Goal: Transaction & Acquisition: Purchase product/service

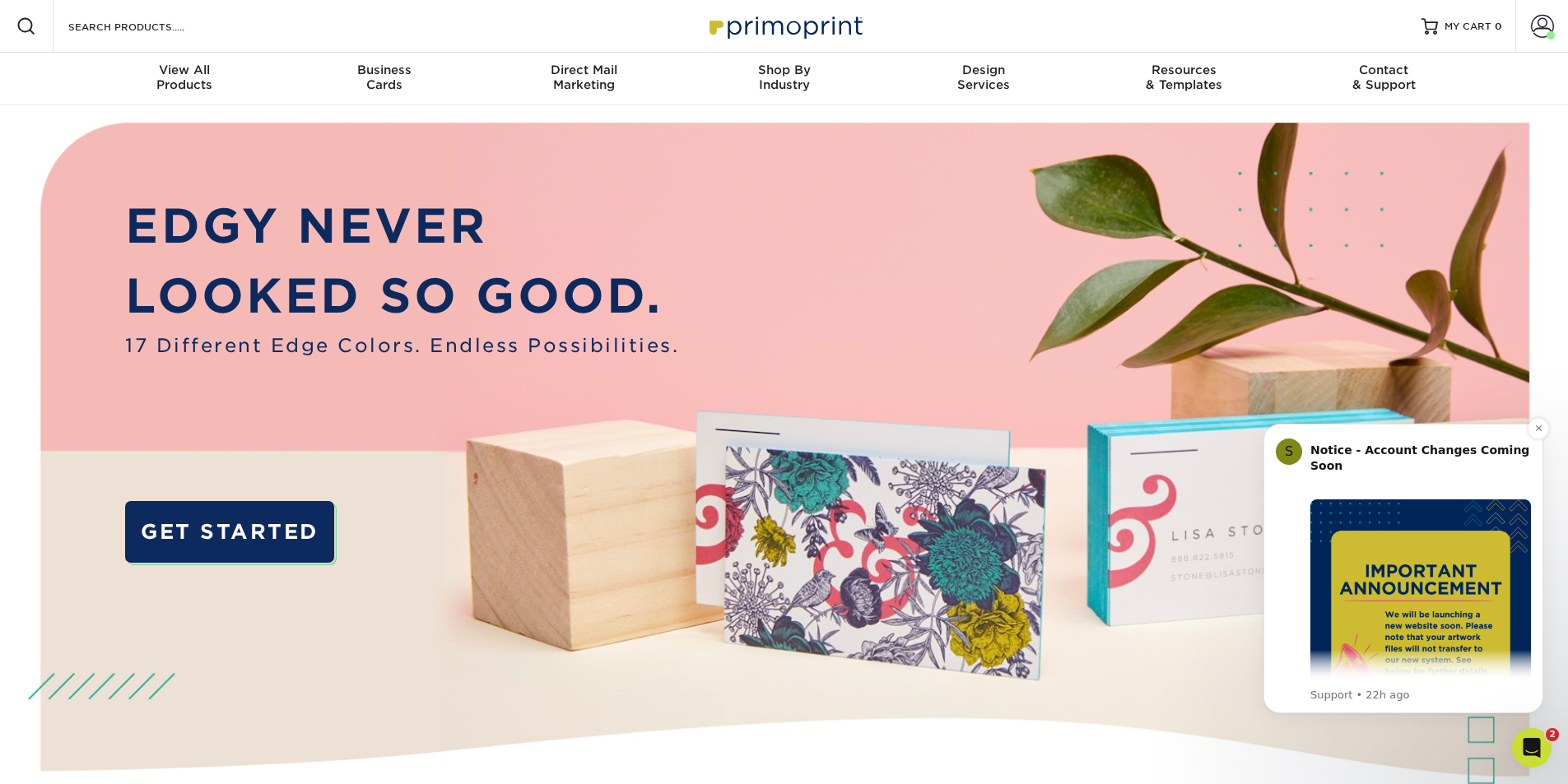
click at [1462, 550] on img "Message content" at bounding box center [1421, 609] width 221 height 221
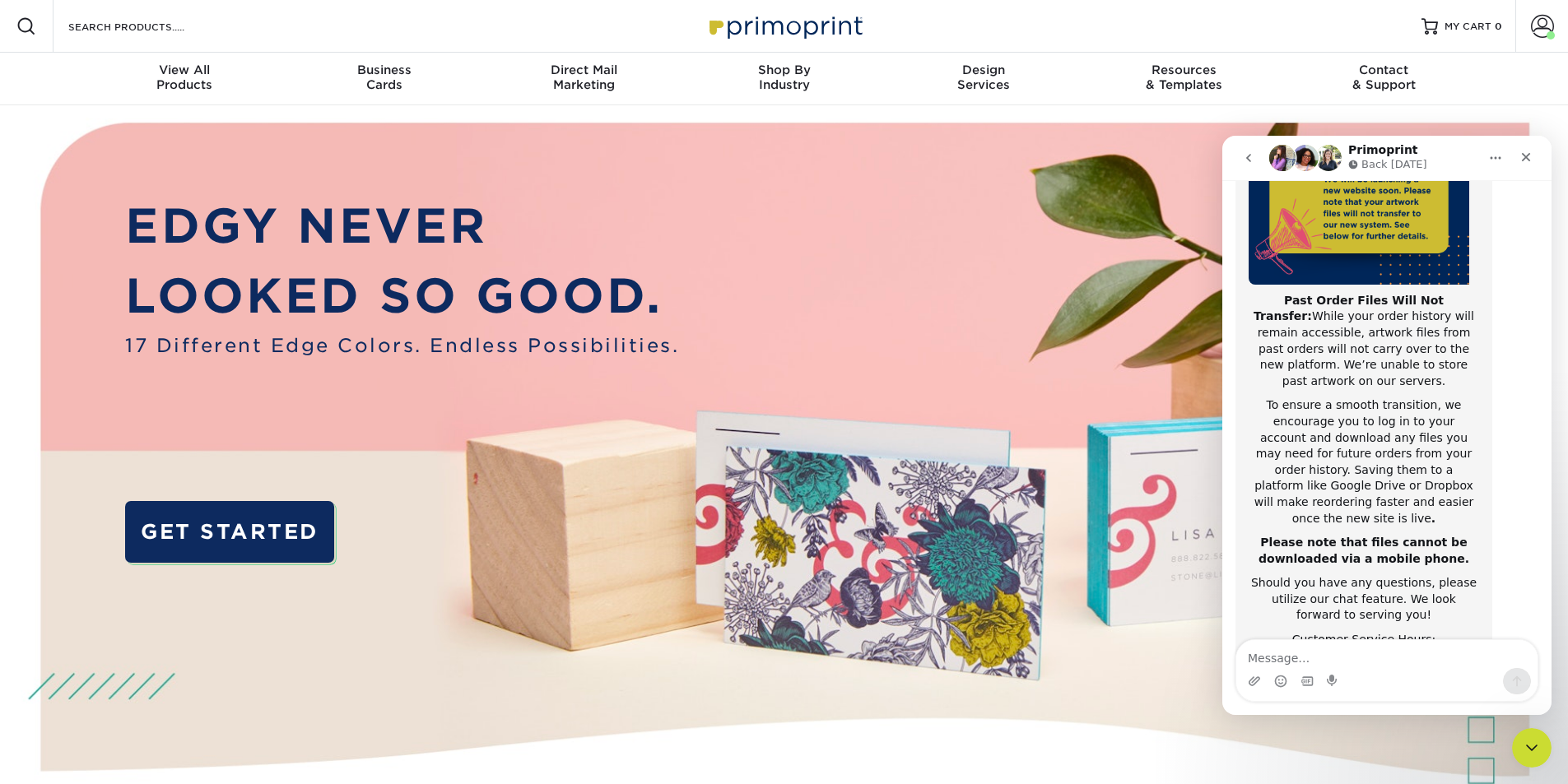
scroll to position [261, 0]
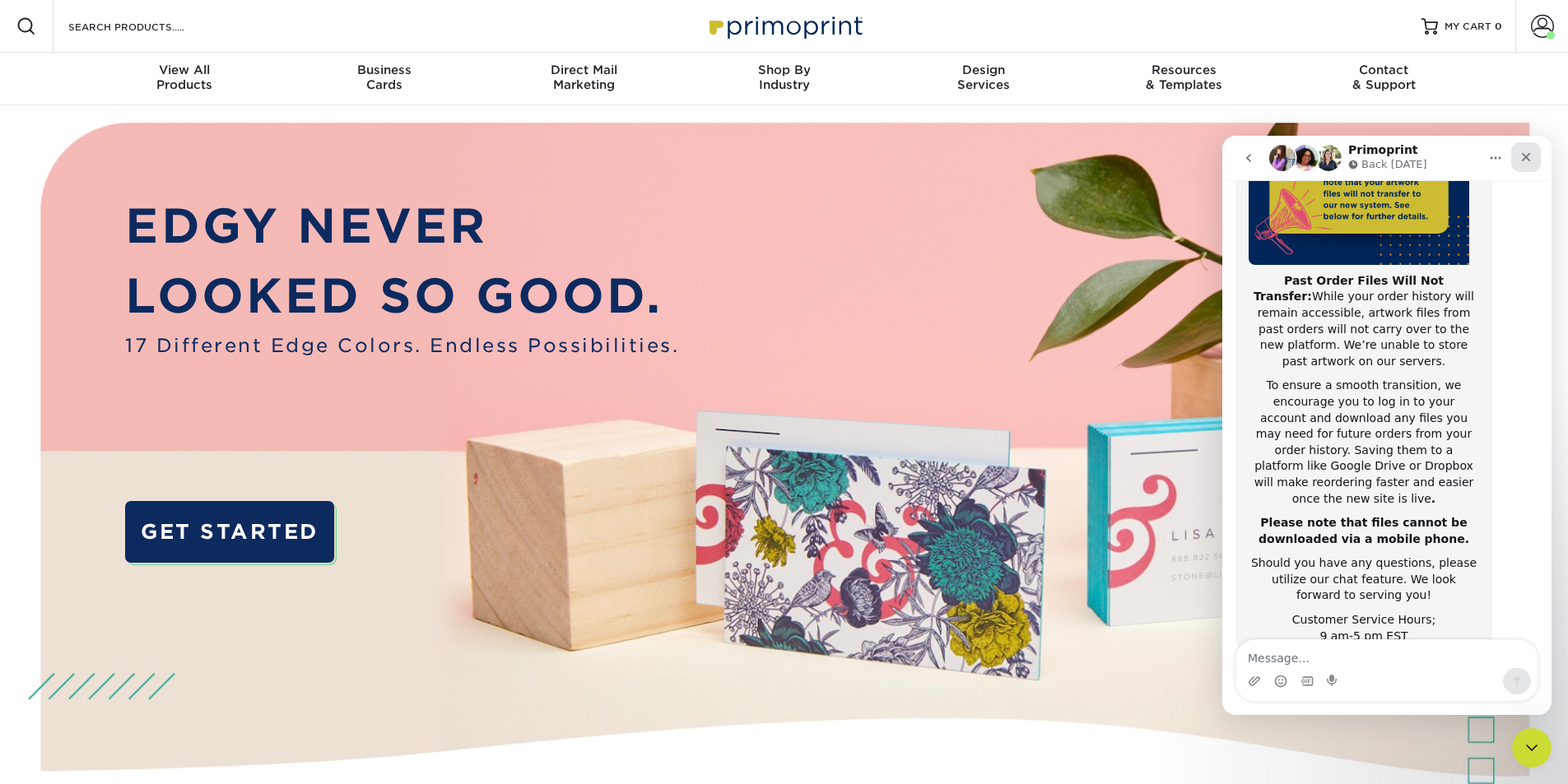
click at [1527, 158] on icon "Close" at bounding box center [1527, 158] width 9 height 9
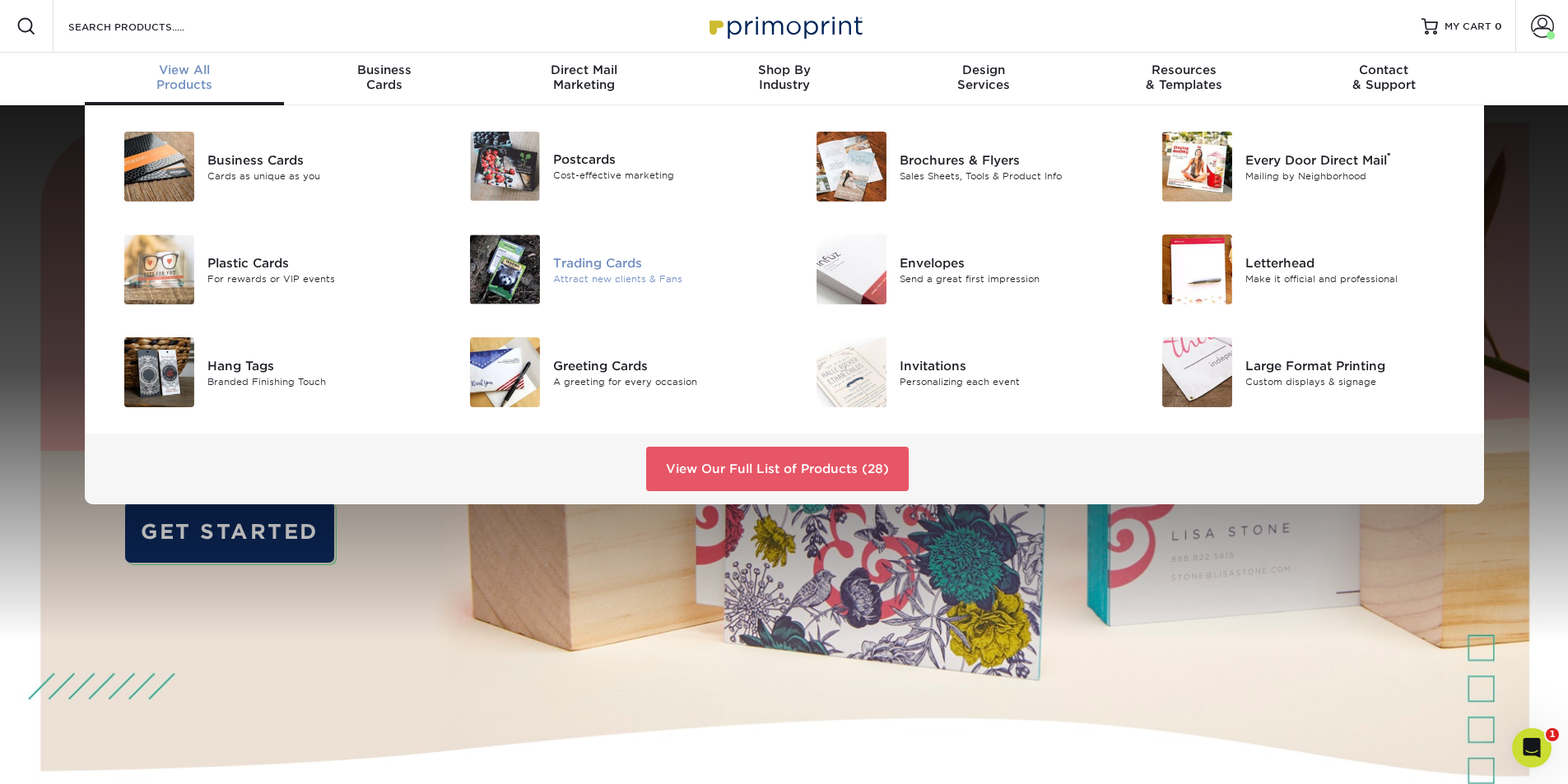
click at [624, 268] on div "Trading Cards" at bounding box center [662, 263] width 218 height 18
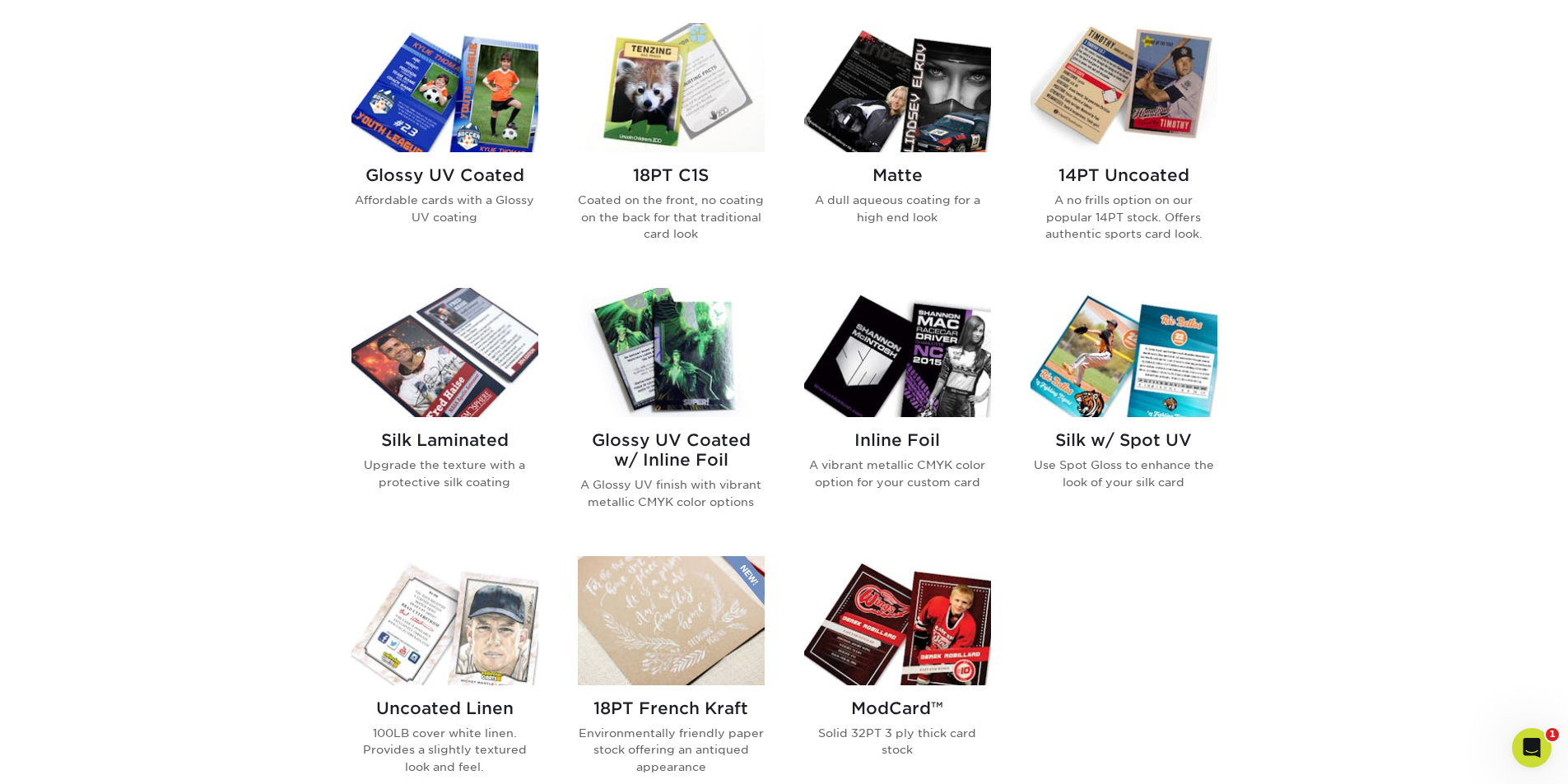
scroll to position [857, 0]
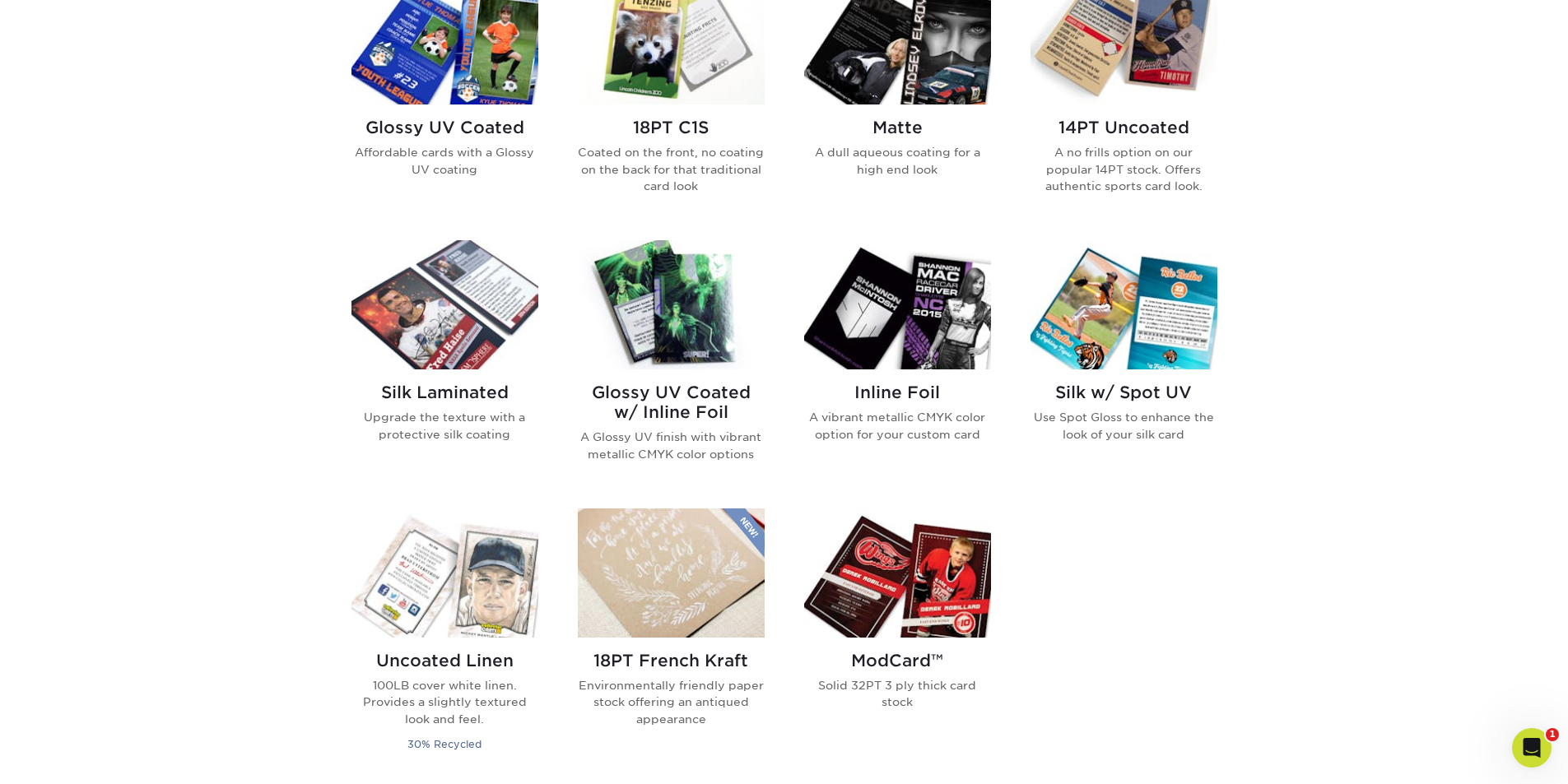
click at [712, 163] on p "Coated on the front, no coating on the back for that traditional card look" at bounding box center [671, 169] width 187 height 50
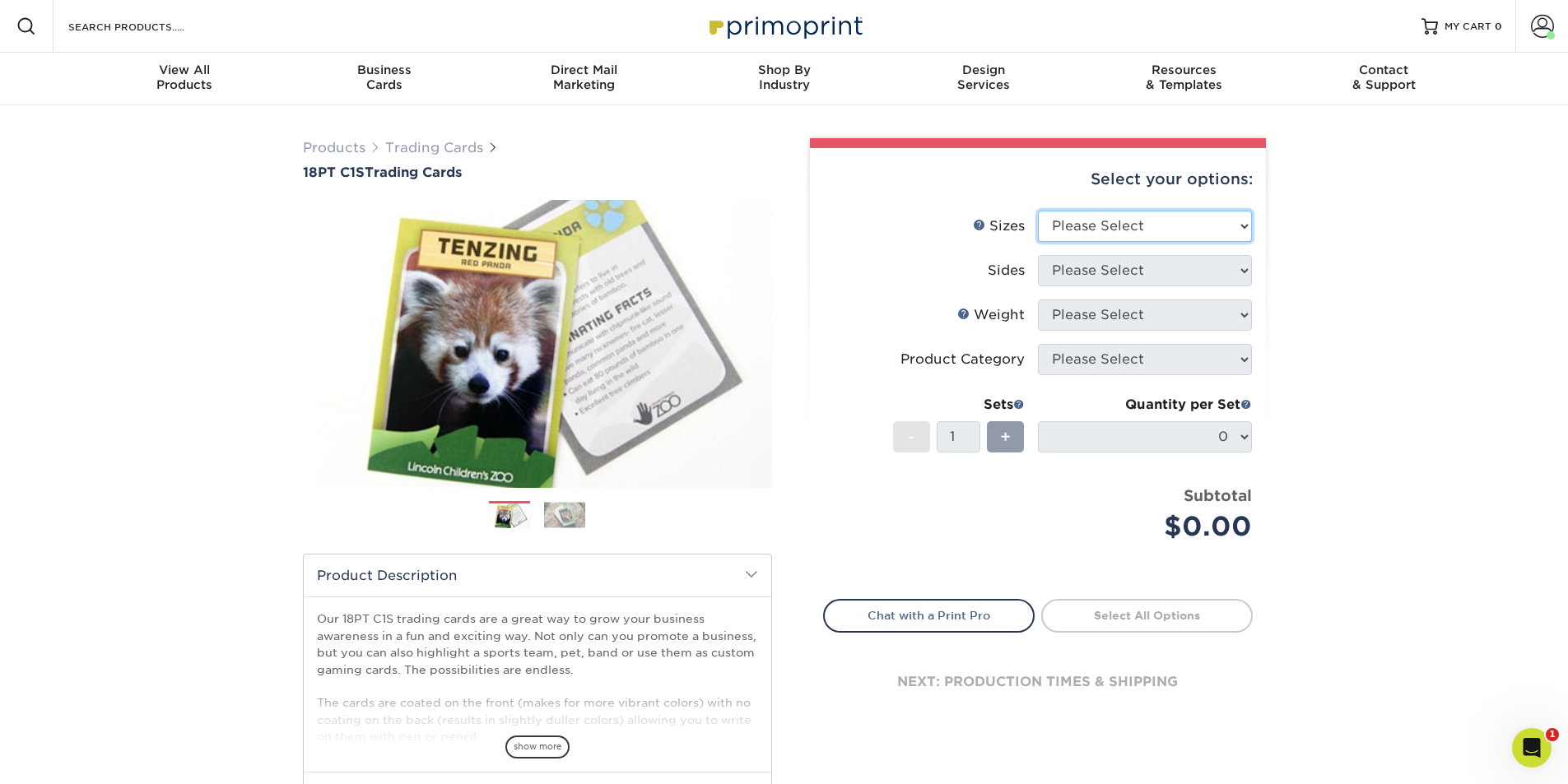
click at [1149, 232] on select "Please Select 2.5" x 3.5"" at bounding box center [1145, 226] width 214 height 31
select select "2.50x3.50"
click at [1038, 211] on select "Please Select 2.5" x 3.5"" at bounding box center [1145, 226] width 214 height 31
click at [1145, 271] on select "Please Select Print Both Sides Print Front Only" at bounding box center [1145, 271] width 214 height 31
select select "13abbda7-1d64-4f25-8bb2-c179b224825d"
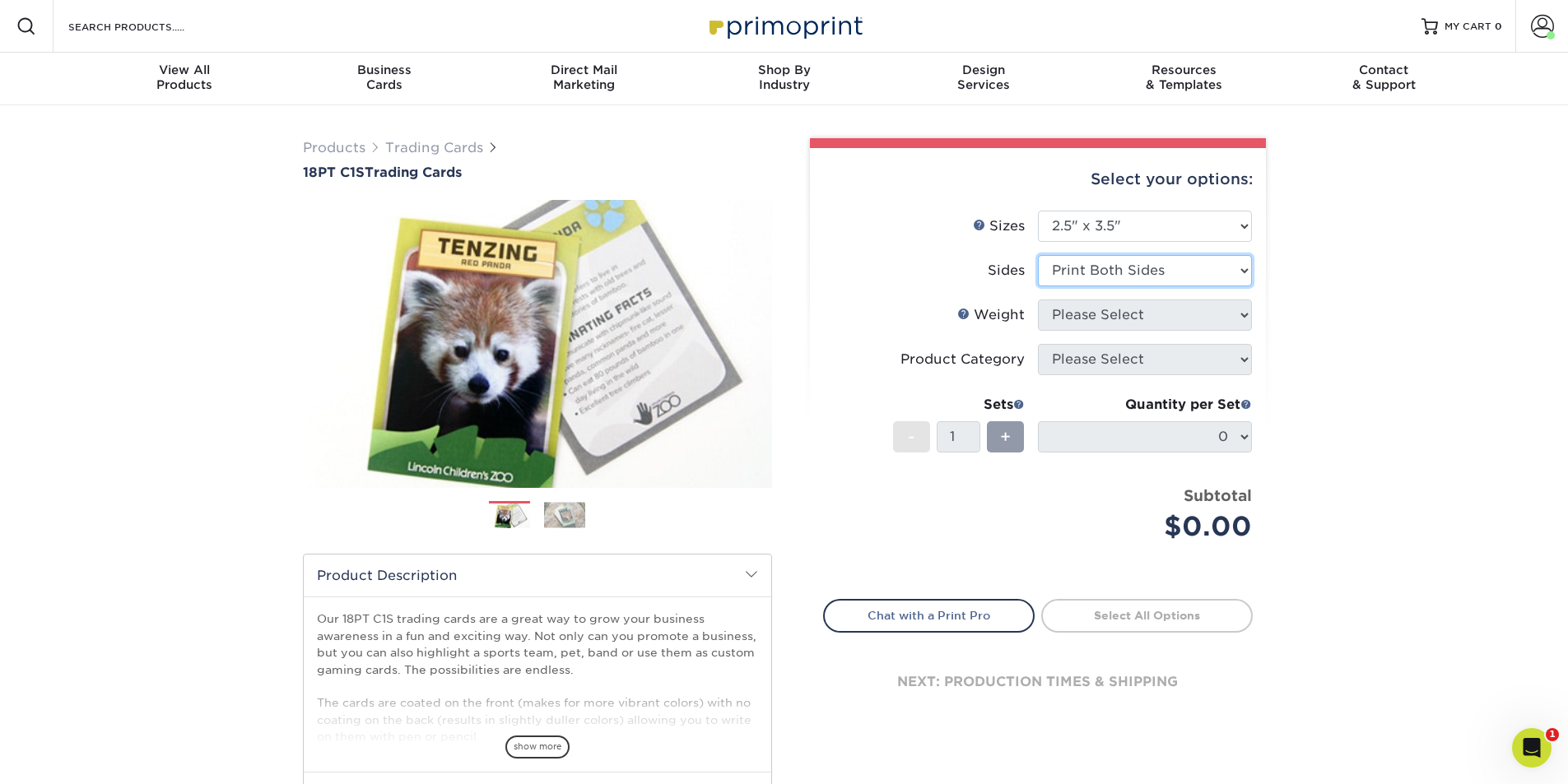
click at [1038, 256] on select "Please Select Print Both Sides Print Front Only" at bounding box center [1145, 271] width 214 height 31
click at [1156, 310] on select "Please Select 18PT C1S" at bounding box center [1145, 315] width 214 height 31
select select "18PTC1S"
click at [1038, 299] on select "Please Select 18PT C1S" at bounding box center [1145, 315] width 214 height 31
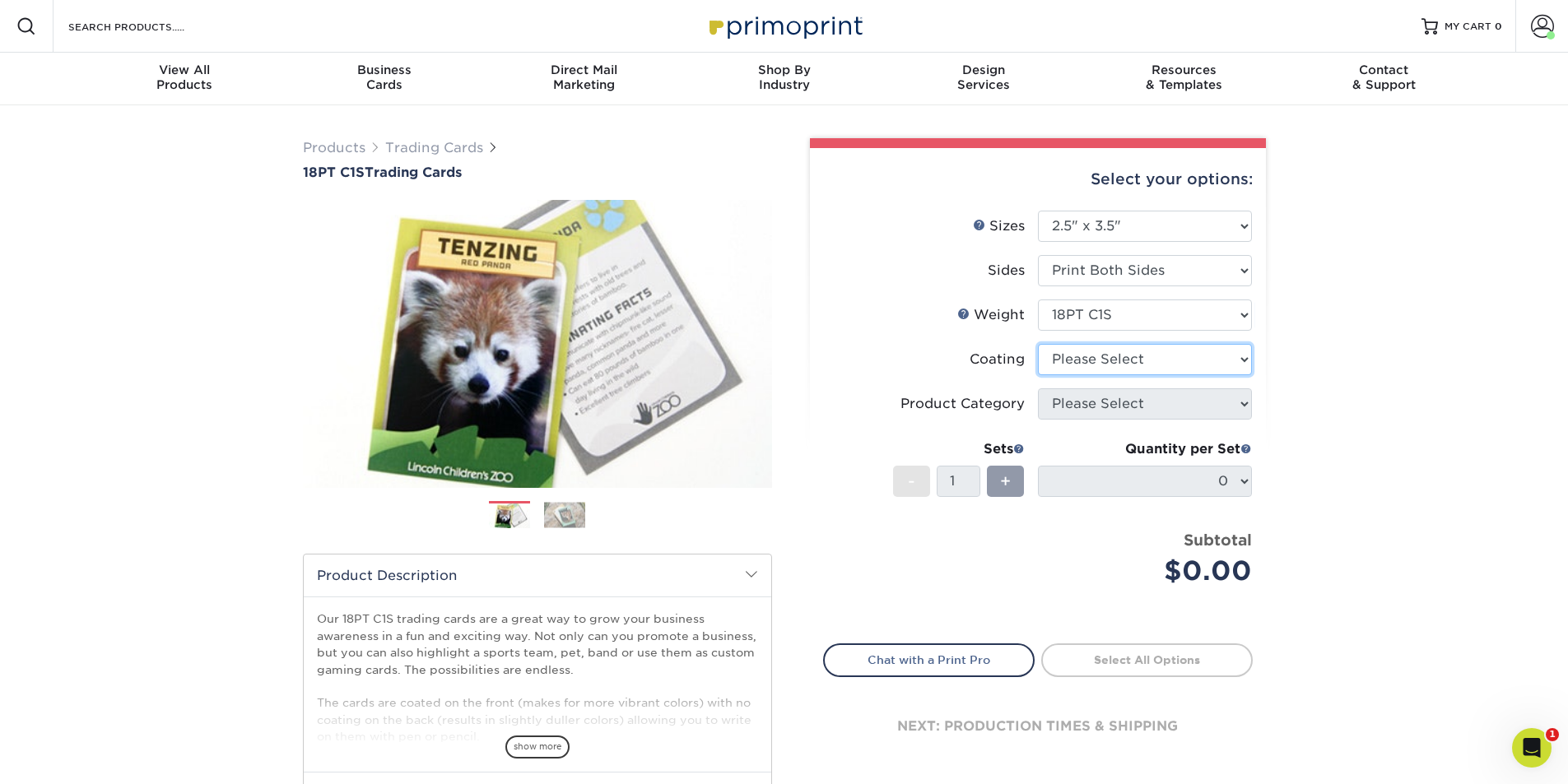
click at [1147, 361] on select at bounding box center [1145, 360] width 214 height 31
select select "1e8116af-acfc-44b1-83dc-8181aa338834"
click at [1038, 344] on select at bounding box center [1145, 360] width 214 height 31
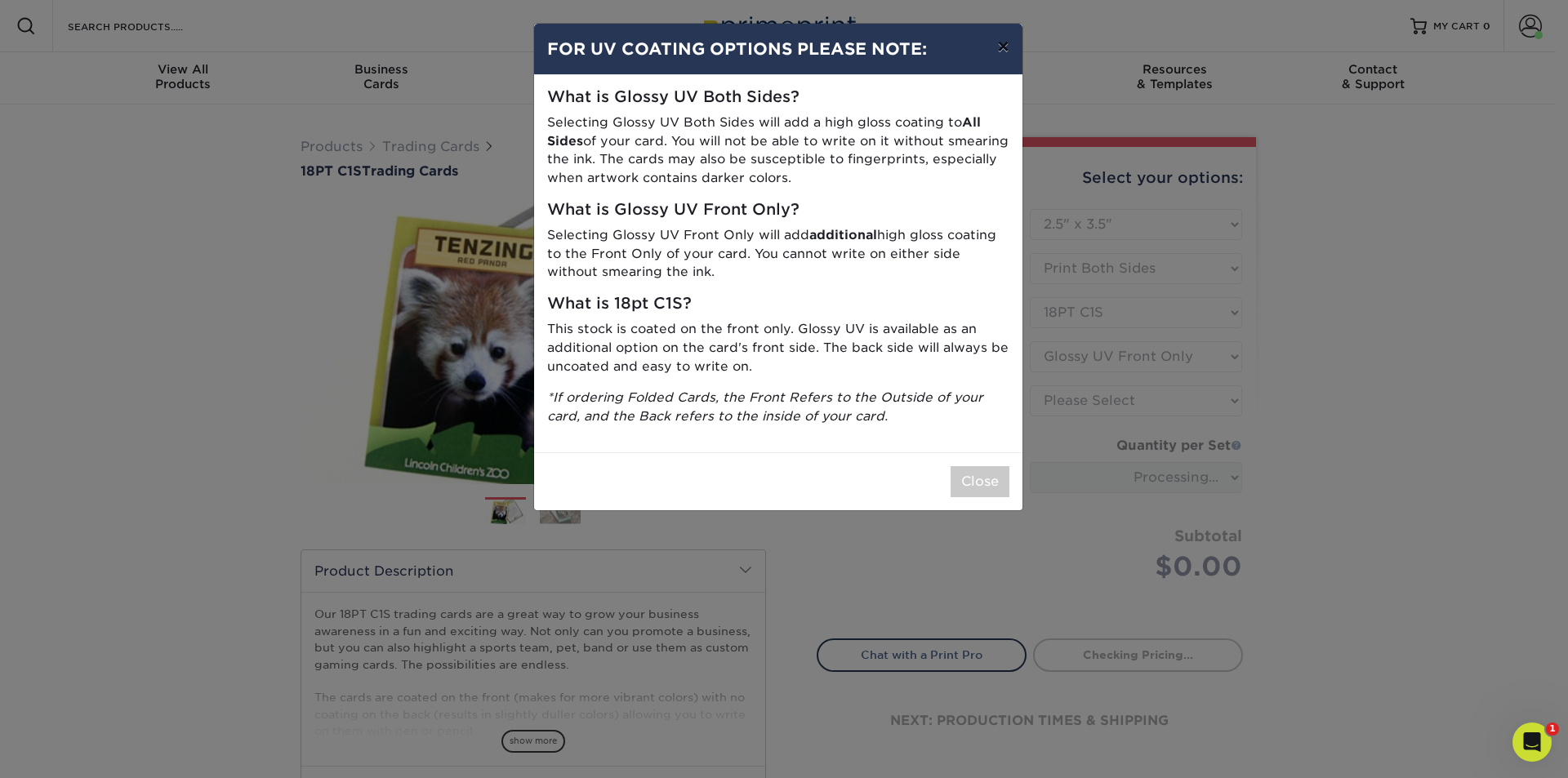
click at [1010, 43] on button "×" at bounding box center [1003, 46] width 37 height 45
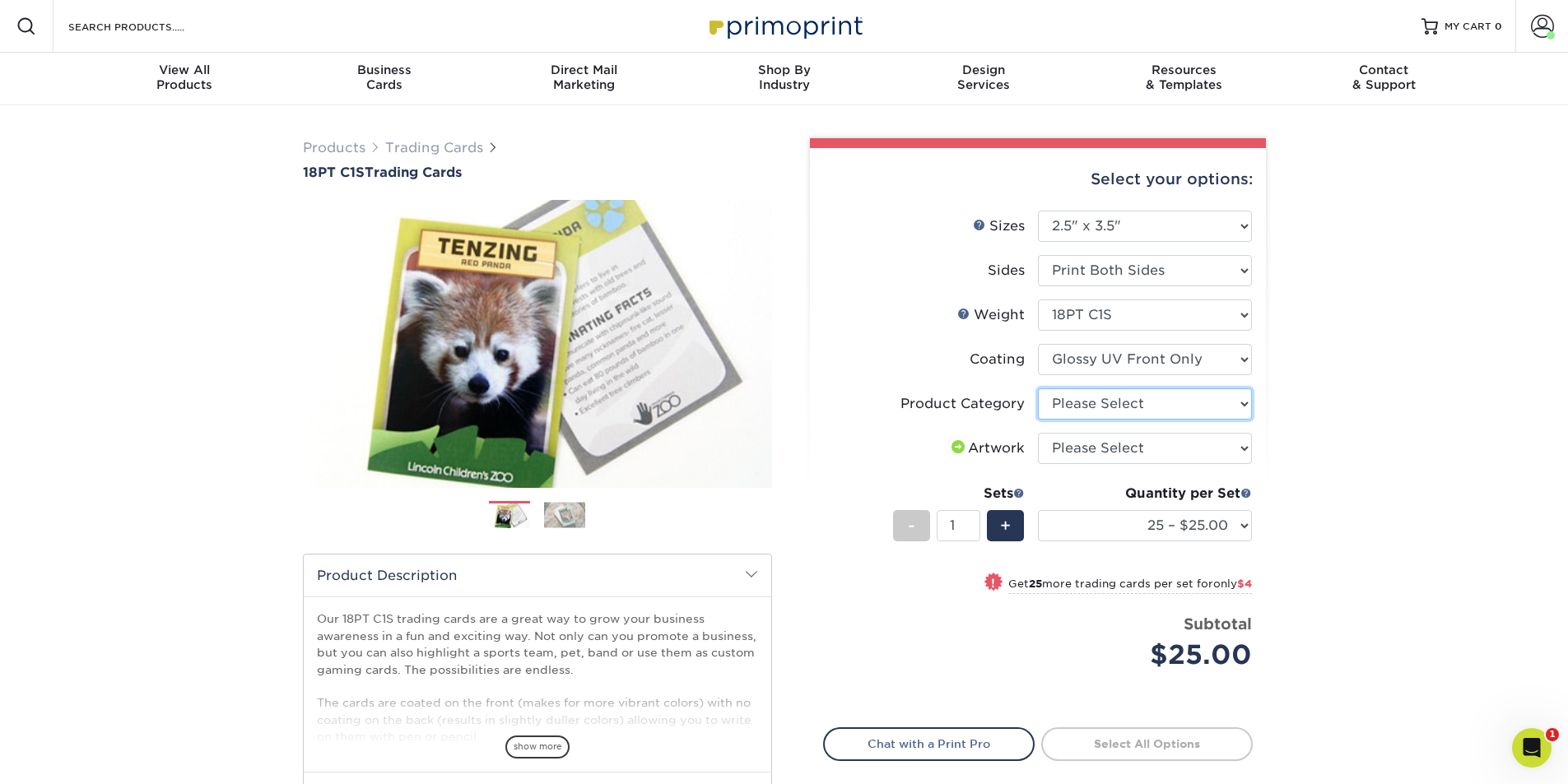
click at [1121, 399] on select "Please Select Trading Cards" at bounding box center [1145, 404] width 214 height 31
select select "c2f9bce9-36c2-409d-b101-c29d9d031e18"
click at [1038, 388] on select "Please Select Trading Cards" at bounding box center [1145, 404] width 214 height 31
click at [1124, 448] on select "Please Select I will upload files I need a design - $100" at bounding box center [1145, 449] width 214 height 31
select select "design"
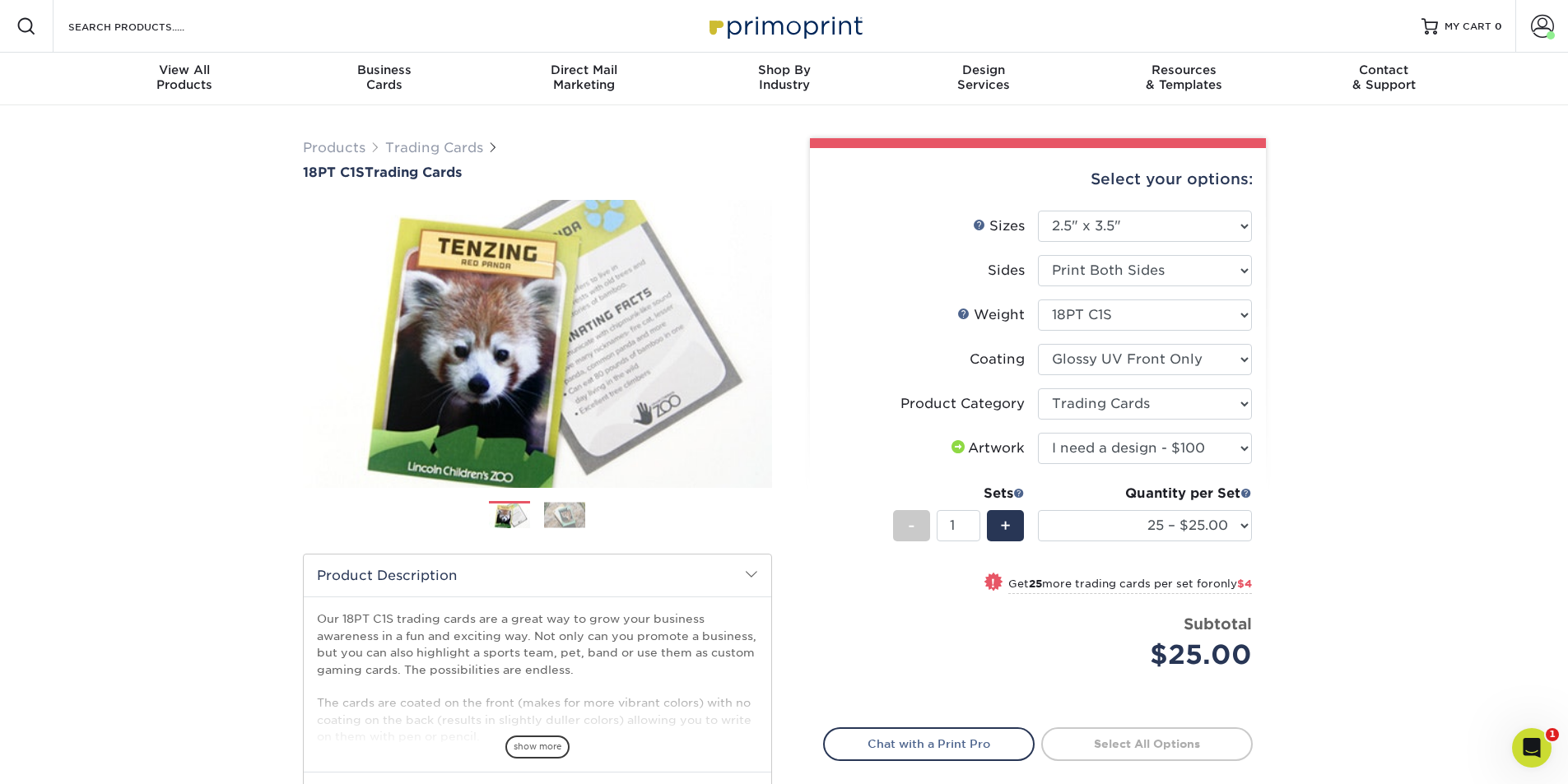
click at [1038, 433] on select "Please Select I will upload files I need a design - $100" at bounding box center [1145, 449] width 214 height 31
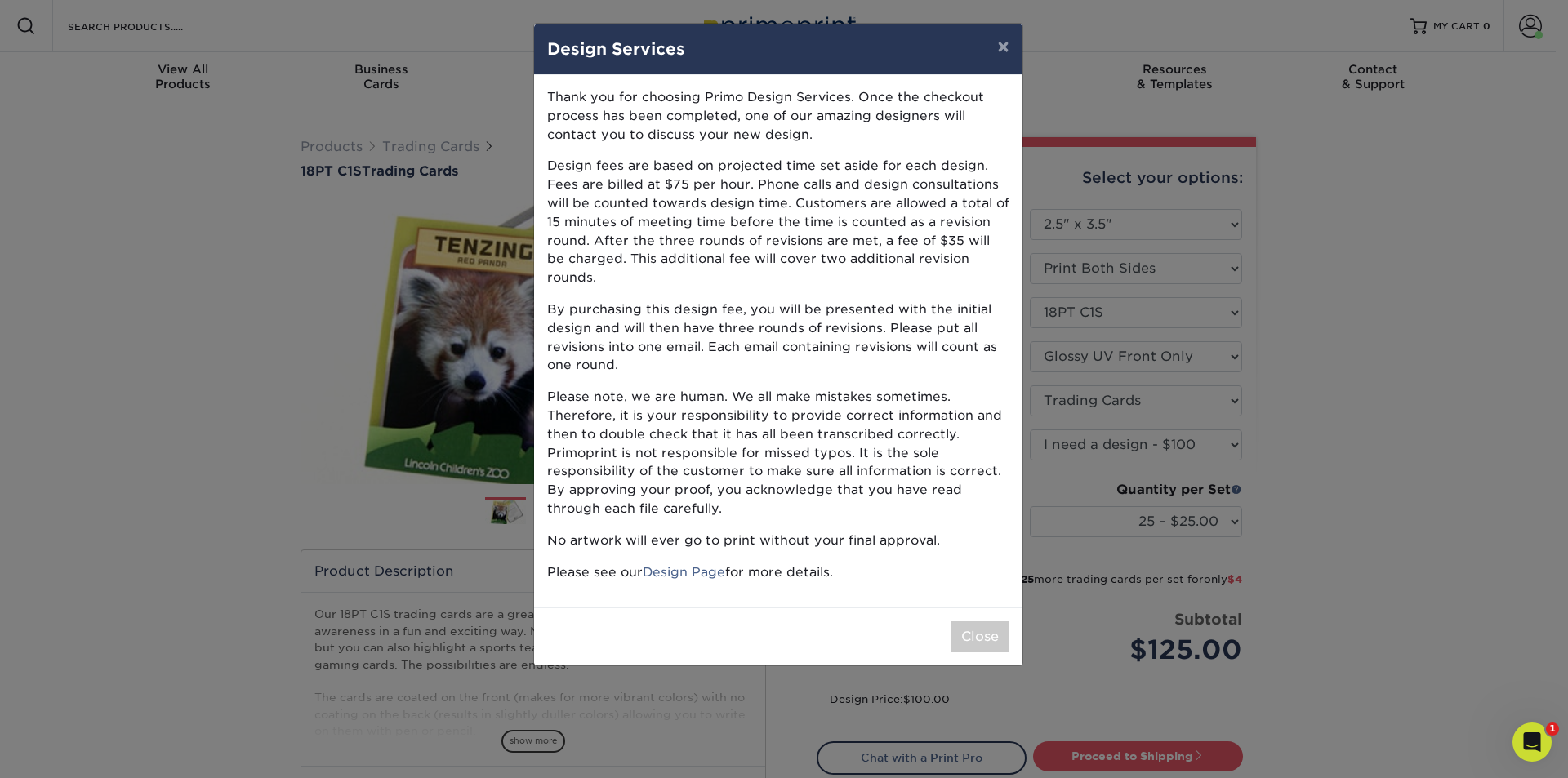
click at [851, 498] on p "Please note, we are human. We all make mistakes sometimes. Therefore, it is you…" at bounding box center [778, 454] width 463 height 131
drag, startPoint x: 939, startPoint y: 532, endPoint x: 1016, endPoint y: 244, distance: 298.1
click at [1016, 244] on div "Thank you for choosing Primo Design Services. Once the checkout process has bee…" at bounding box center [778, 342] width 488 height 533
click at [979, 622] on button "Close" at bounding box center [980, 637] width 59 height 31
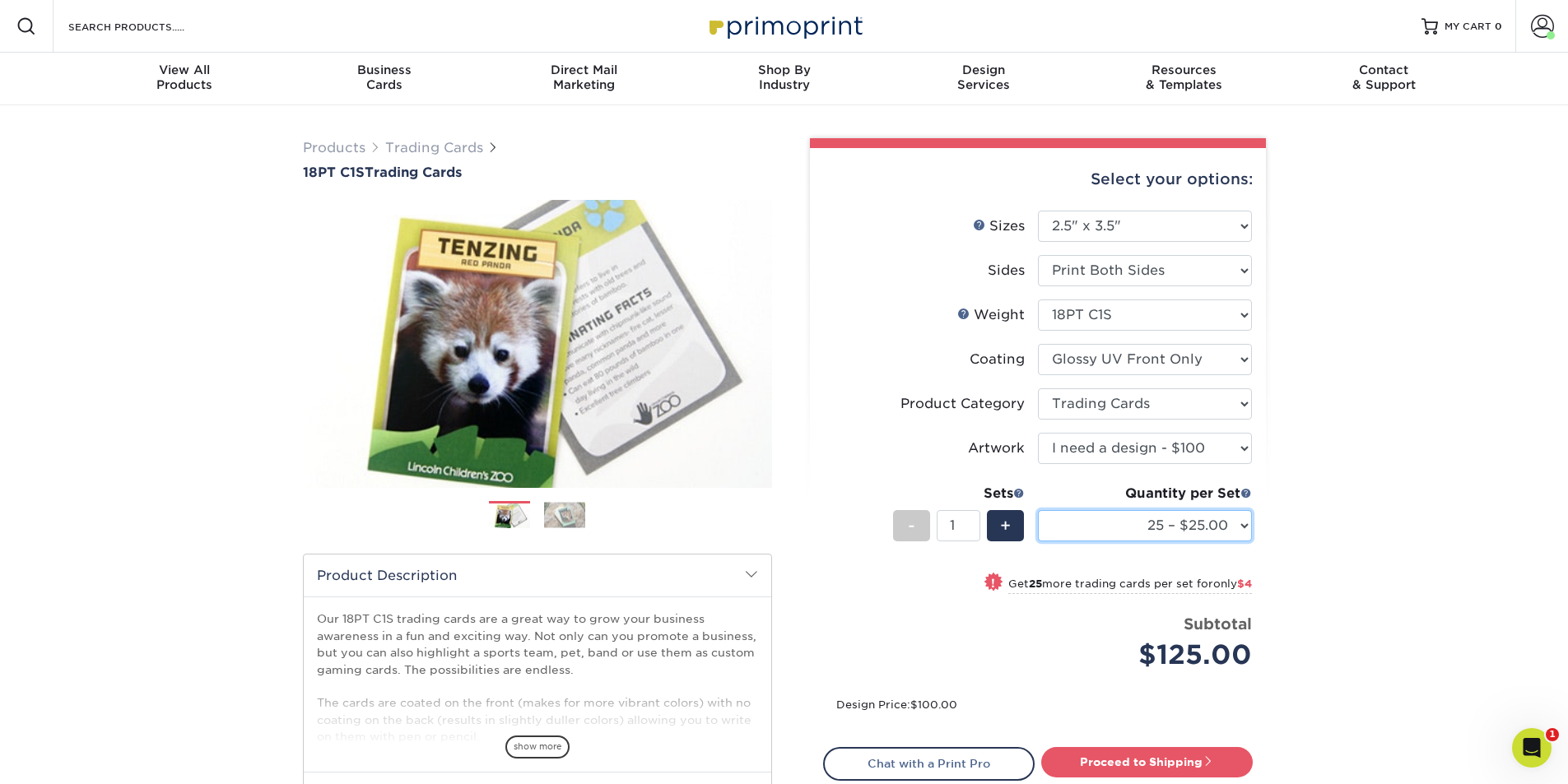
click at [1243, 524] on select "25 – $25.00 50 – $29.00 75 – $37.00 100 – $41.00 250 – $48.00 500 – $58.00 1000…" at bounding box center [1145, 526] width 214 height 31
select select "50 – $29.00"
click at [1038, 510] on select "25 – $25.00 50 – $29.00 75 – $37.00 100 – $41.00 250 – $48.00 500 – $58.00 1000…" at bounding box center [1145, 526] width 214 height 31
click at [1003, 528] on span "+" at bounding box center [1006, 526] width 11 height 25
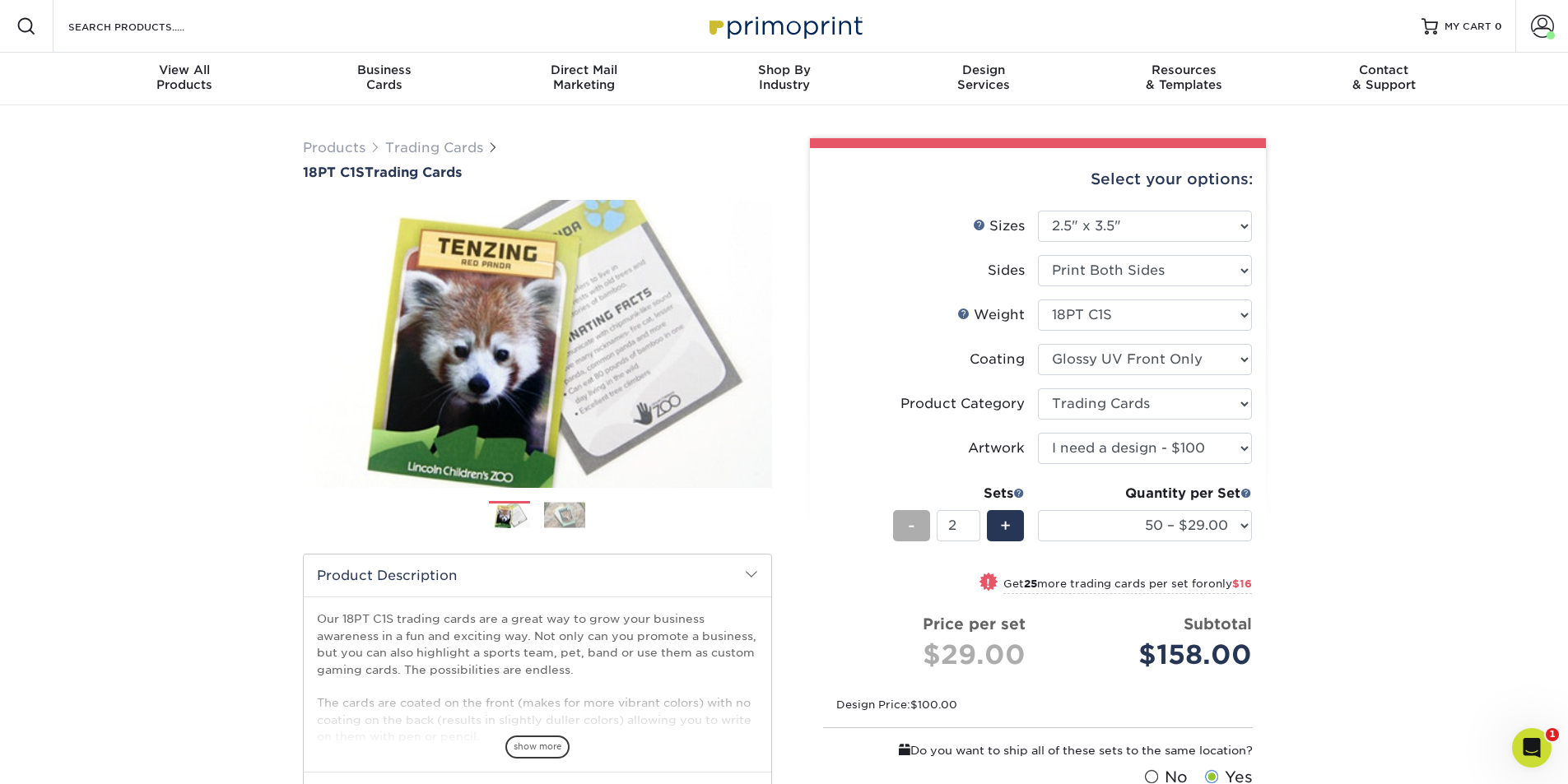
click at [912, 526] on span "-" at bounding box center [911, 526] width 7 height 25
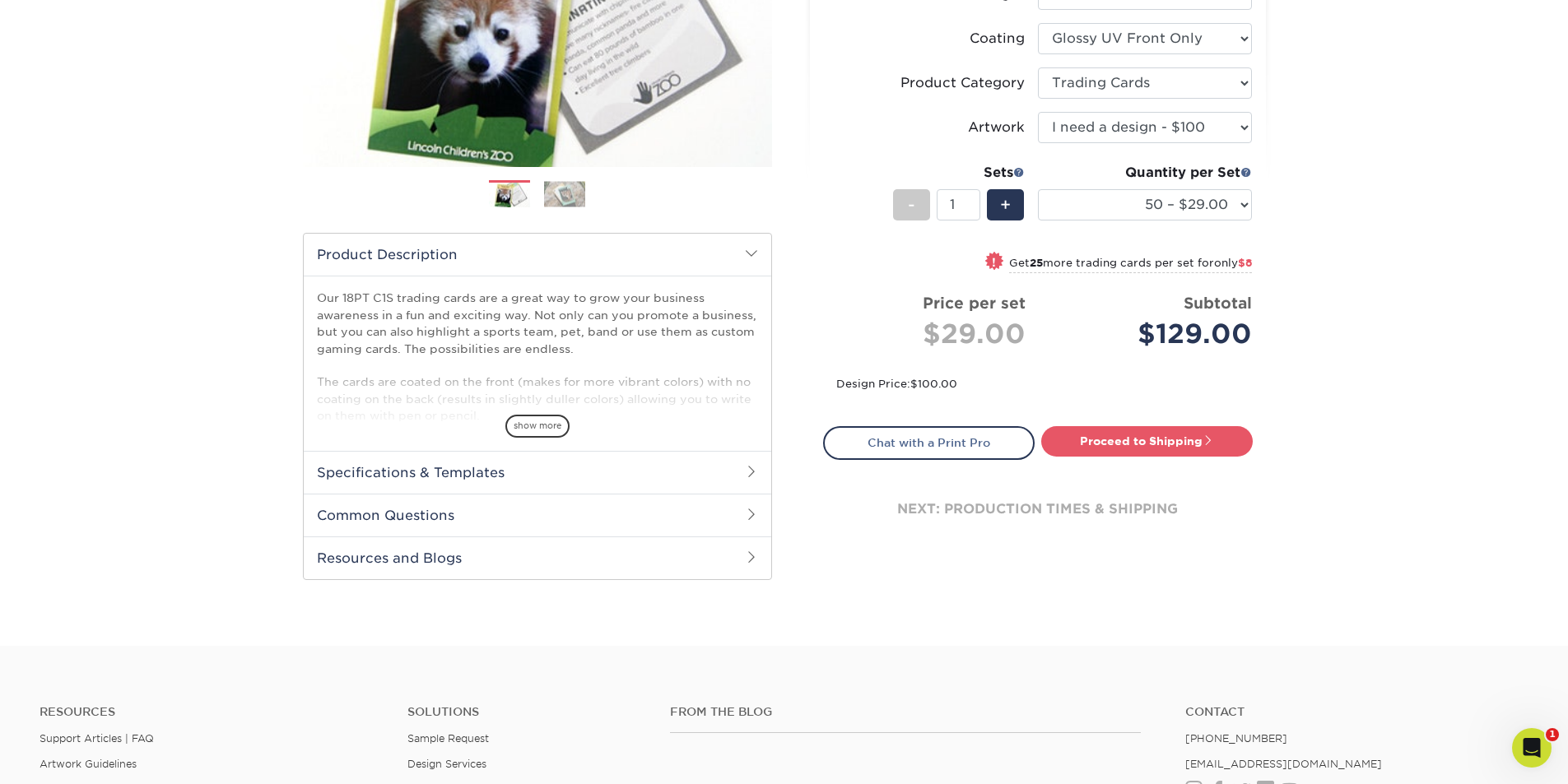
scroll to position [324, 0]
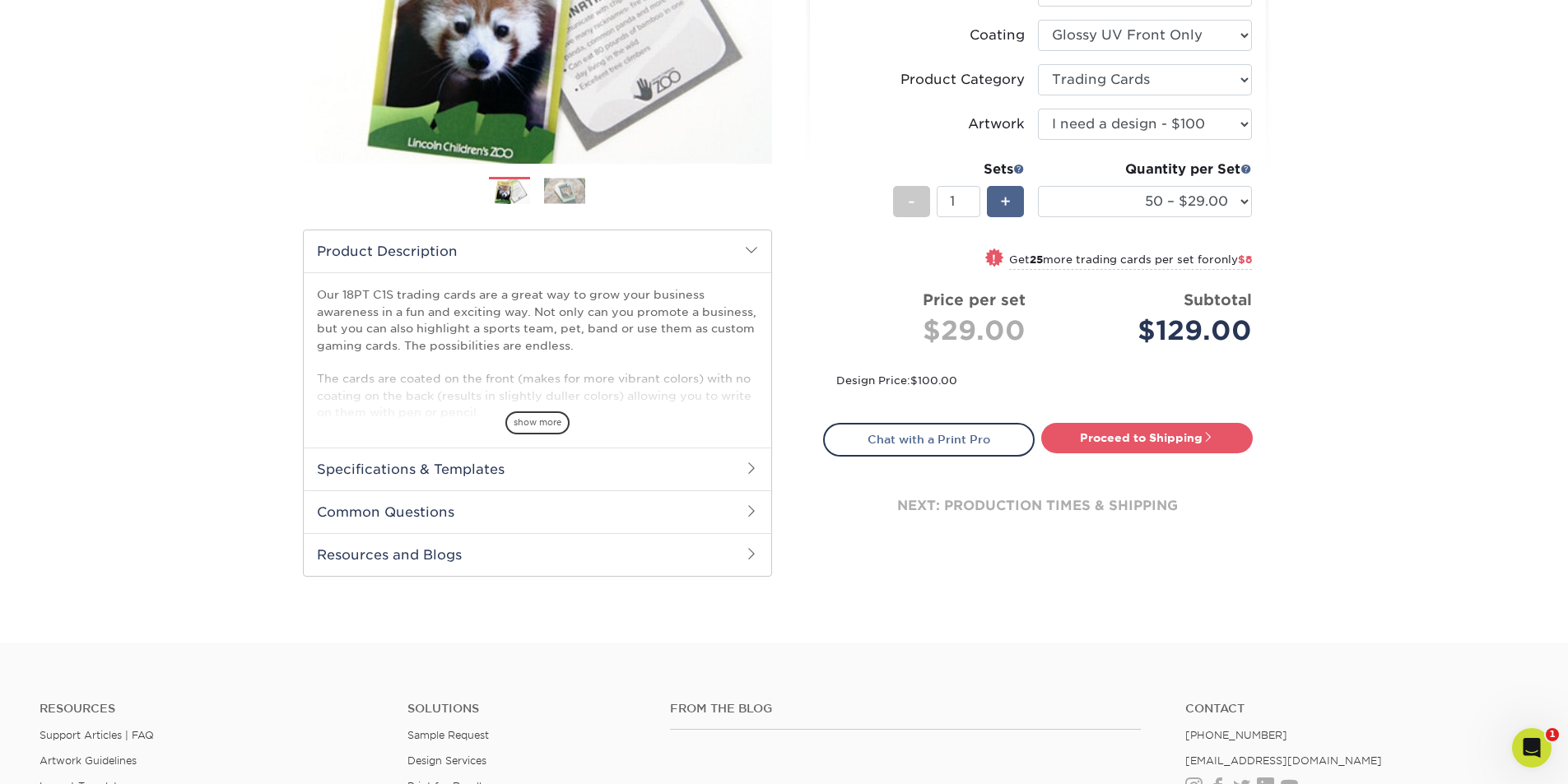
click at [1007, 209] on span "+" at bounding box center [1006, 201] width 11 height 25
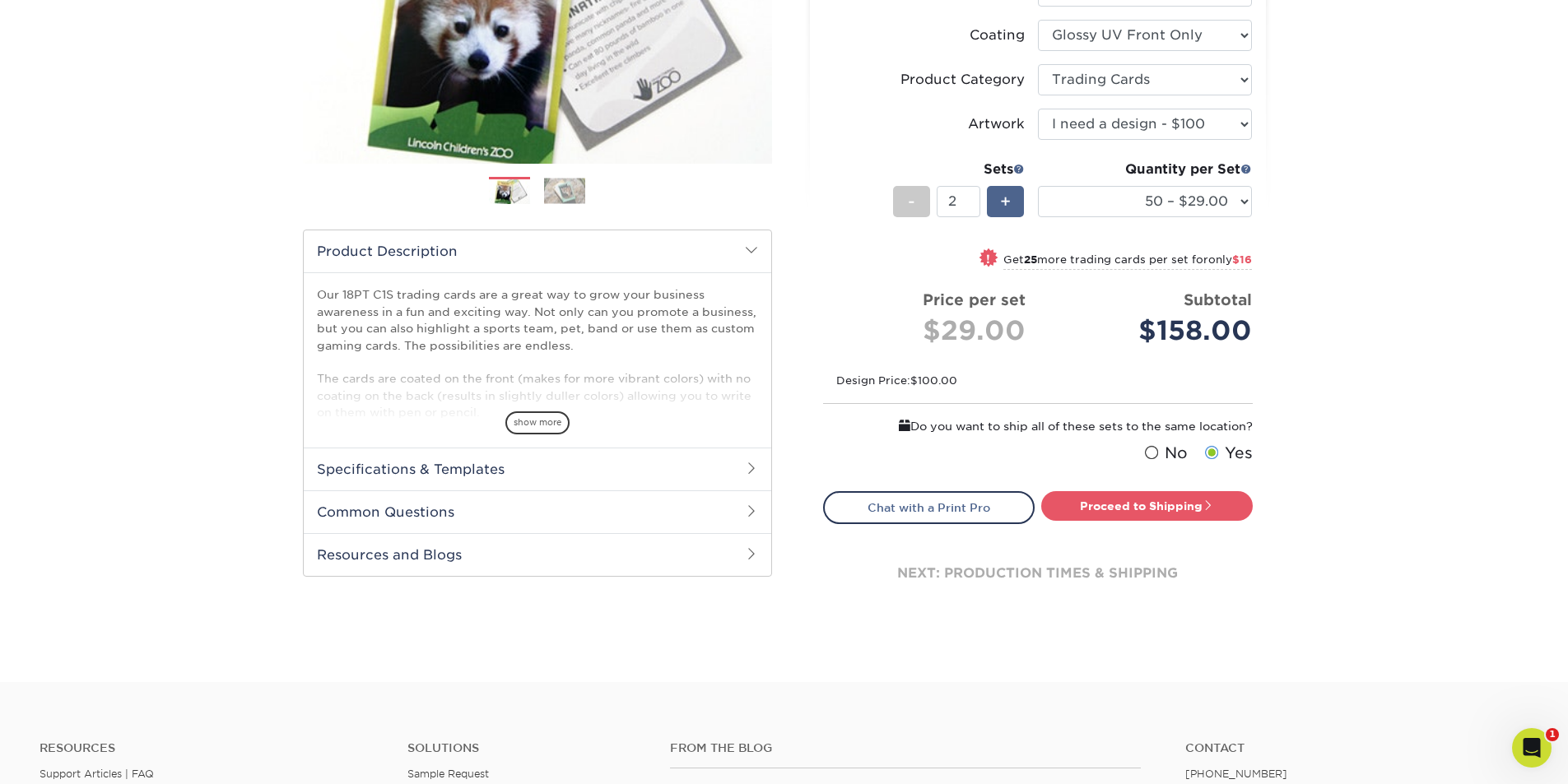
click at [1007, 191] on span "+" at bounding box center [1006, 201] width 11 height 25
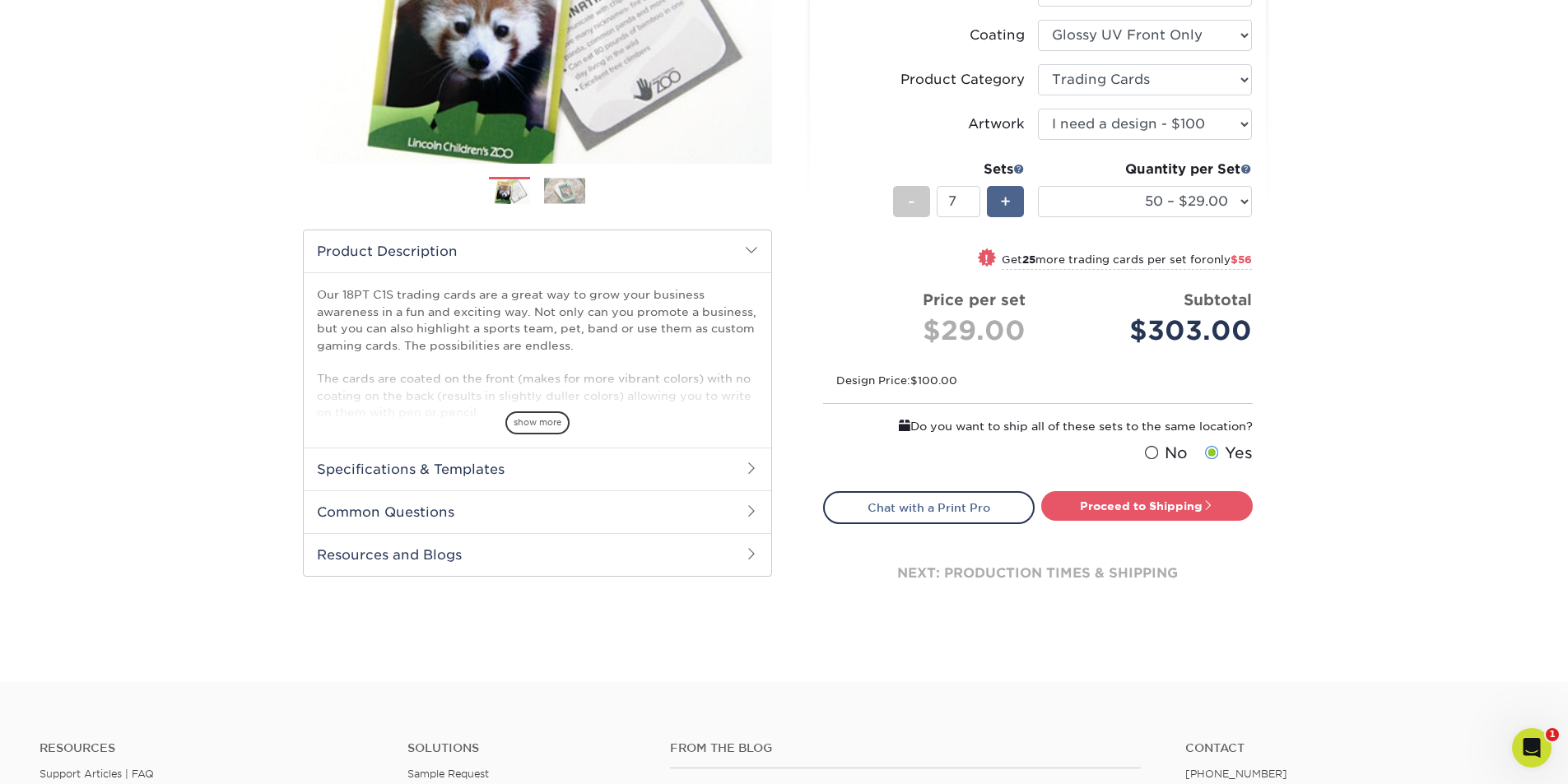
click at [1007, 191] on span "+" at bounding box center [1006, 201] width 11 height 25
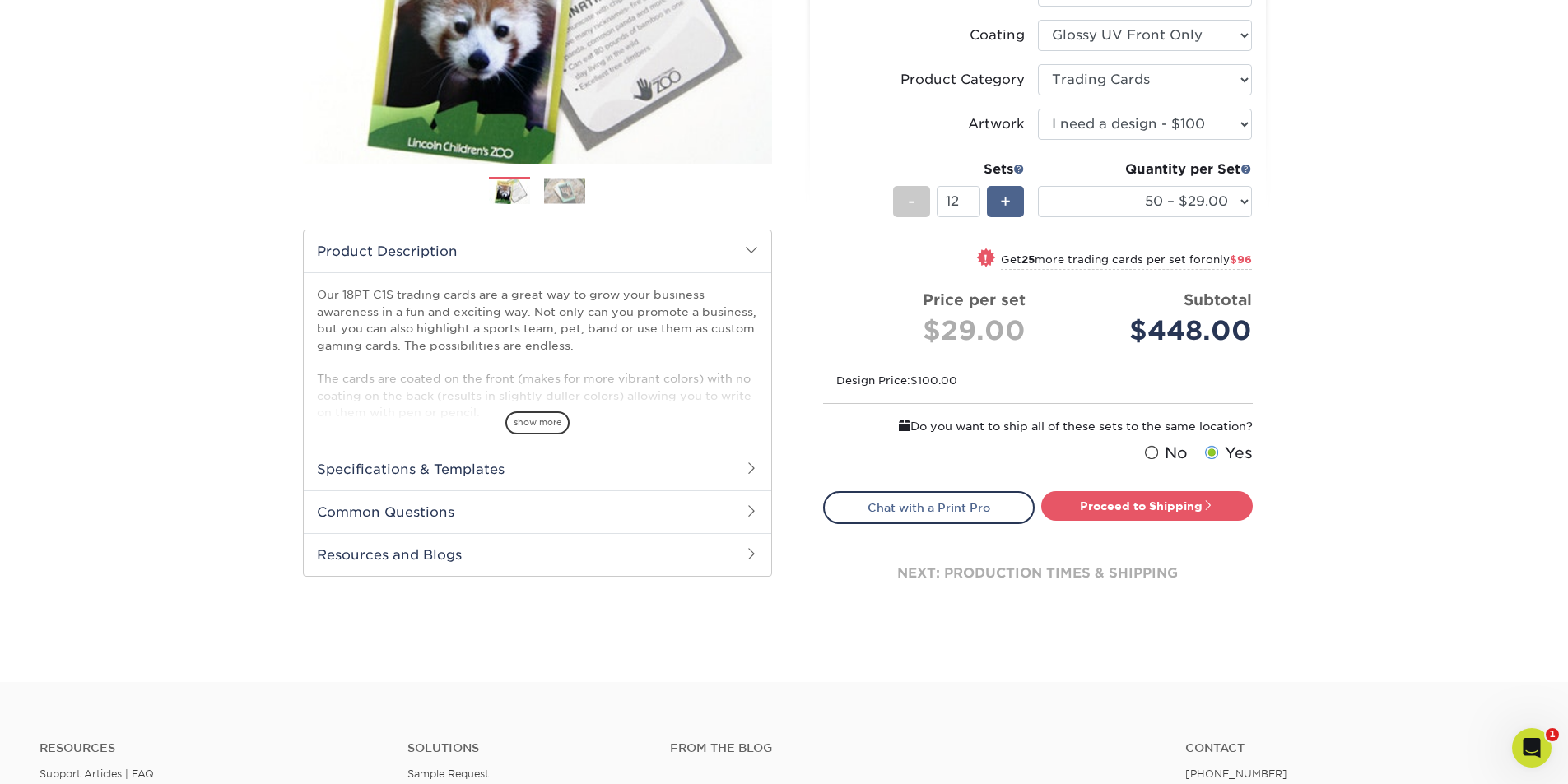
click at [1007, 191] on span "+" at bounding box center [1006, 201] width 11 height 25
type input "15"
click at [1169, 506] on link "Proceed to Shipping" at bounding box center [1147, 506] width 212 height 29
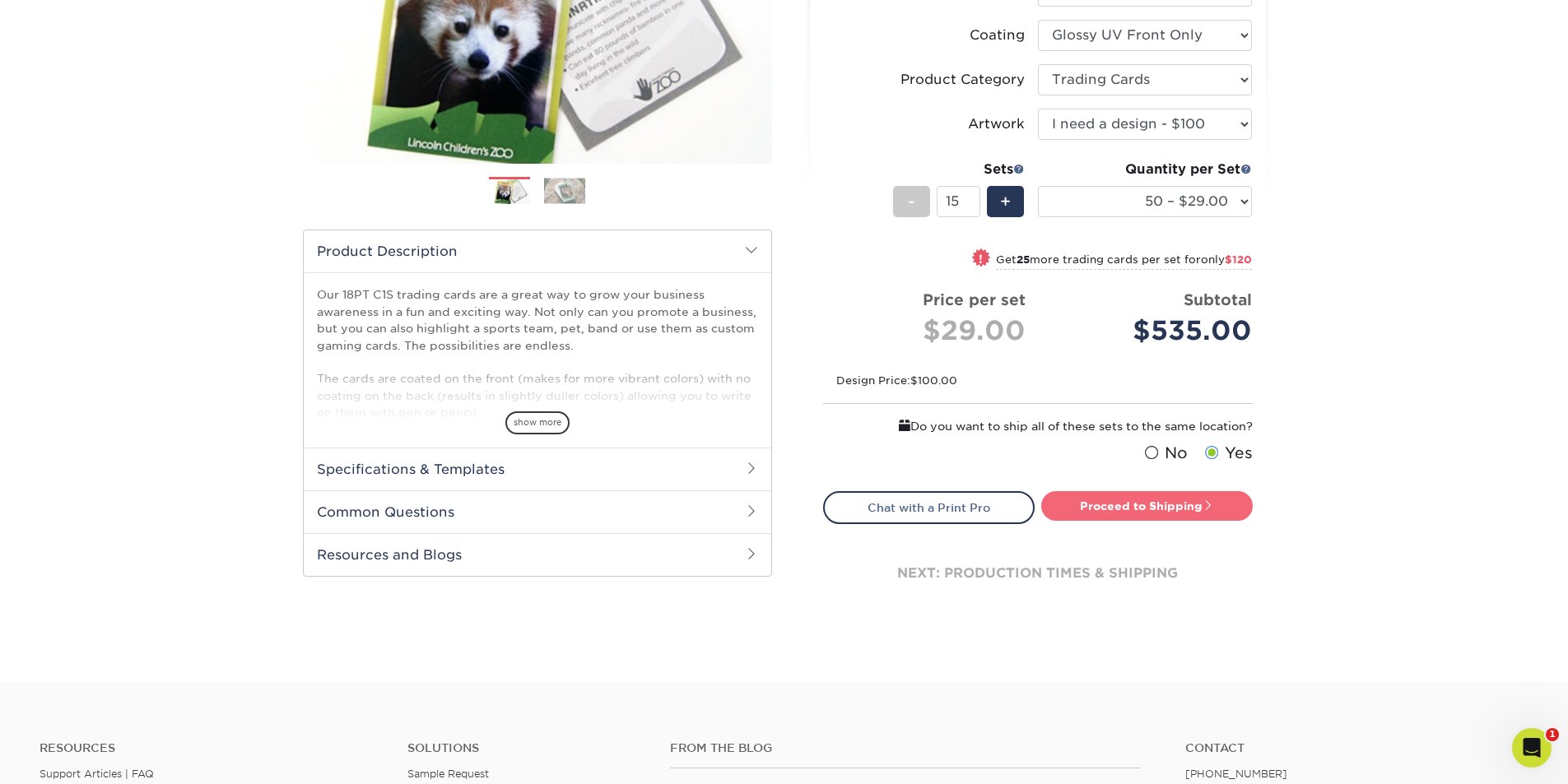
type input "Set 1"
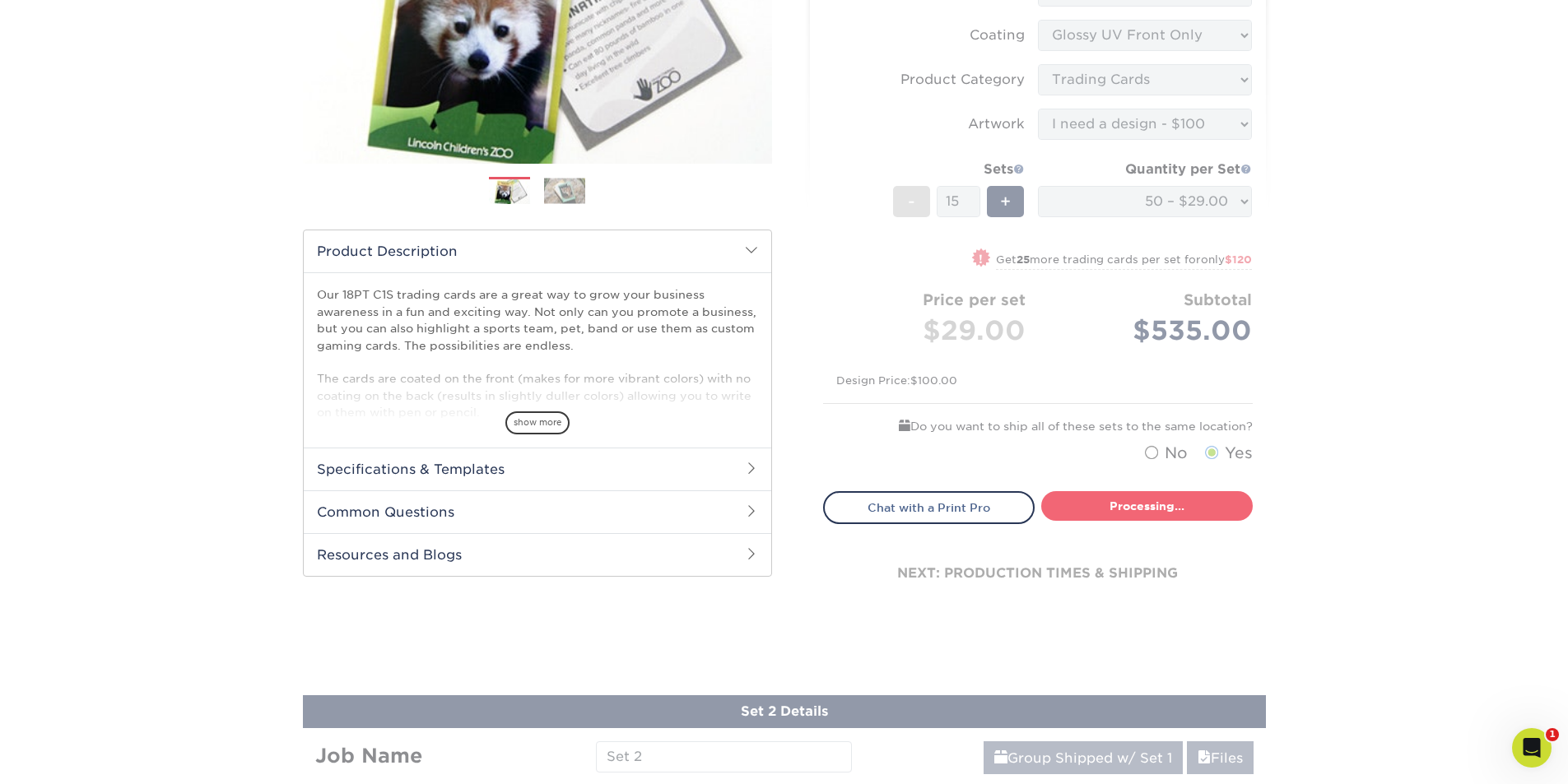
scroll to position [860, 0]
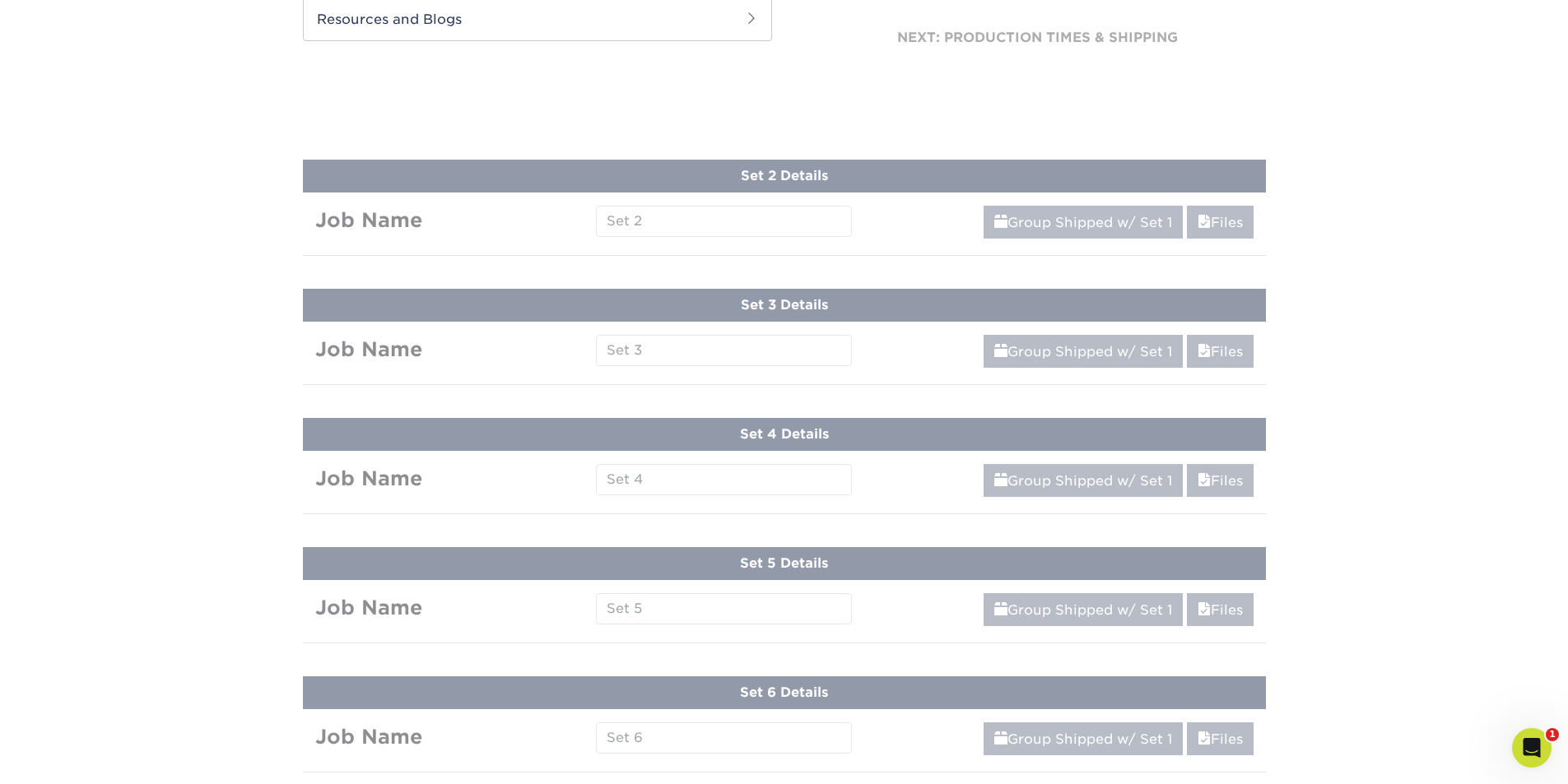
select select "43eb4afa-628e-487b-adac-7598d371c1af"
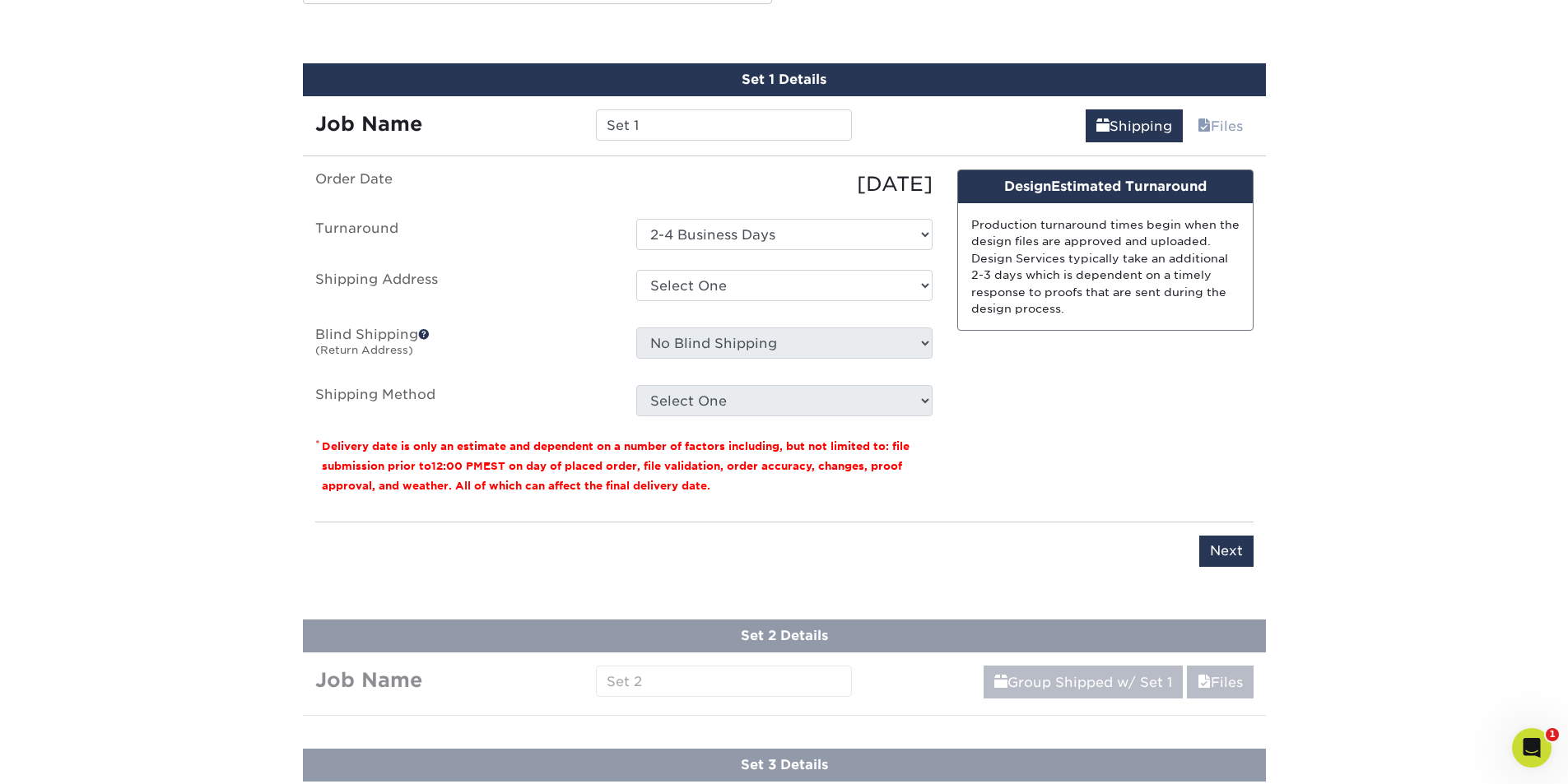
scroll to position [921, 0]
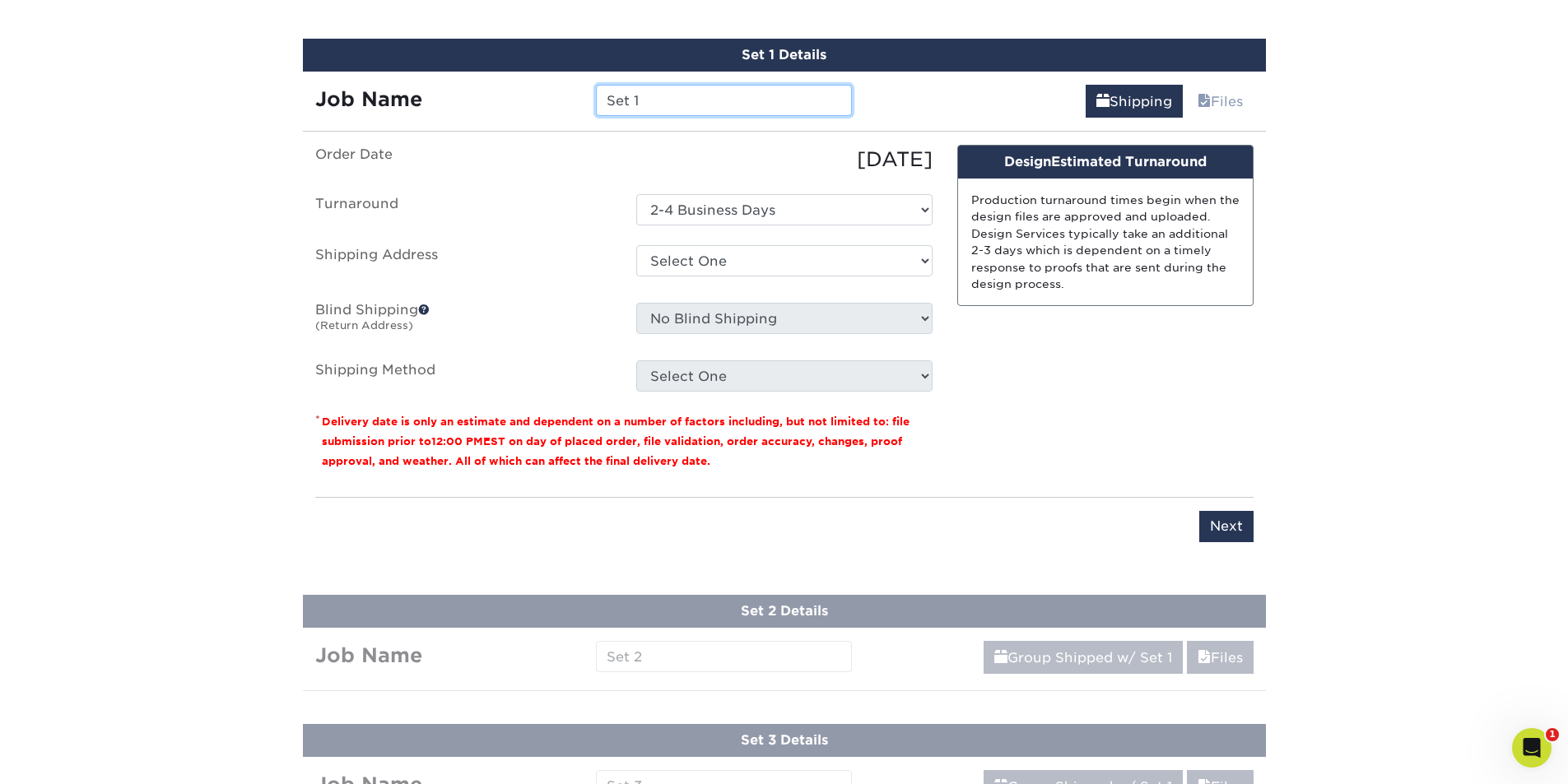
drag, startPoint x: 654, startPoint y: 95, endPoint x: 484, endPoint y: 70, distance: 171.8
click at [484, 70] on div "Set 1 Details Job Name Set 1 Shipping Files You've choosen mailing services! If…" at bounding box center [784, 300] width 963 height 524
type input "J"
type input "Bluestone 94"
click at [629, 659] on div "Products Trading Cards 18PT C1S Trading Cards Previous Next show more" at bounding box center [784, 788] width 1568 height 3207
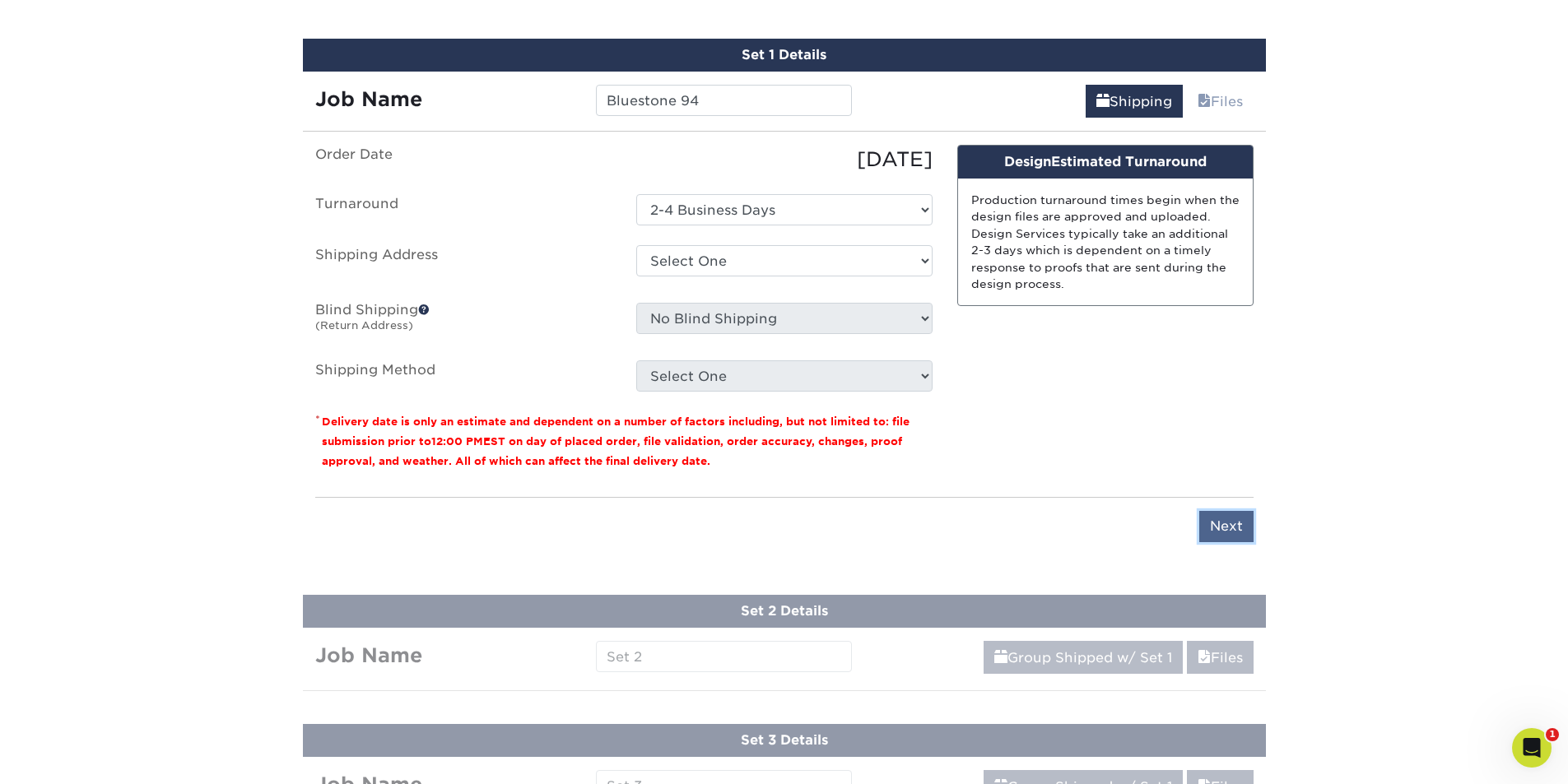
click at [1233, 525] on input "Next" at bounding box center [1225, 527] width 54 height 31
type input "Next"
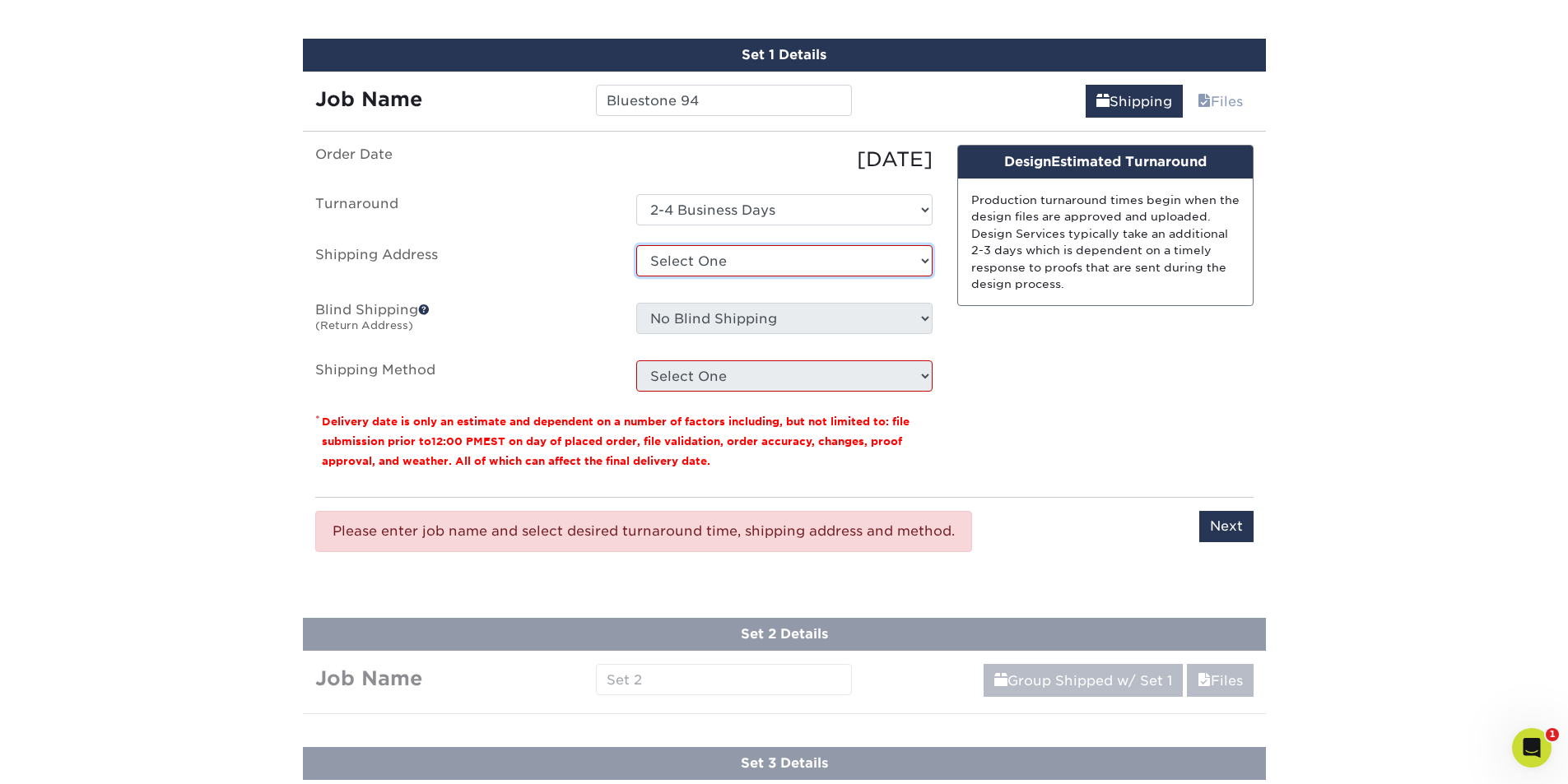
click at [820, 252] on select "Select One Bluestone House + Add New Address" at bounding box center [785, 261] width 297 height 31
select select "261069"
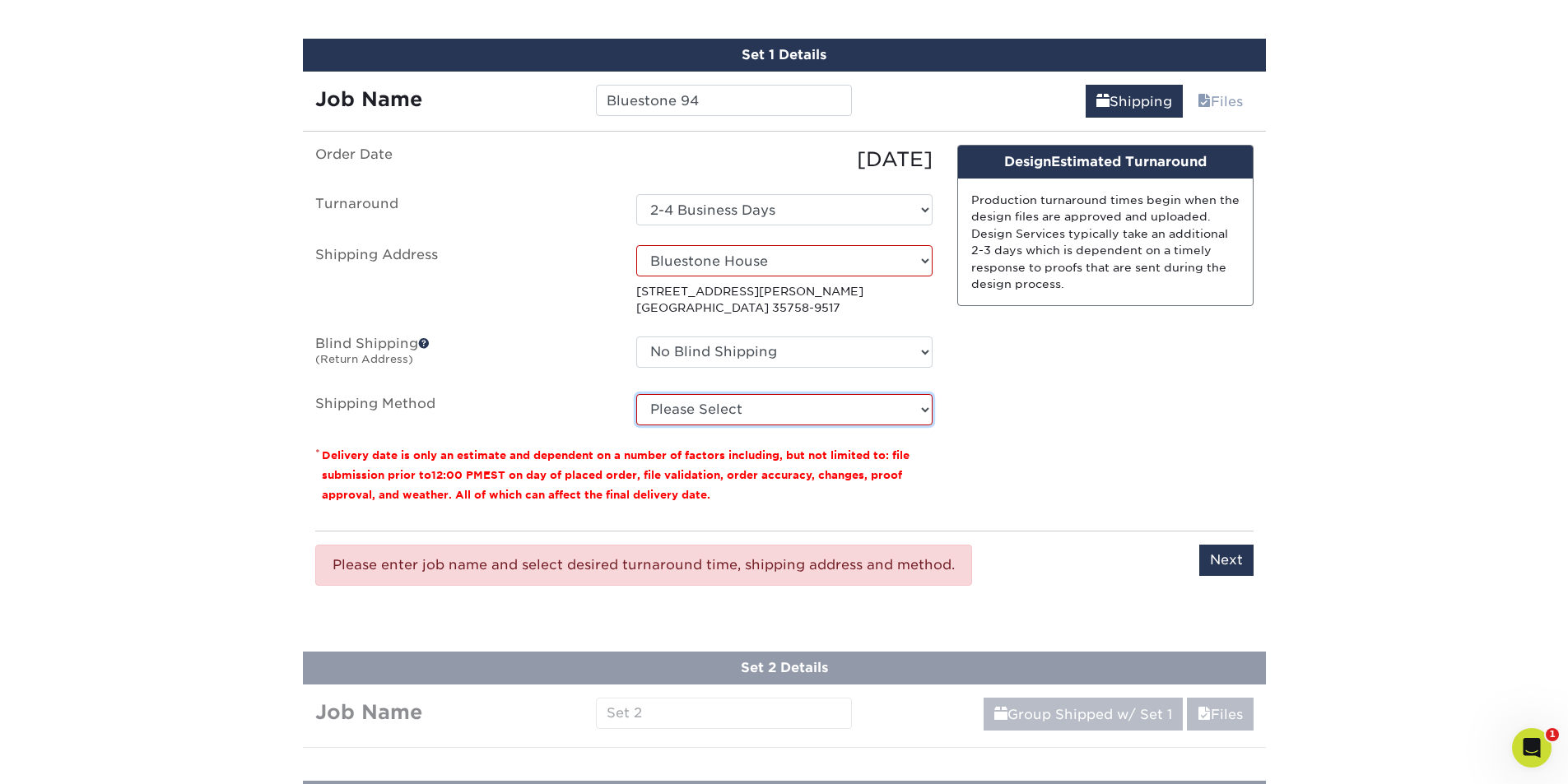
click at [866, 409] on select "Please Select 3 Day Shipping Service (+$16.70) Ground Shipping (+$16.91) 2 Day …" at bounding box center [785, 409] width 297 height 31
select select "12"
click at [637, 394] on select "Please Select 3 Day Shipping Service (+$16.70) Ground Shipping (+$16.91) 2 Day …" at bounding box center [785, 409] width 297 height 31
click at [1233, 564] on input "Next" at bounding box center [1225, 561] width 54 height 31
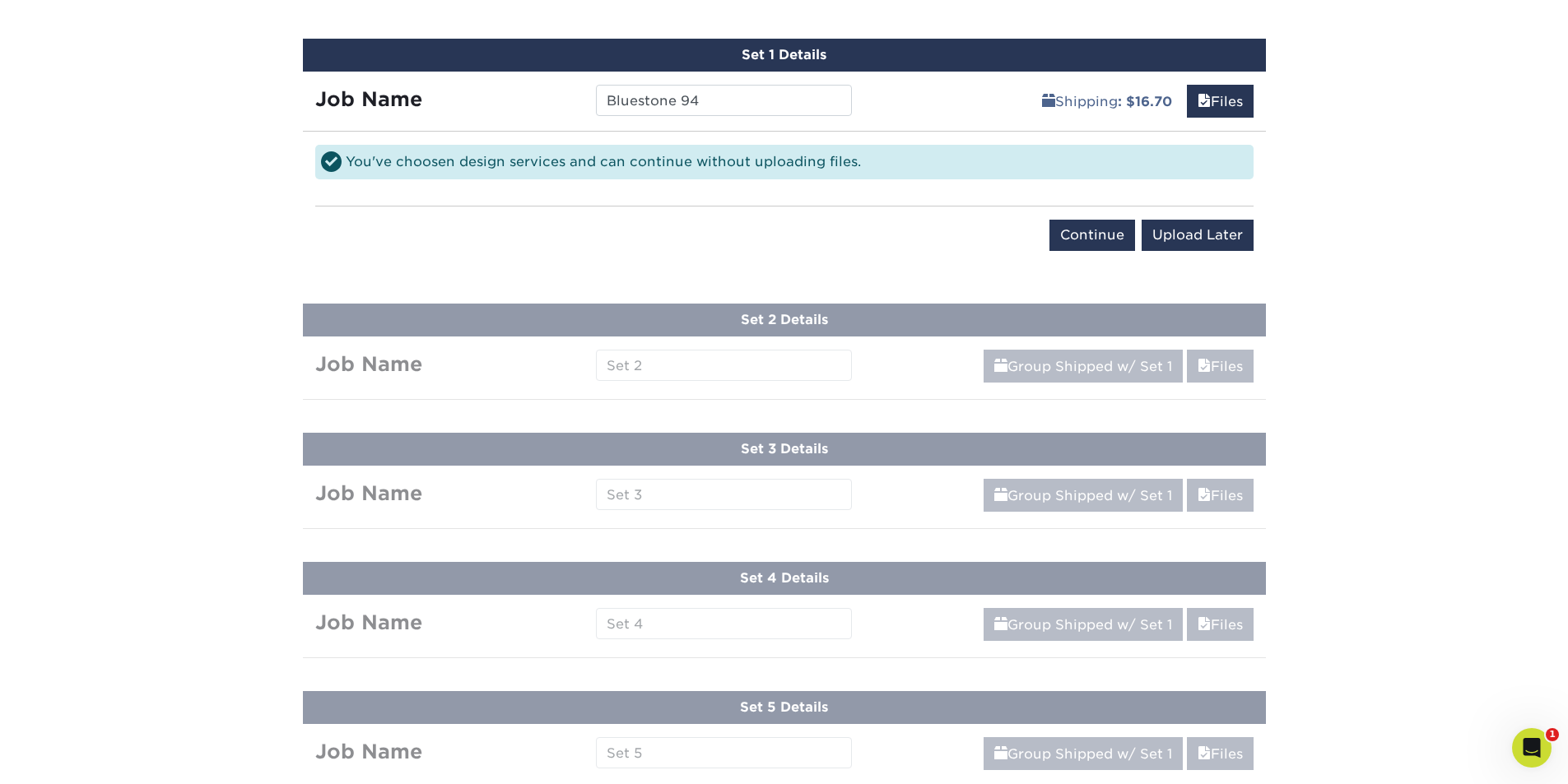
click at [656, 374] on div "Products Trading Cards 18PT C1S Trading Cards Previous Next show more" at bounding box center [784, 642] width 1568 height 2916
click at [640, 365] on div "Products Trading Cards 18PT C1S Trading Cards Previous Next show more" at bounding box center [784, 642] width 1568 height 2916
click at [1100, 240] on input "Continue" at bounding box center [1092, 235] width 85 height 31
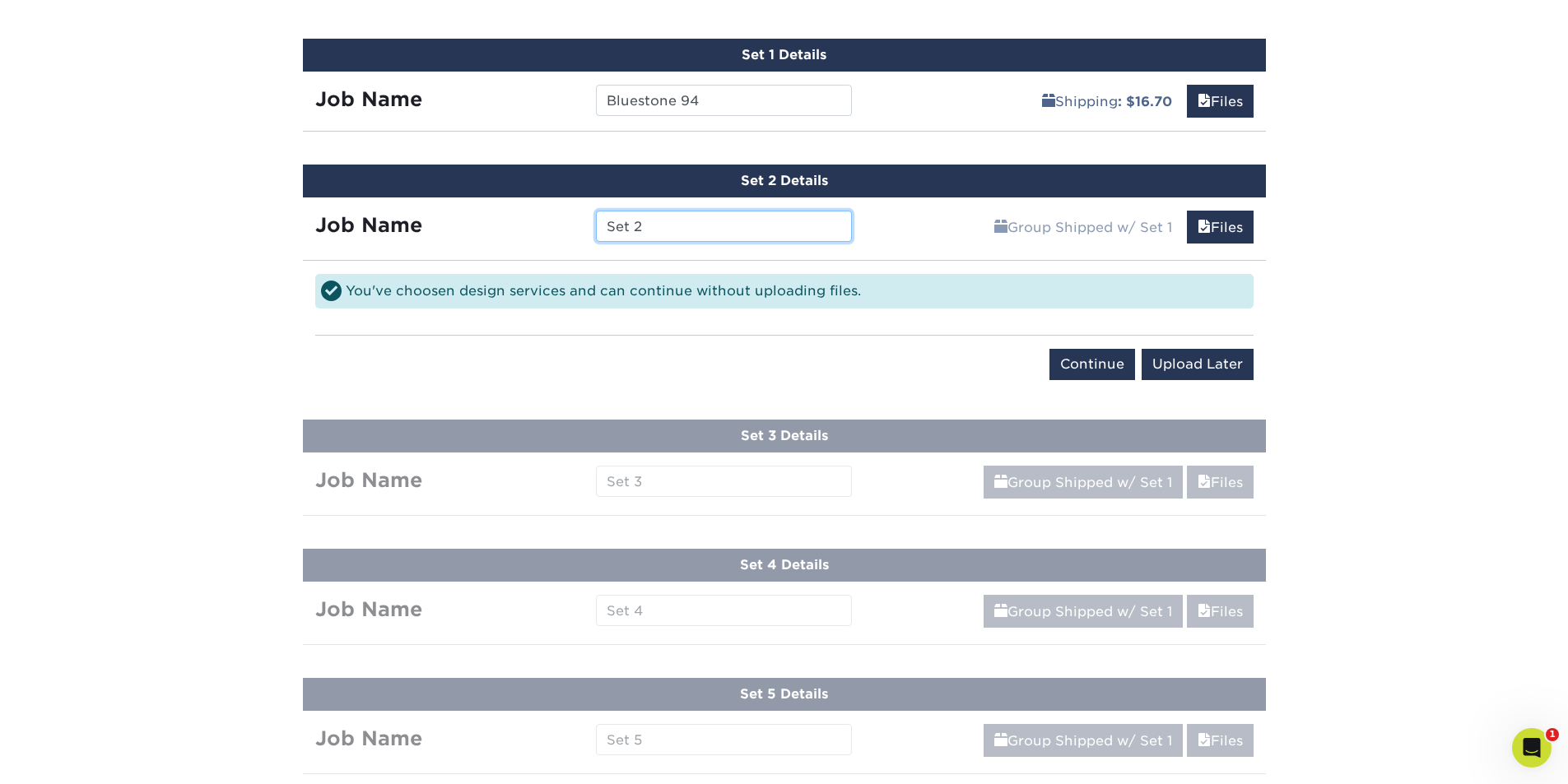
drag, startPoint x: 681, startPoint y: 228, endPoint x: 506, endPoint y: 227, distance: 175.0
click at [506, 227] on div "Job Name Set 2" at bounding box center [584, 226] width 562 height 31
type input "Harrell 19"
click at [1104, 354] on input "Continue" at bounding box center [1092, 365] width 85 height 31
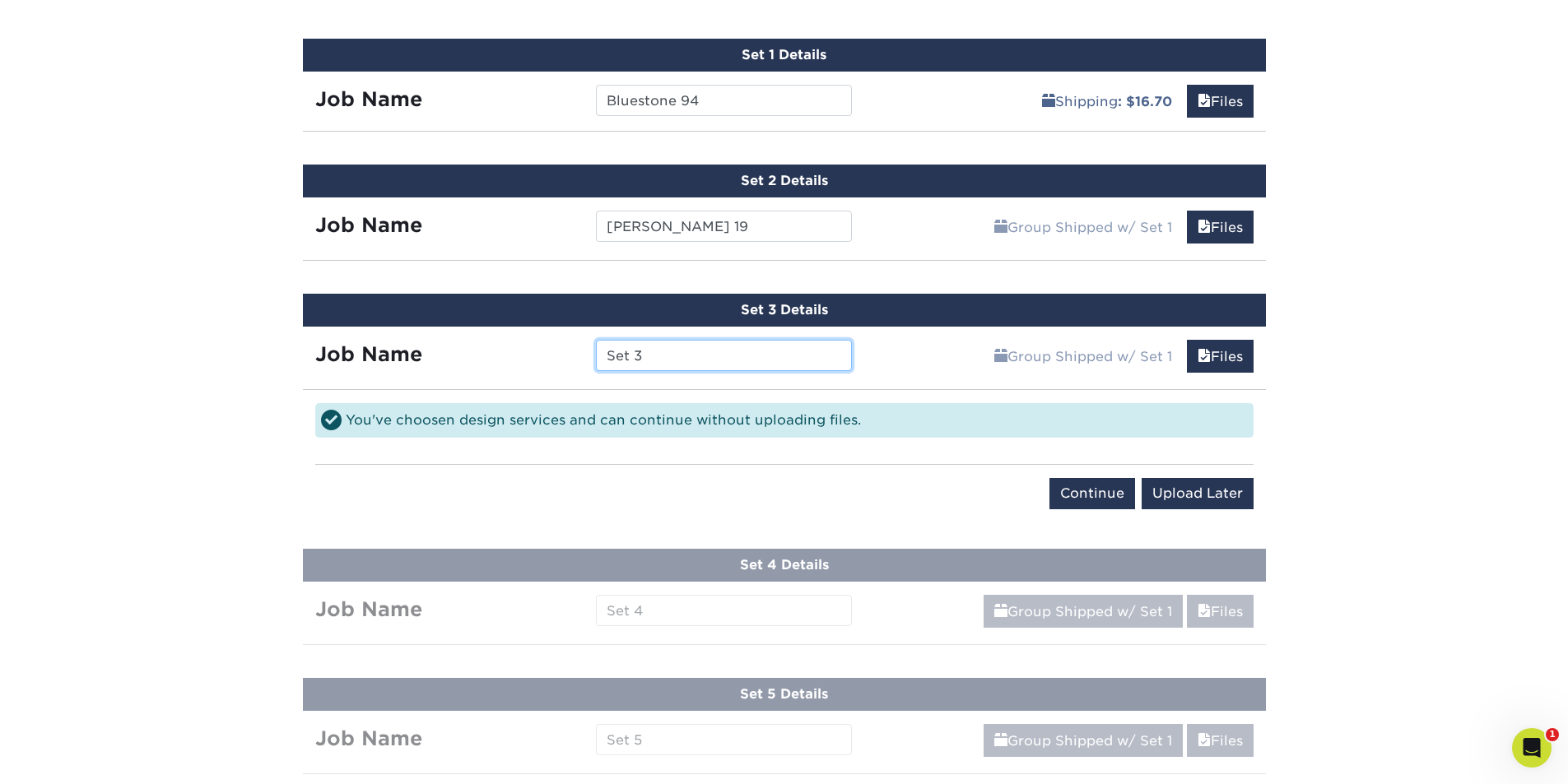
drag, startPoint x: 657, startPoint y: 358, endPoint x: 441, endPoint y: 334, distance: 217.3
click at [441, 334] on div "Job Name Set 3" at bounding box center [584, 352] width 562 height 49
type input "Holden 29"
click at [1078, 488] on input "Continue" at bounding box center [1092, 494] width 85 height 31
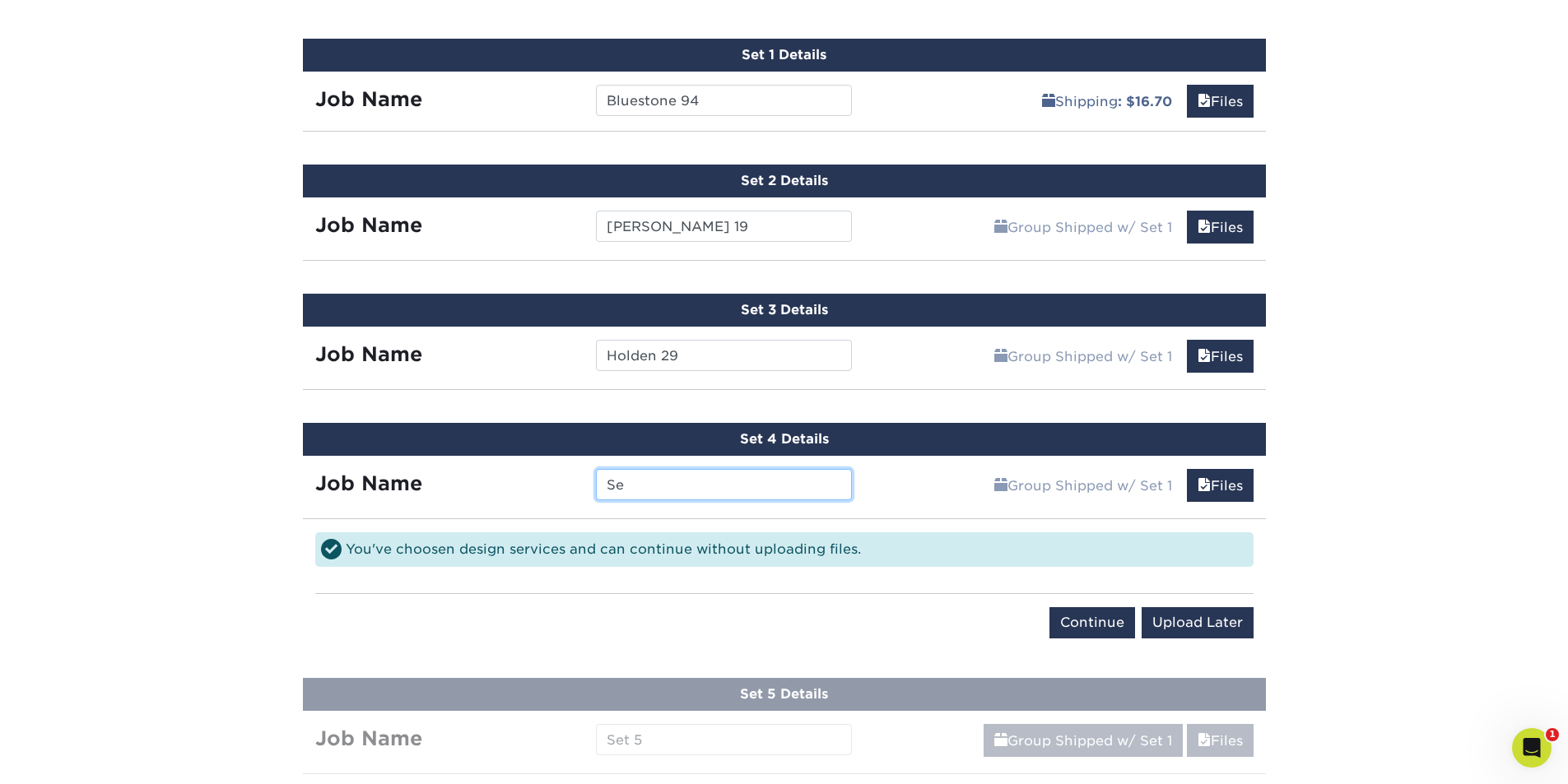
type input "S"
type input "Stephen 77"
click at [1102, 621] on input "Continue" at bounding box center [1092, 623] width 85 height 31
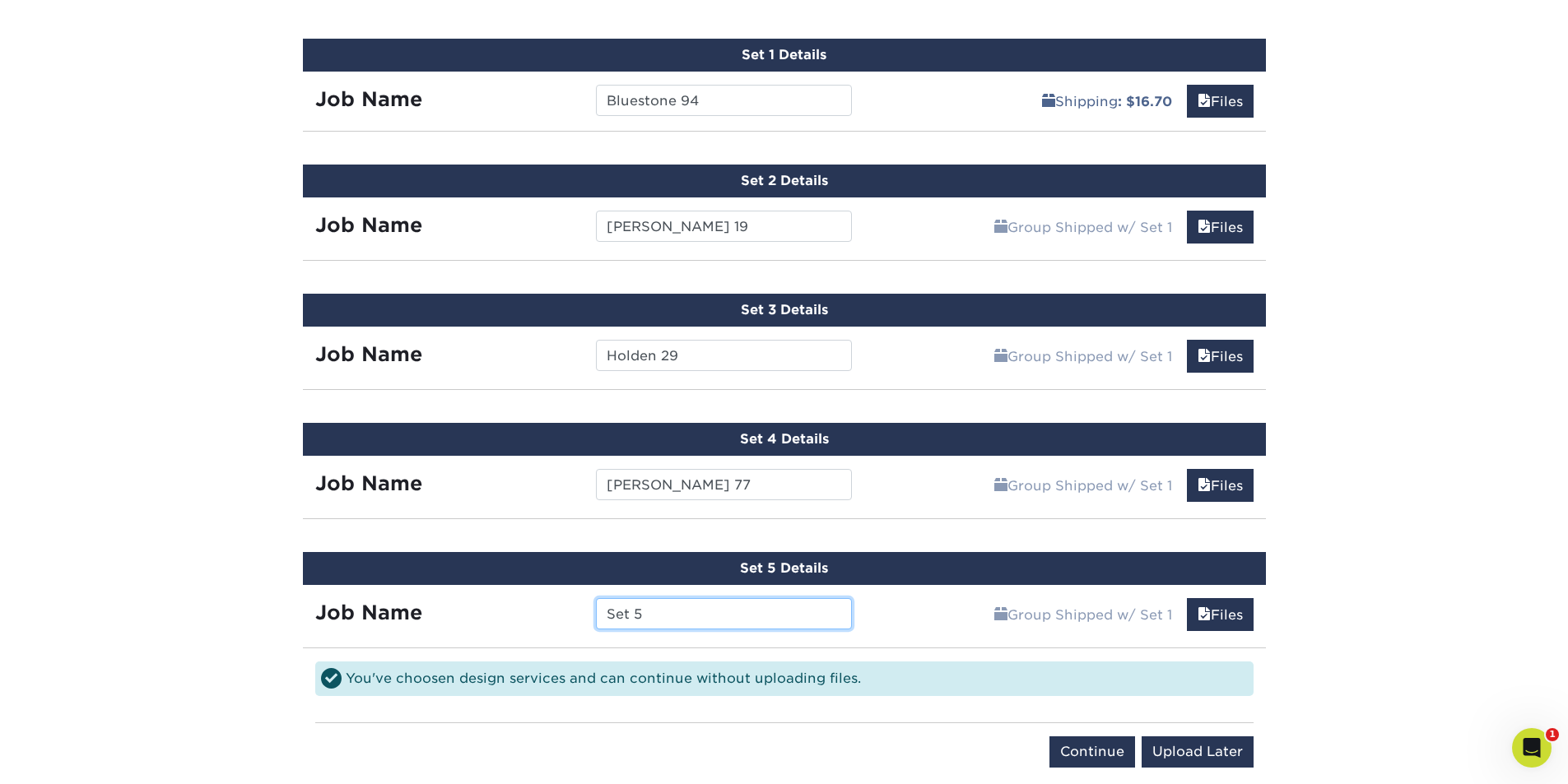
drag, startPoint x: 710, startPoint y: 617, endPoint x: 459, endPoint y: 609, distance: 251.1
click at [459, 609] on div "Job Name Set 5" at bounding box center [584, 614] width 562 height 31
type input "w"
type input "Wilson 63"
click at [1106, 745] on input "Continue" at bounding box center [1092, 752] width 85 height 31
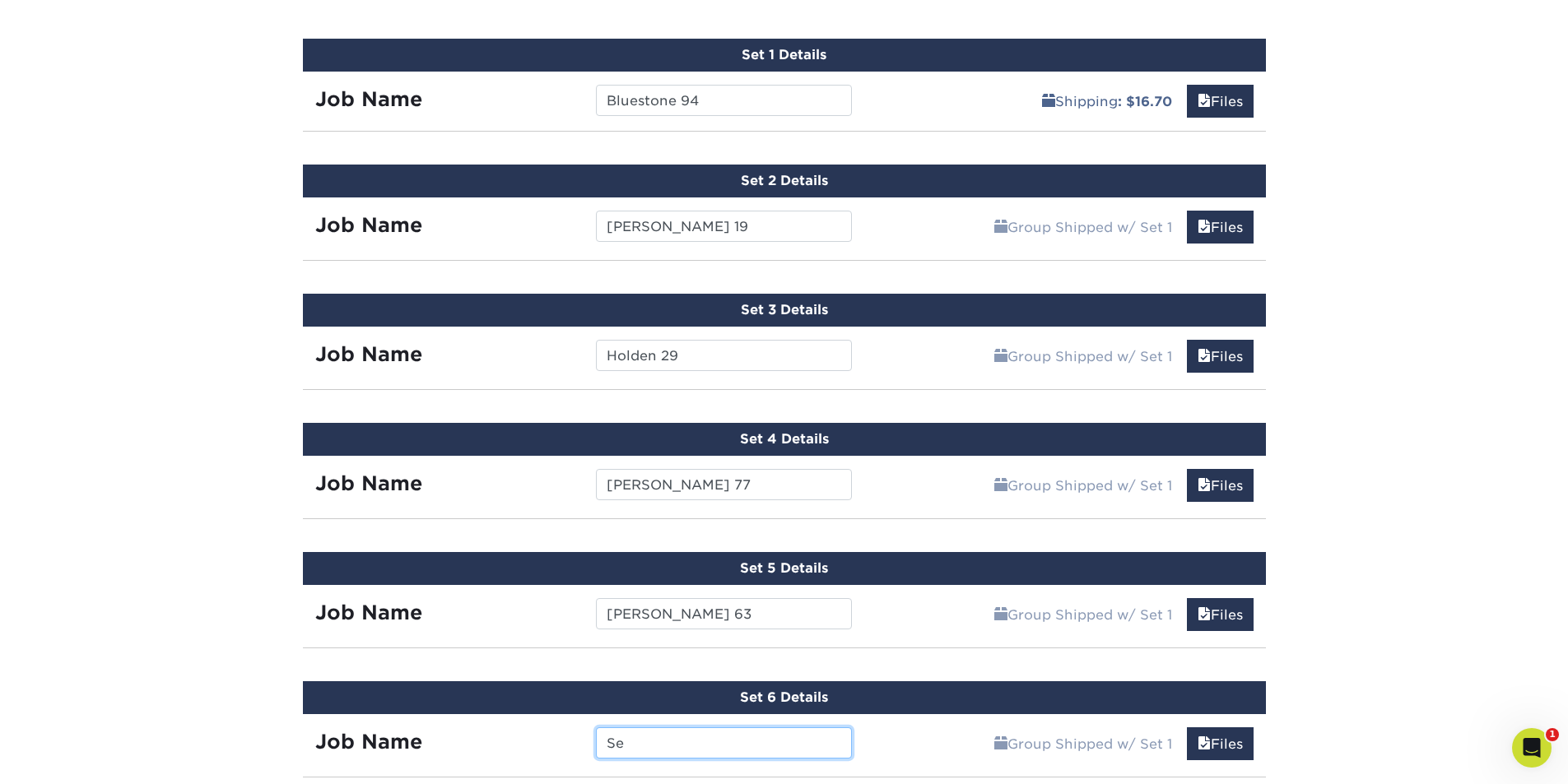
type input "S"
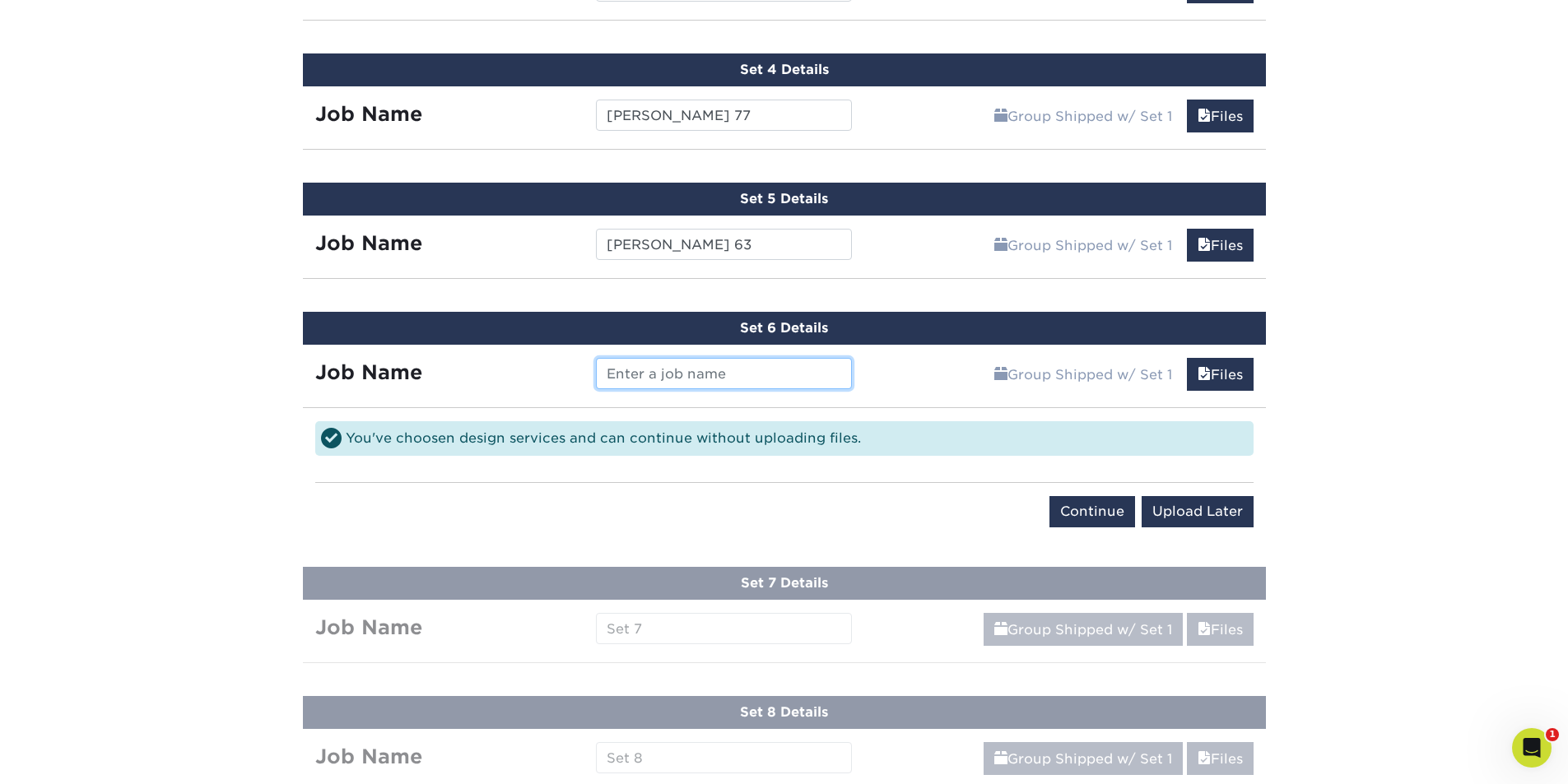
scroll to position [1311, 0]
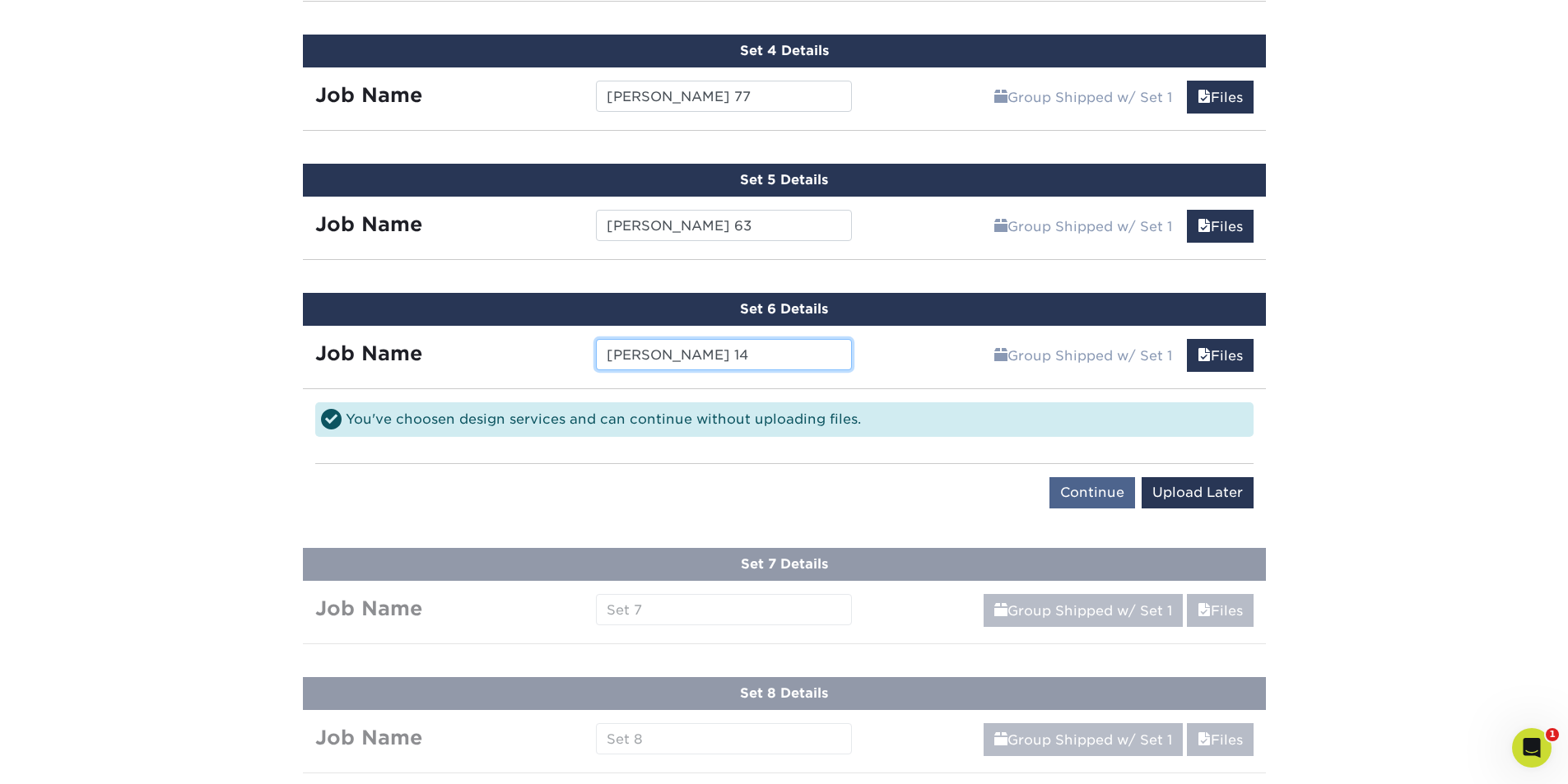
type input "Manary 14"
click at [1078, 495] on input "Continue" at bounding box center [1092, 493] width 85 height 31
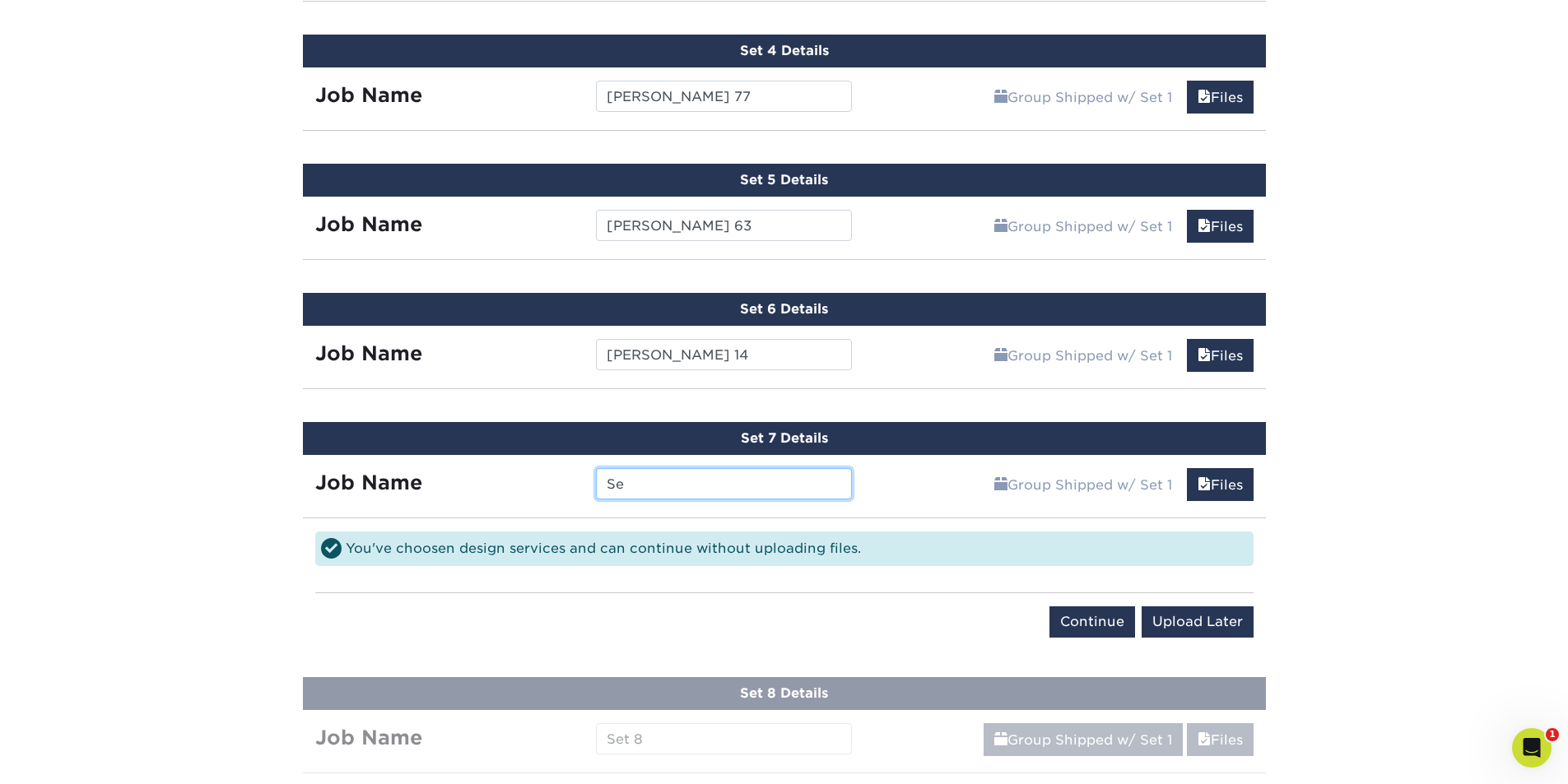
type input "S"
type input "Guzzo 8"
click at [1098, 618] on input "Continue" at bounding box center [1092, 622] width 85 height 31
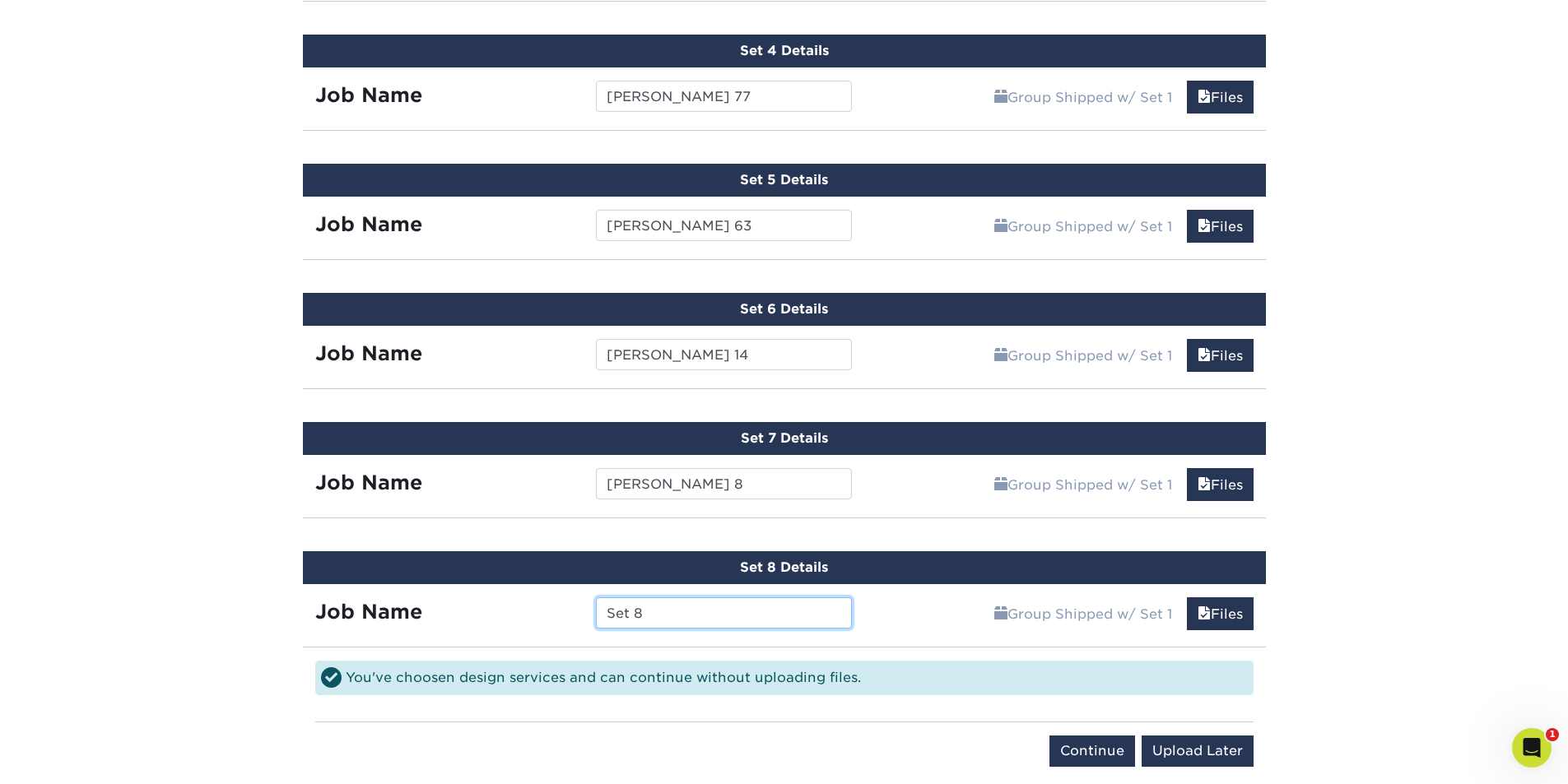
drag, startPoint x: 706, startPoint y: 619, endPoint x: 510, endPoint y: 600, distance: 196.9
click at [510, 600] on div "Job Name Set 8" at bounding box center [584, 613] width 562 height 31
type input "Longley 97"
click at [1105, 743] on input "Continue" at bounding box center [1092, 751] width 85 height 31
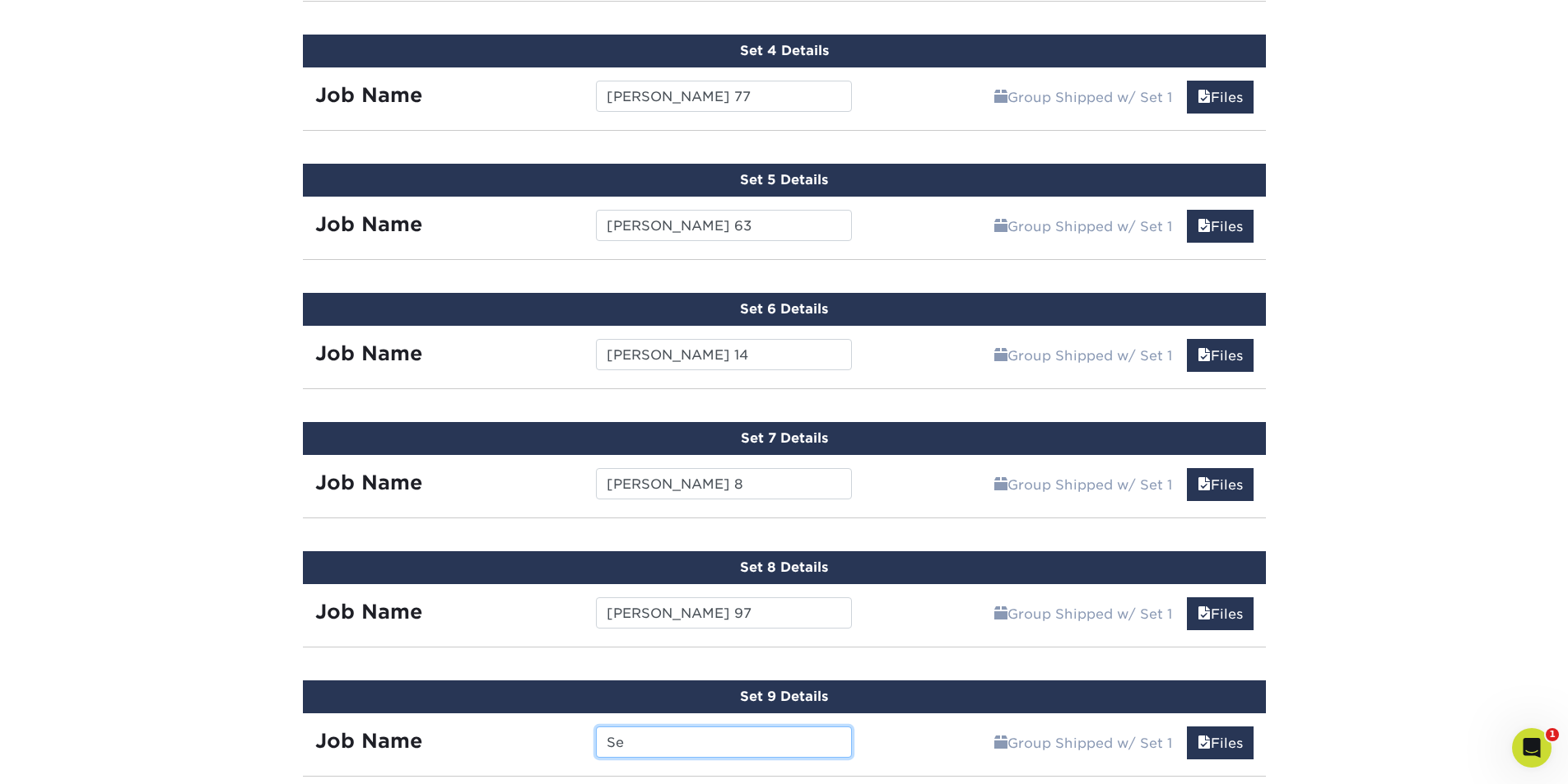
type input "S"
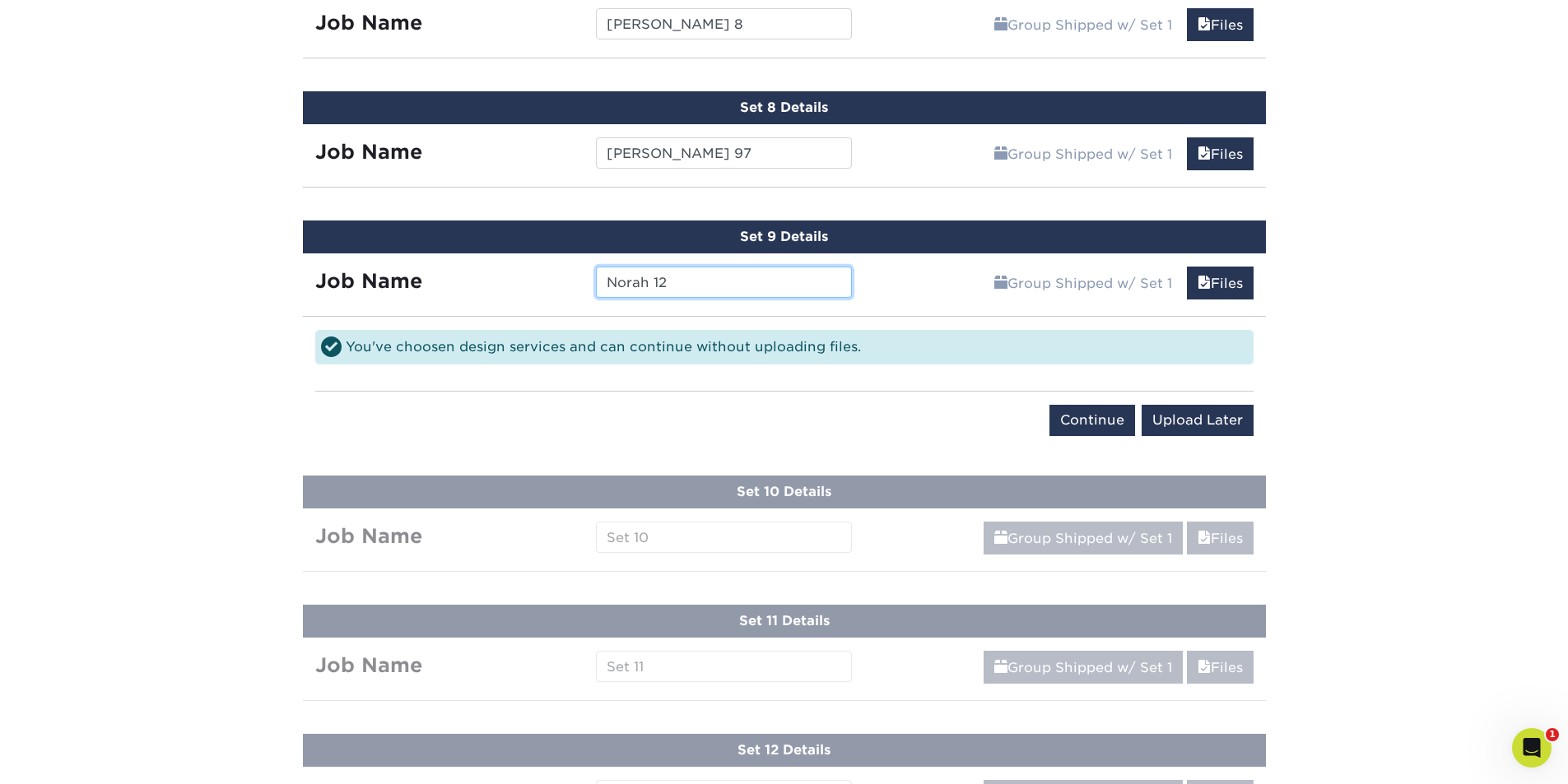
scroll to position [1782, 0]
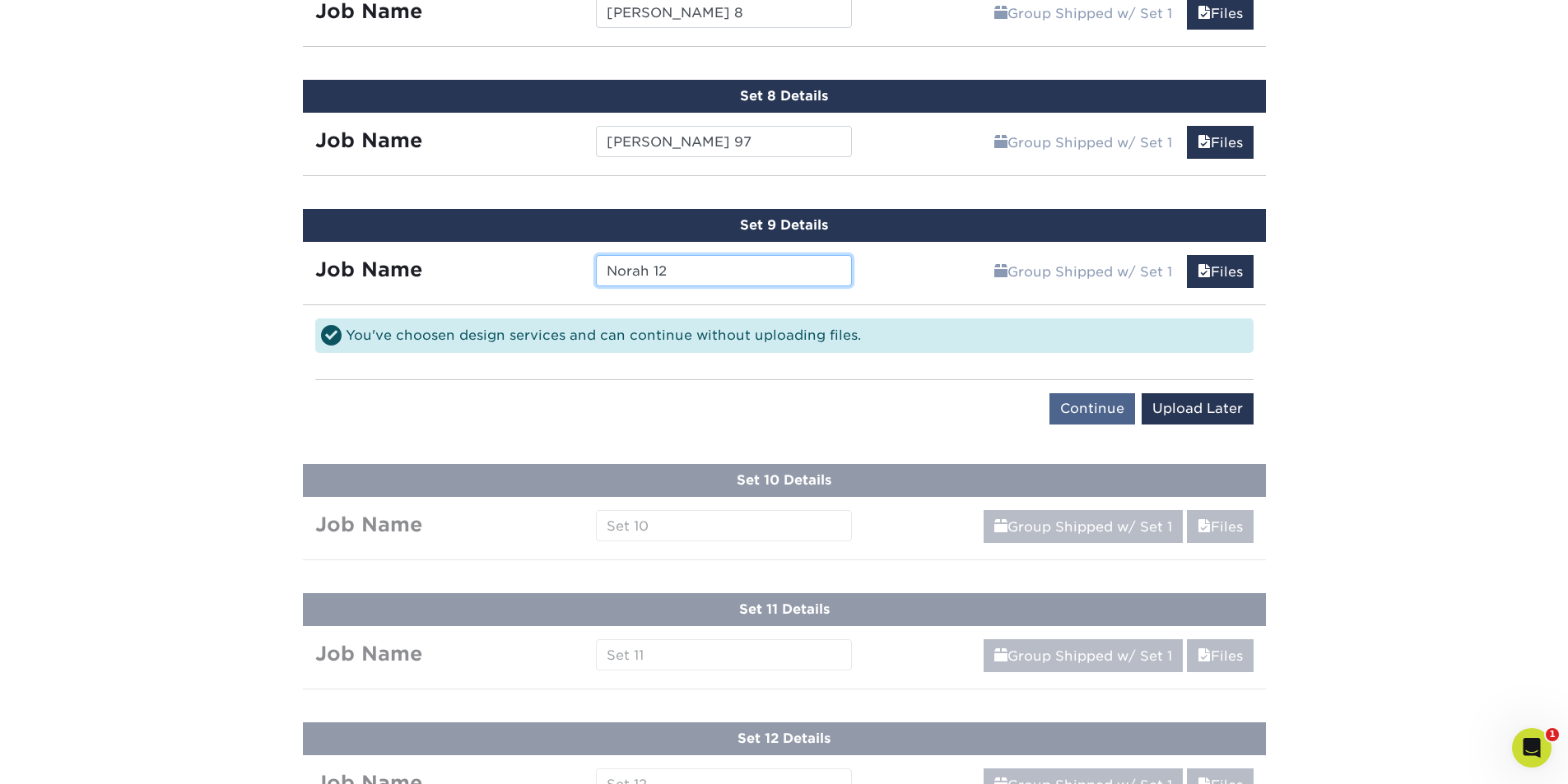
type input "Norah 12"
click at [1125, 414] on input "Continue" at bounding box center [1092, 409] width 85 height 31
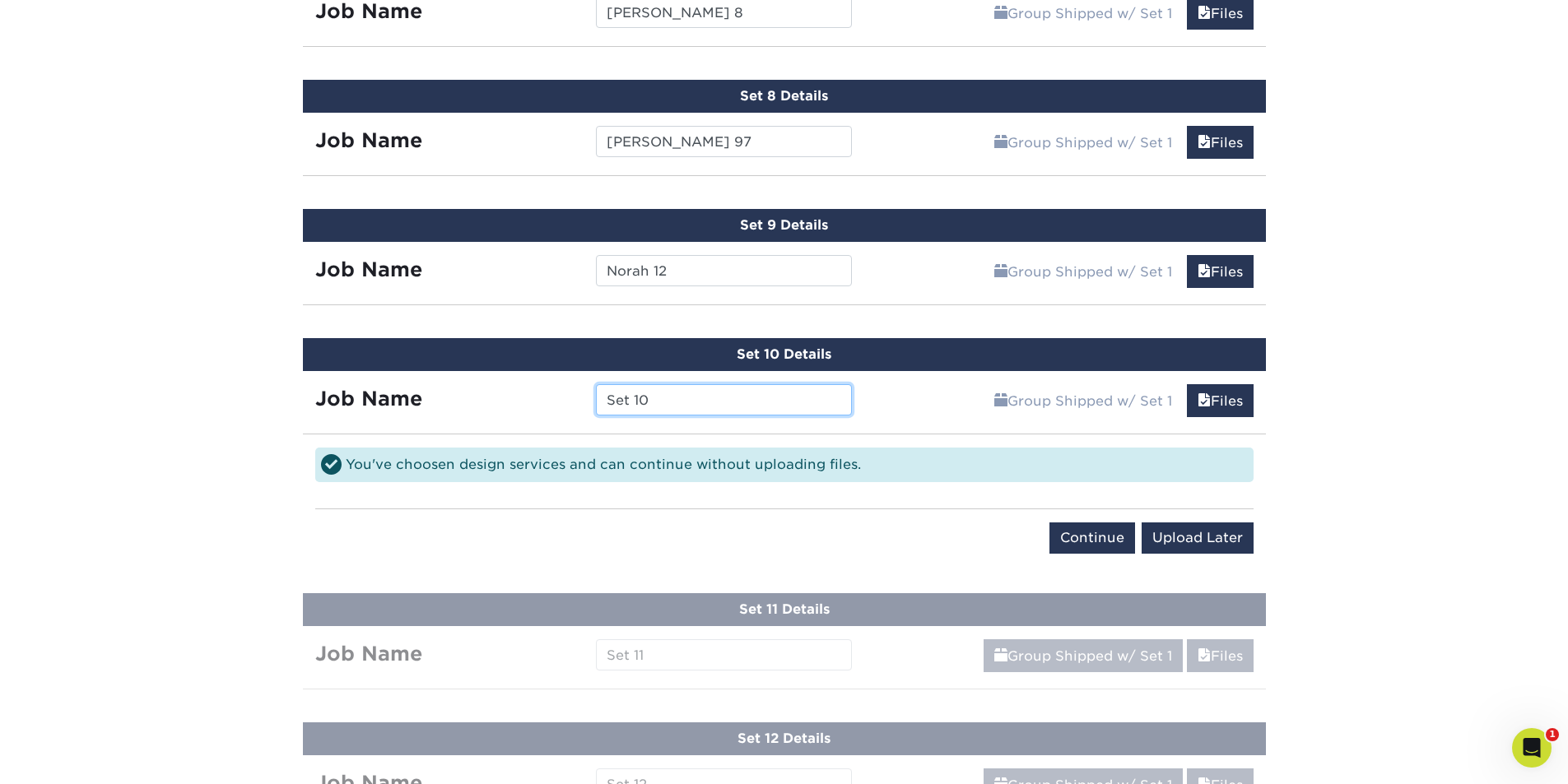
drag, startPoint x: 717, startPoint y: 402, endPoint x: 482, endPoint y: 422, distance: 235.8
click at [482, 422] on div "Set 10 Details Job Name Set 10 Group Shipped w/ Set 1 Files Continue You've cho…" at bounding box center [784, 455] width 963 height 235
type input "Steward 23"
click at [1073, 542] on input "Continue" at bounding box center [1092, 539] width 85 height 31
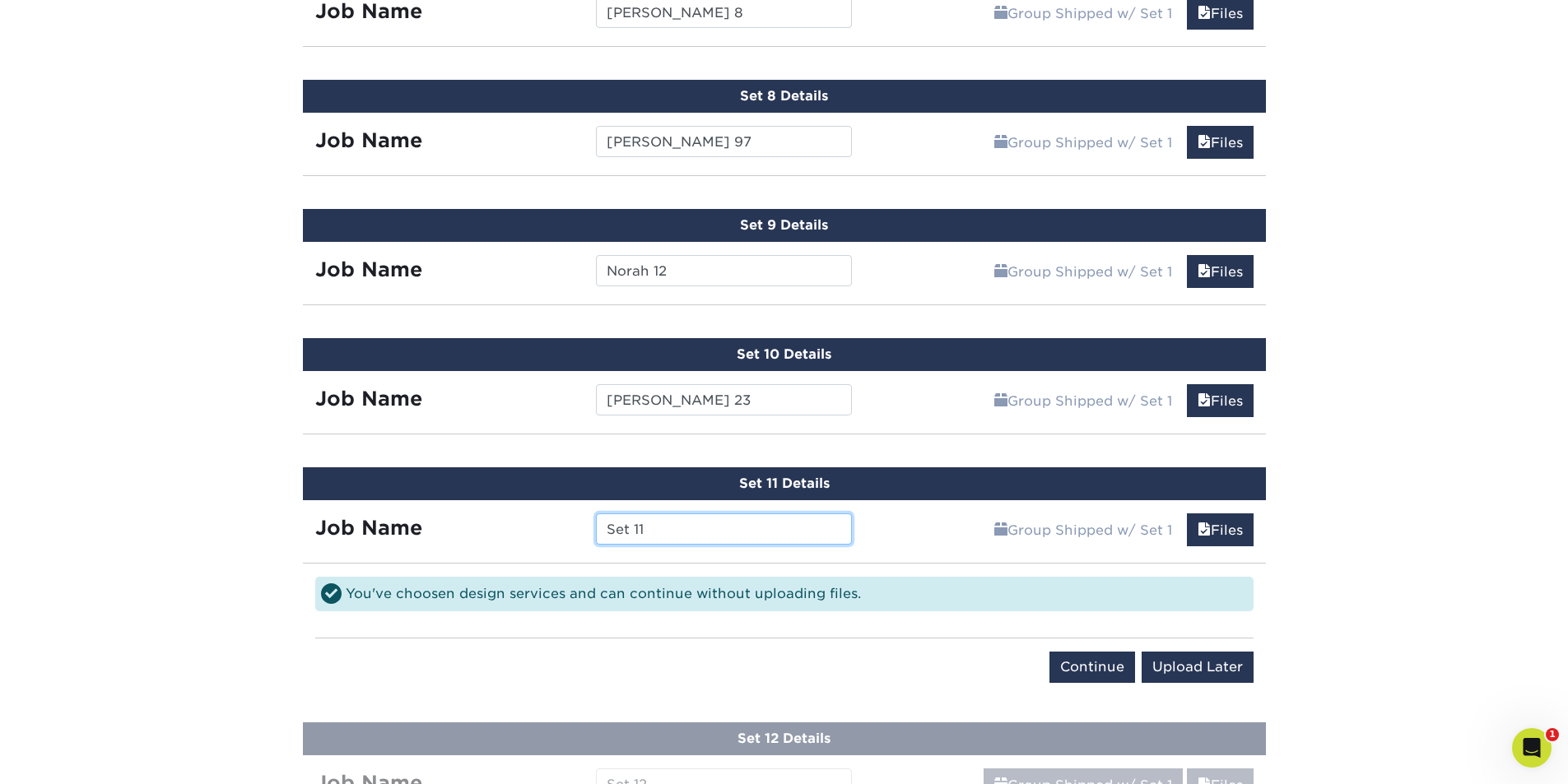
drag, startPoint x: 694, startPoint y: 531, endPoint x: 433, endPoint y: 565, distance: 263.2
click at [433, 565] on div "Set 11 Details Job Name Set 11 Group Shipped w/ Set 1 Files Continue You've cho…" at bounding box center [784, 584] width 963 height 235
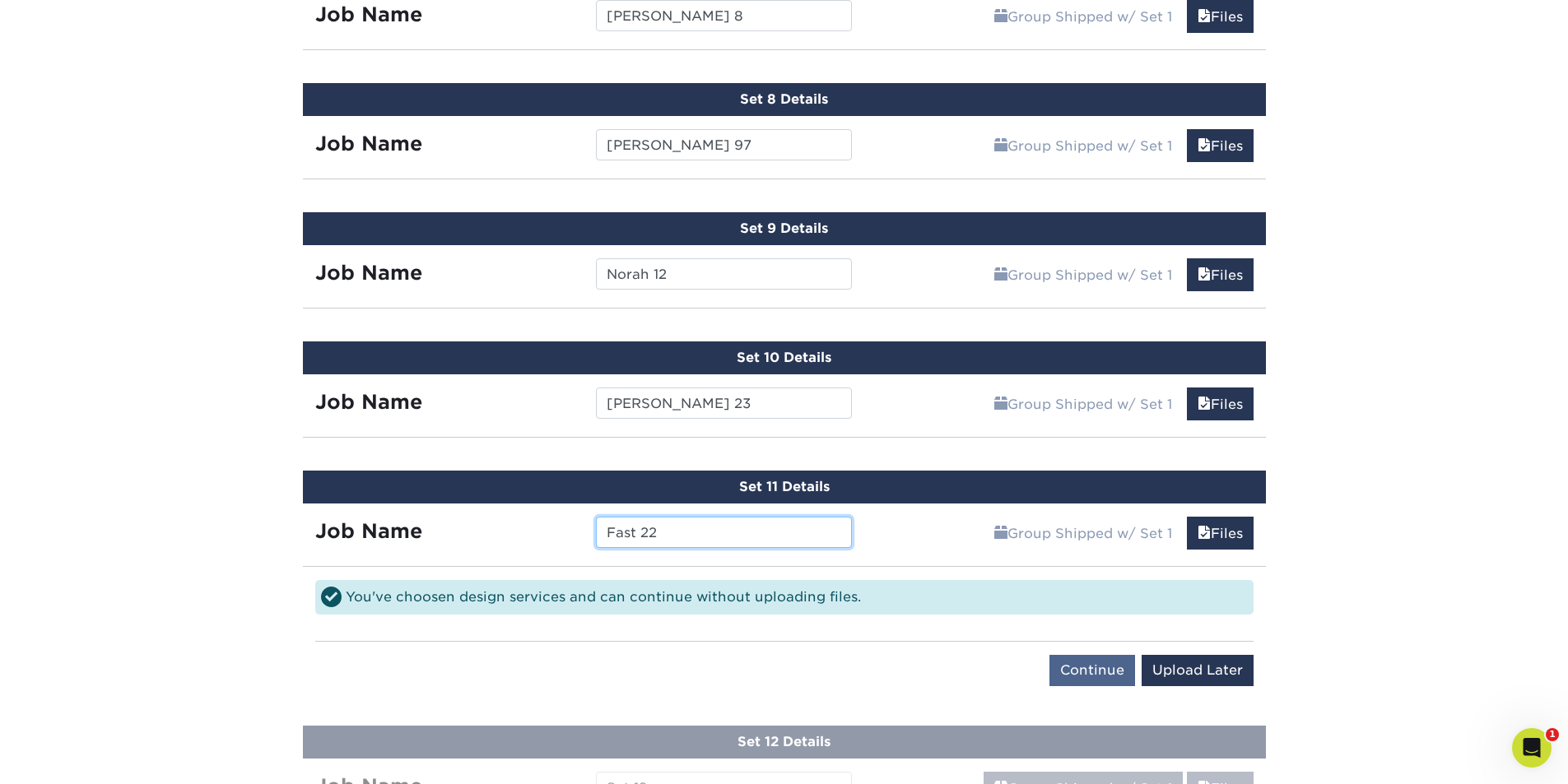
type input "Fast 22"
click at [1105, 665] on input "Continue" at bounding box center [1092, 670] width 85 height 31
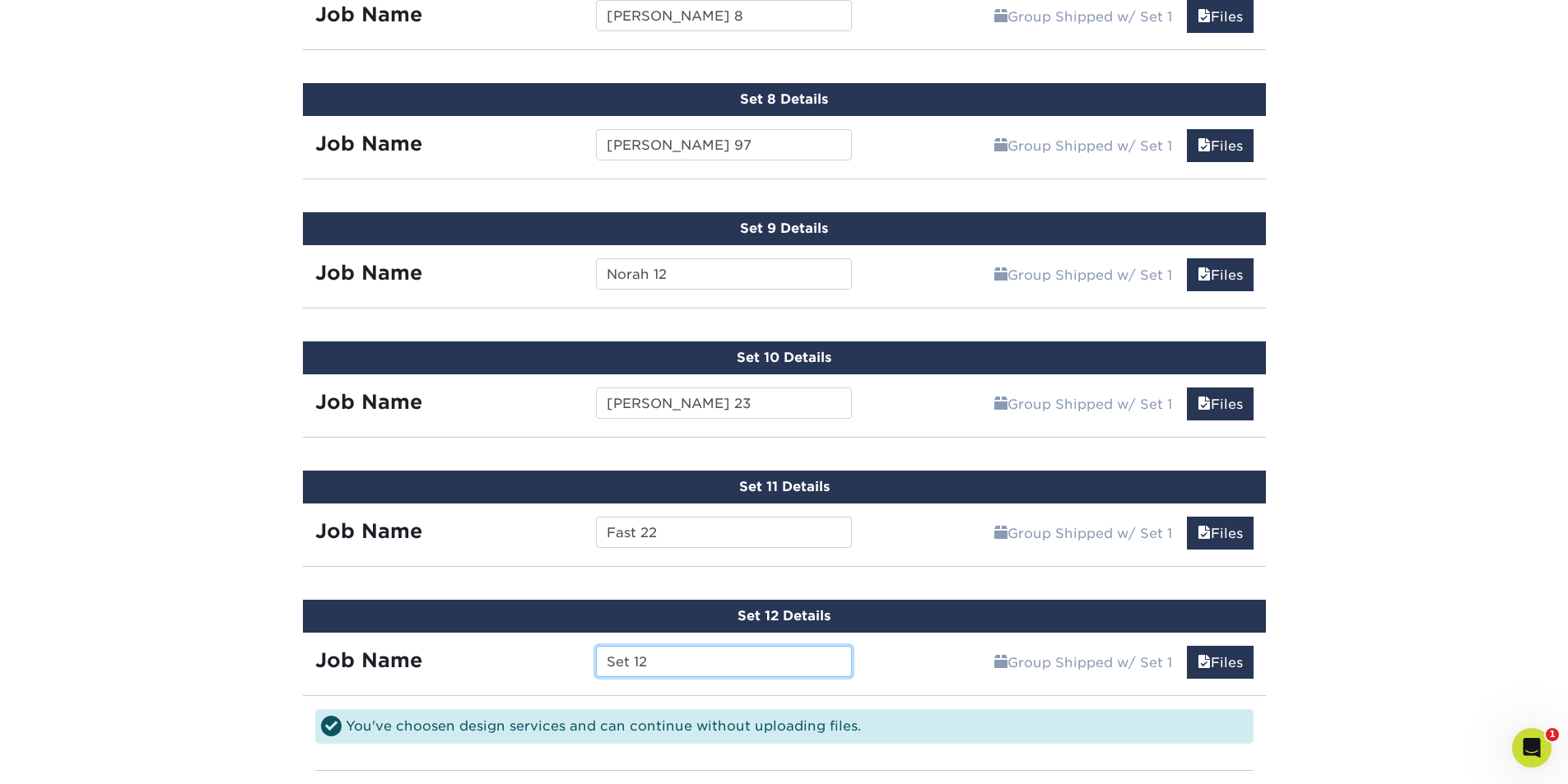
drag, startPoint x: 667, startPoint y: 659, endPoint x: 408, endPoint y: 670, distance: 259.2
click at [408, 670] on div "Job Name Set 12" at bounding box center [584, 661] width 562 height 31
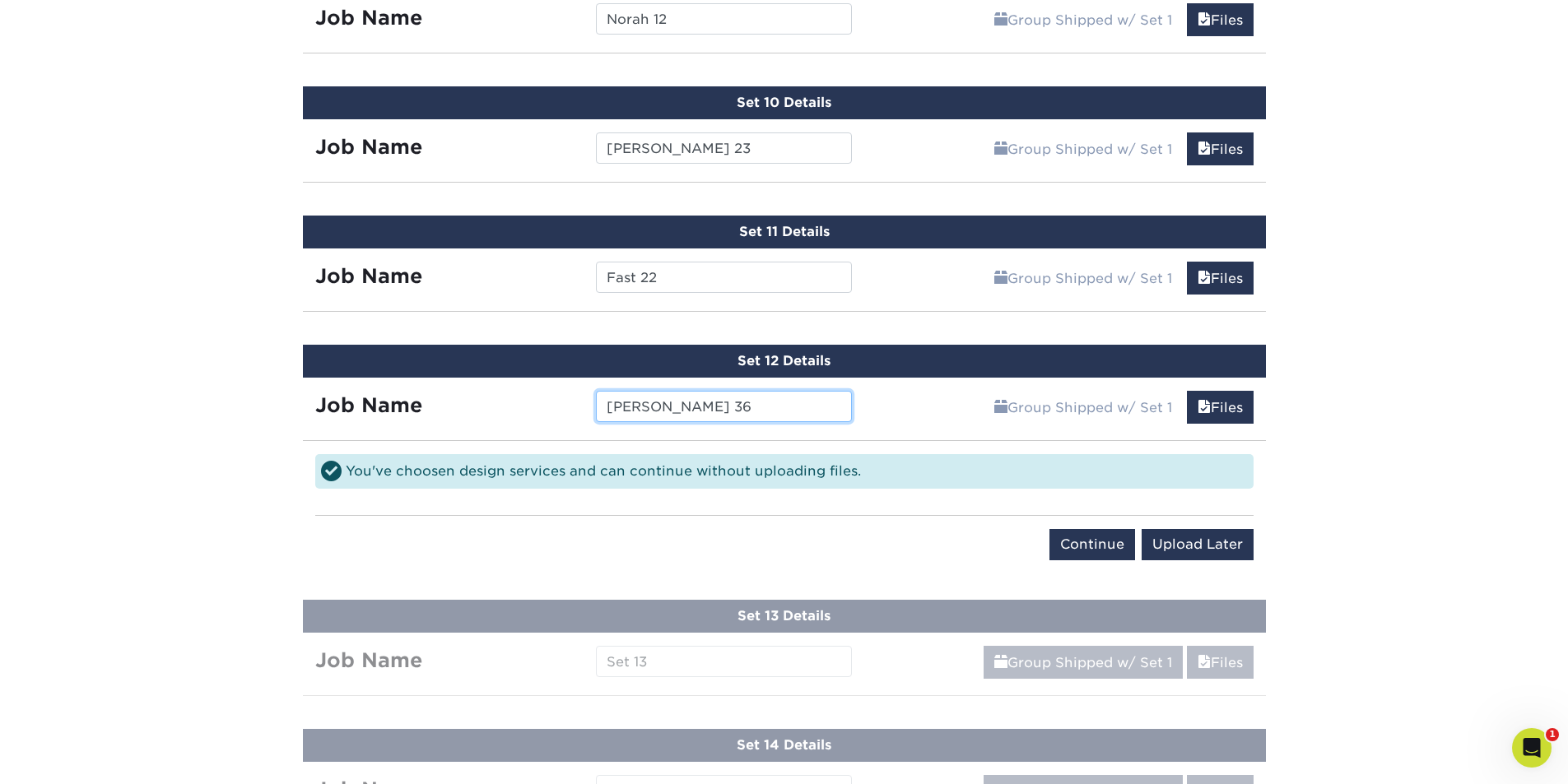
scroll to position [2087, 0]
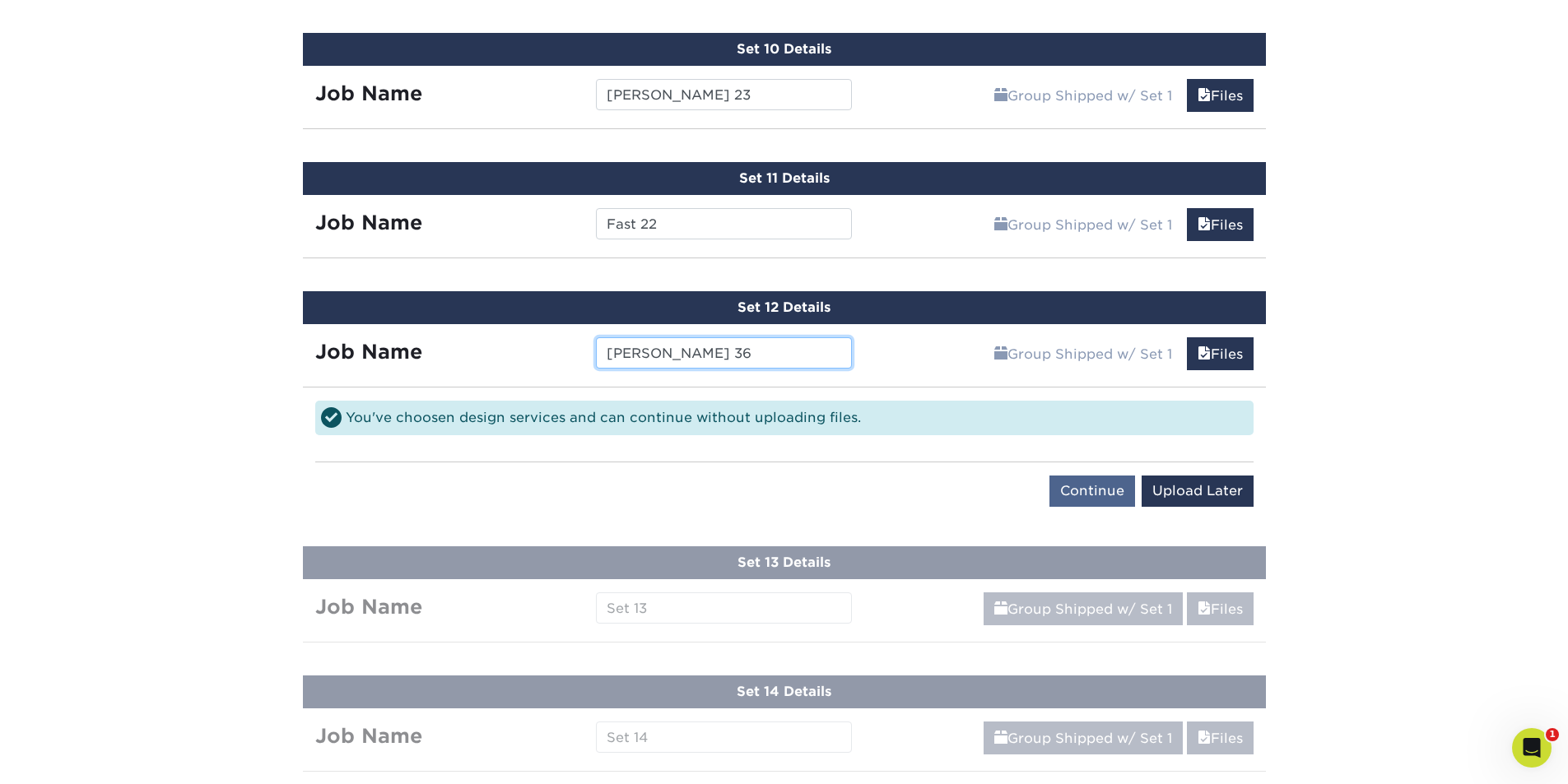
type input "Swantner 36"
click at [1107, 491] on input "Continue" at bounding box center [1092, 491] width 85 height 31
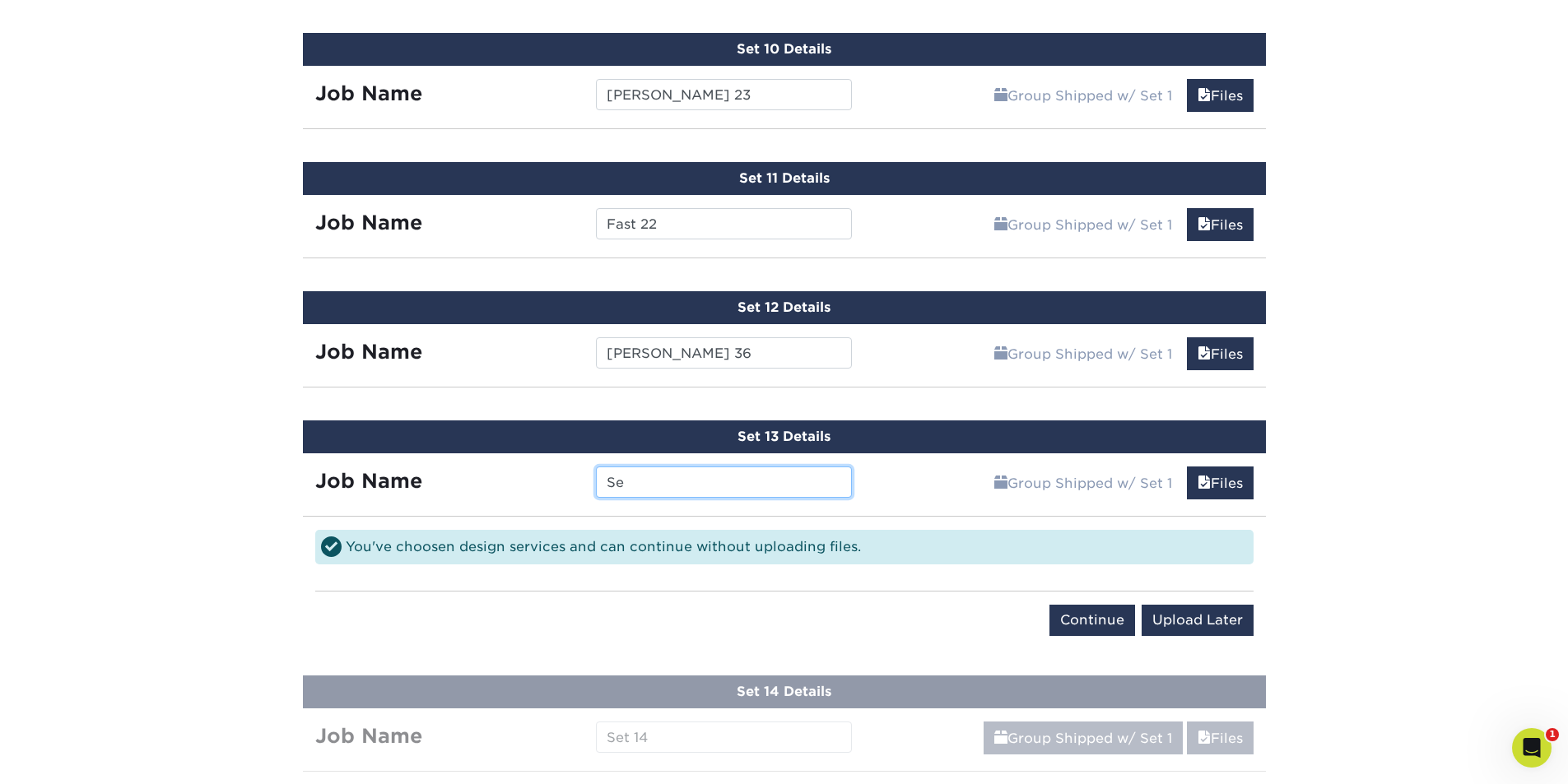
type input "S"
type input "Hughes 11"
click at [1113, 628] on input "Continue" at bounding box center [1092, 621] width 85 height 31
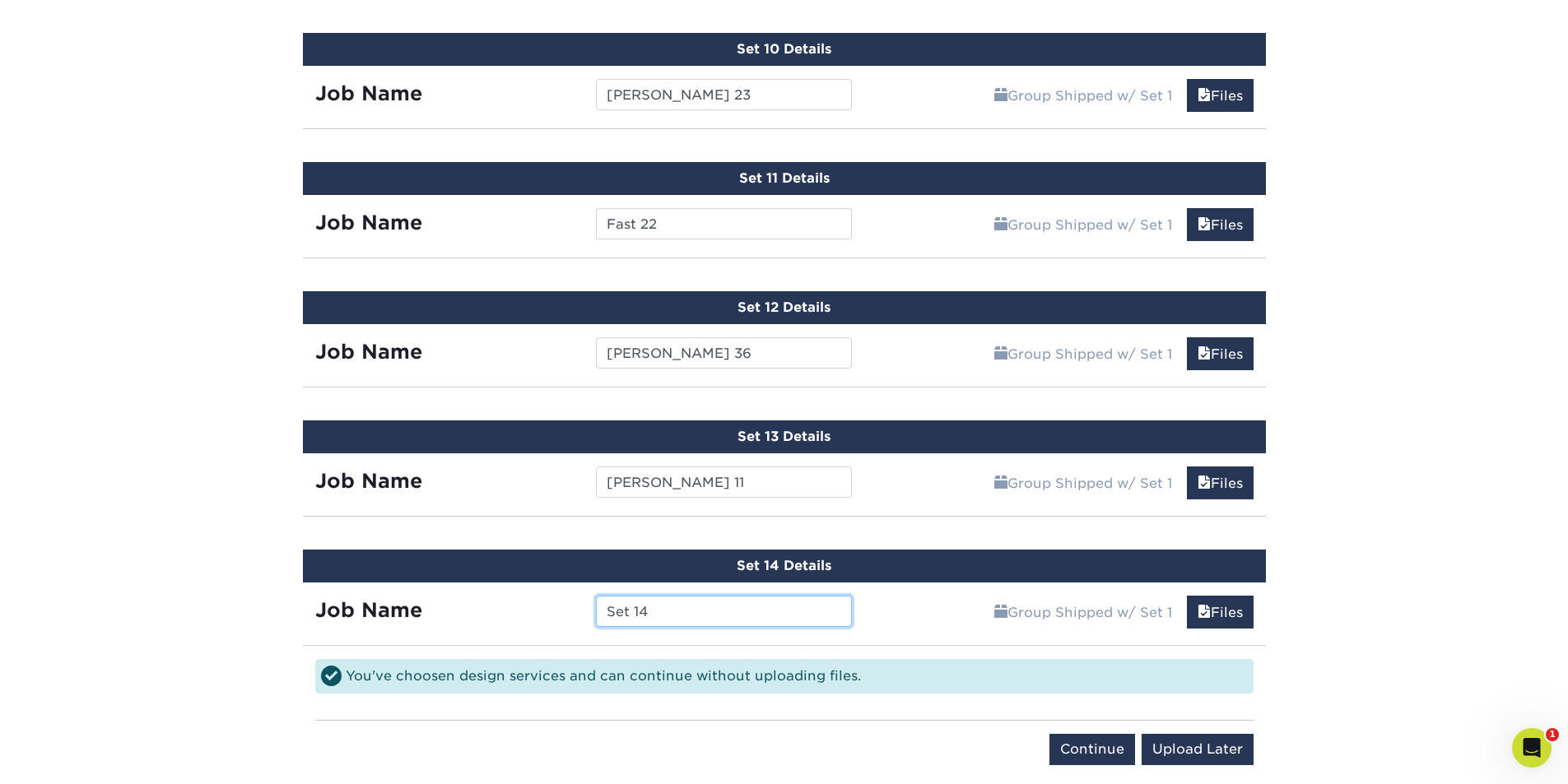
drag, startPoint x: 661, startPoint y: 604, endPoint x: 398, endPoint y: 623, distance: 263.7
click at [398, 623] on div "Job Name Set 14" at bounding box center [584, 612] width 562 height 31
type input "Marchese 24"
click at [1077, 752] on input "Continue" at bounding box center [1092, 750] width 85 height 31
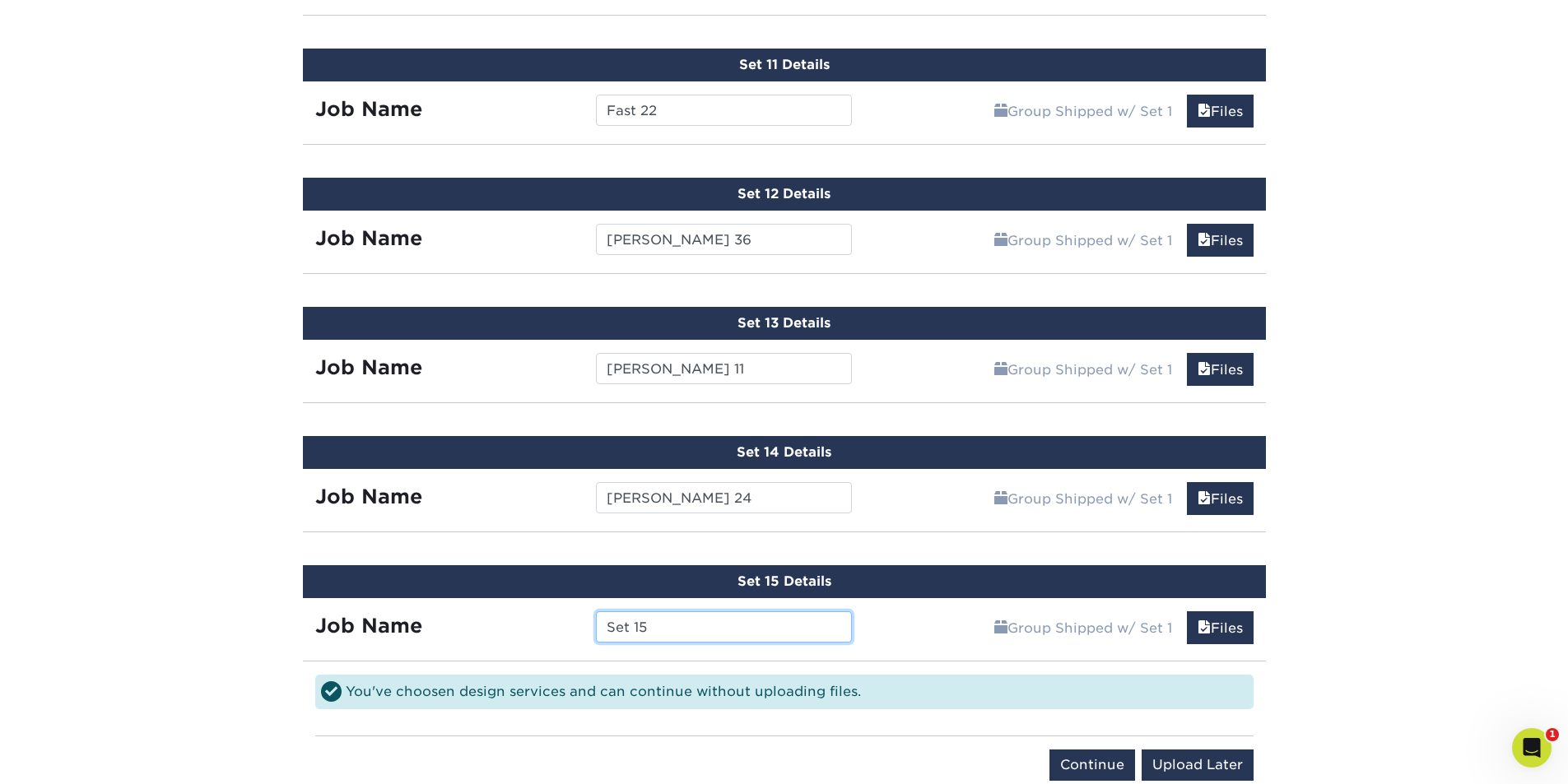
scroll to position [2213, 0]
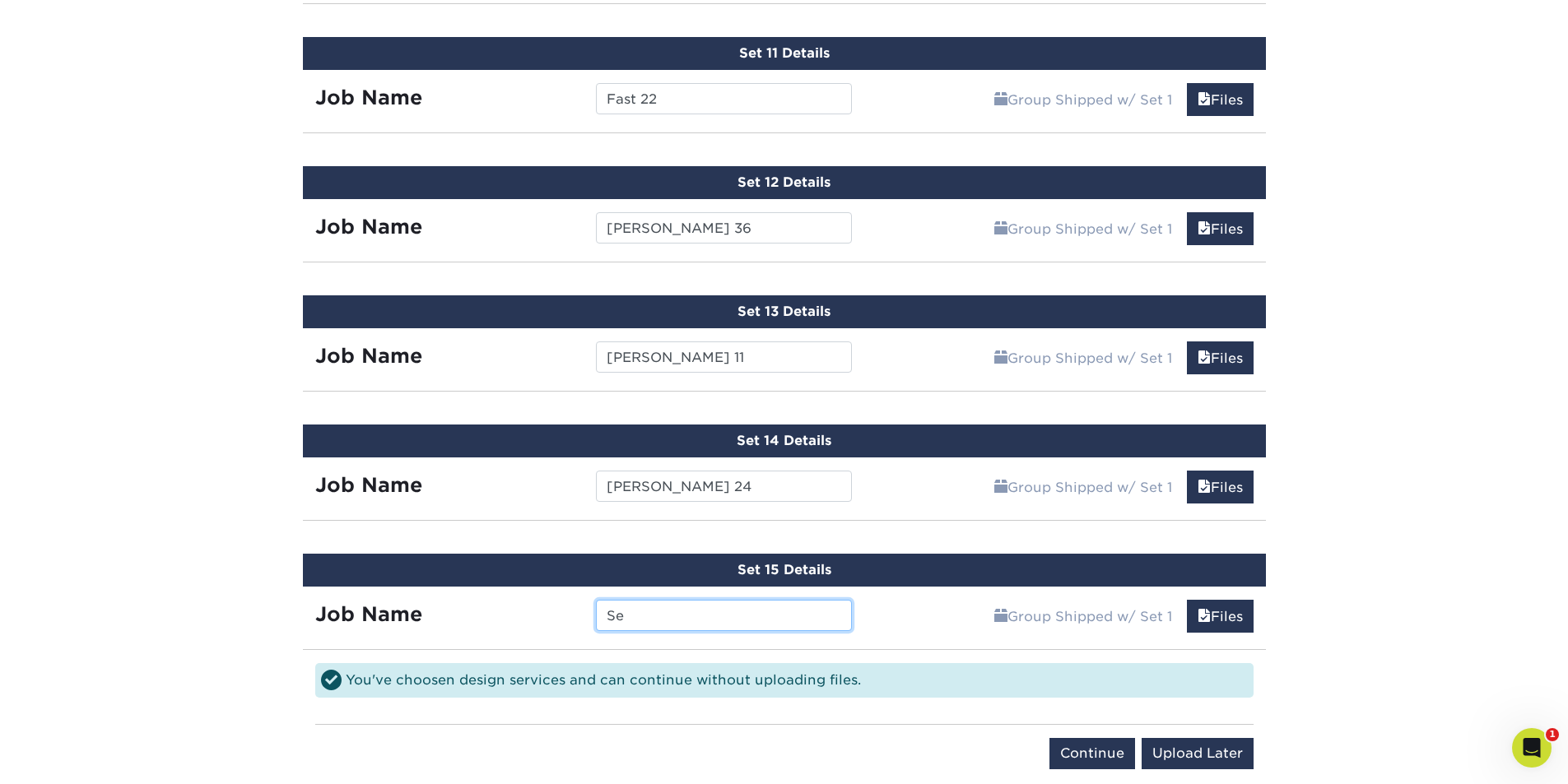
type input "S"
type input "l"
type input "Alferink 1"
click at [1098, 748] on input "Continue" at bounding box center [1092, 754] width 85 height 31
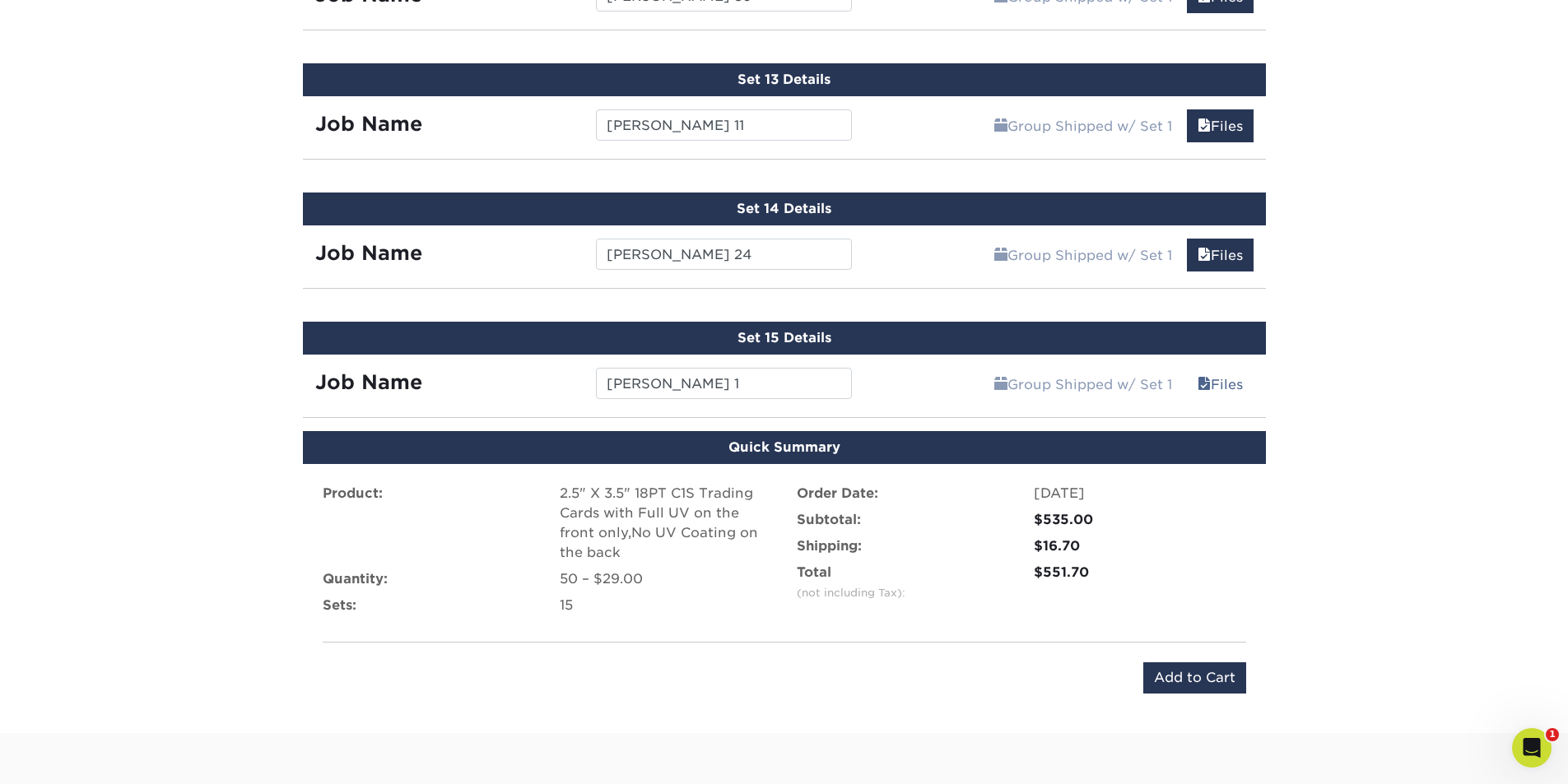
scroll to position [2456, 0]
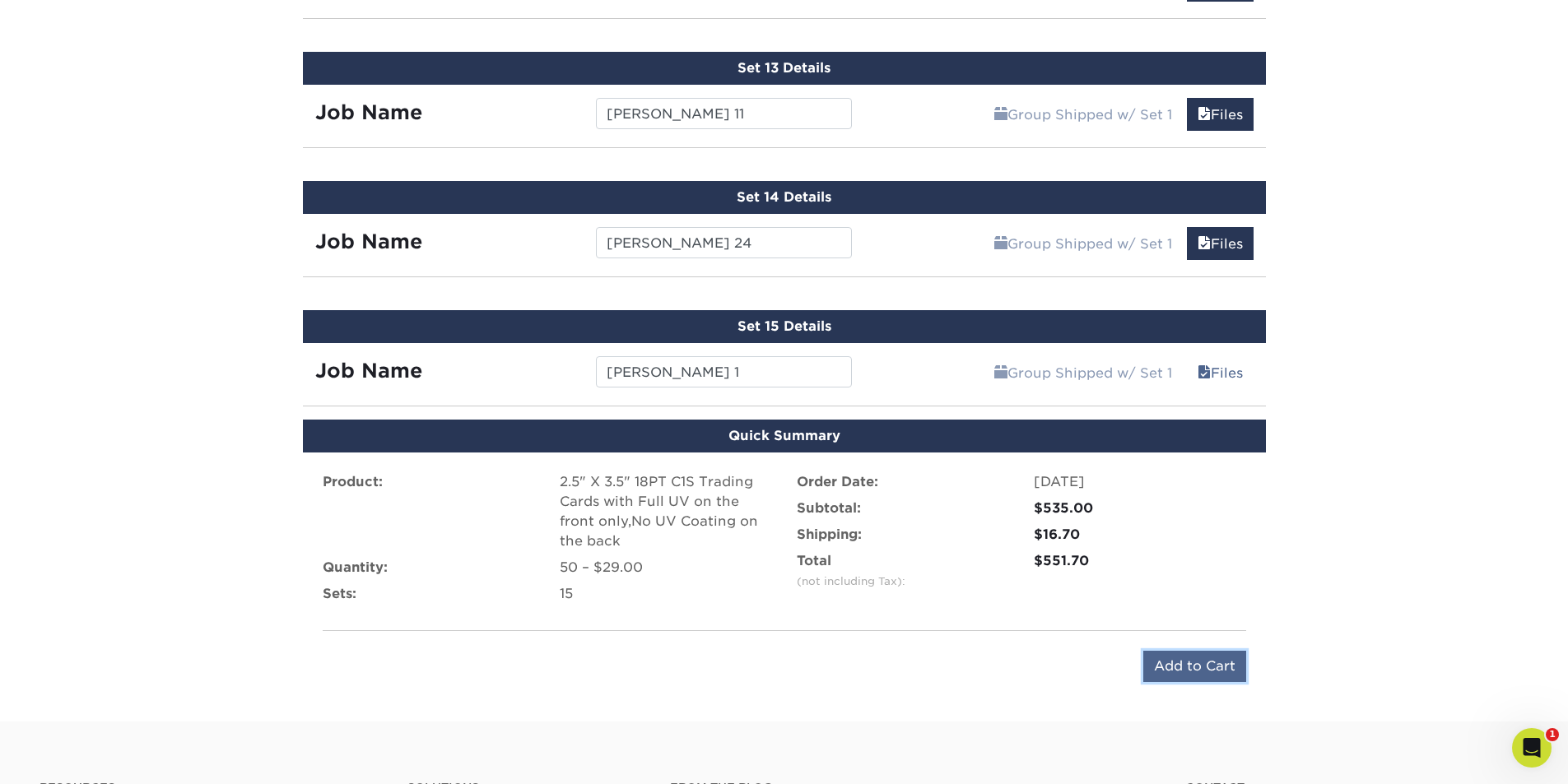
click at [1214, 665] on input "Add to Cart" at bounding box center [1194, 667] width 103 height 31
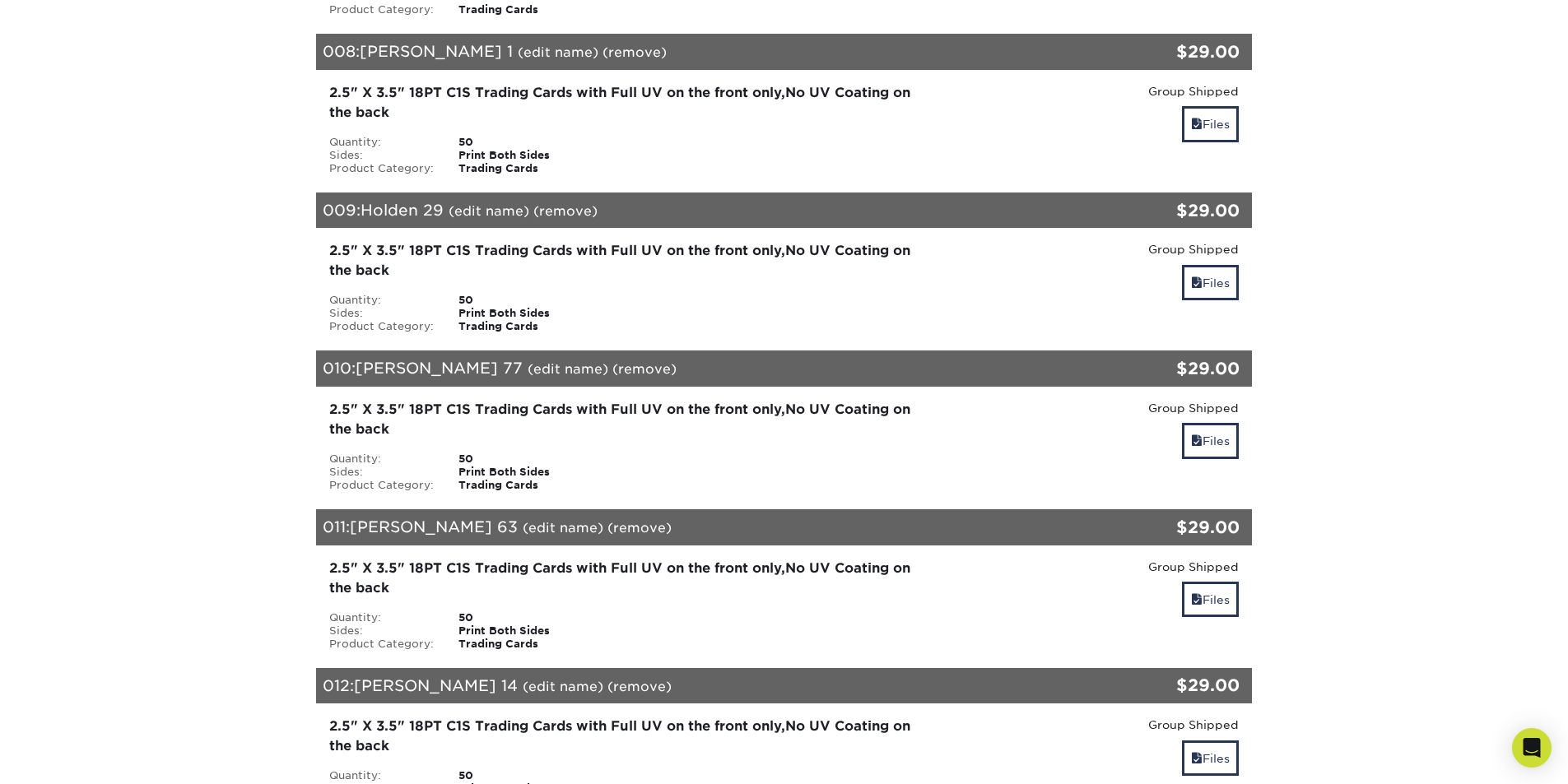
scroll to position [1572, 0]
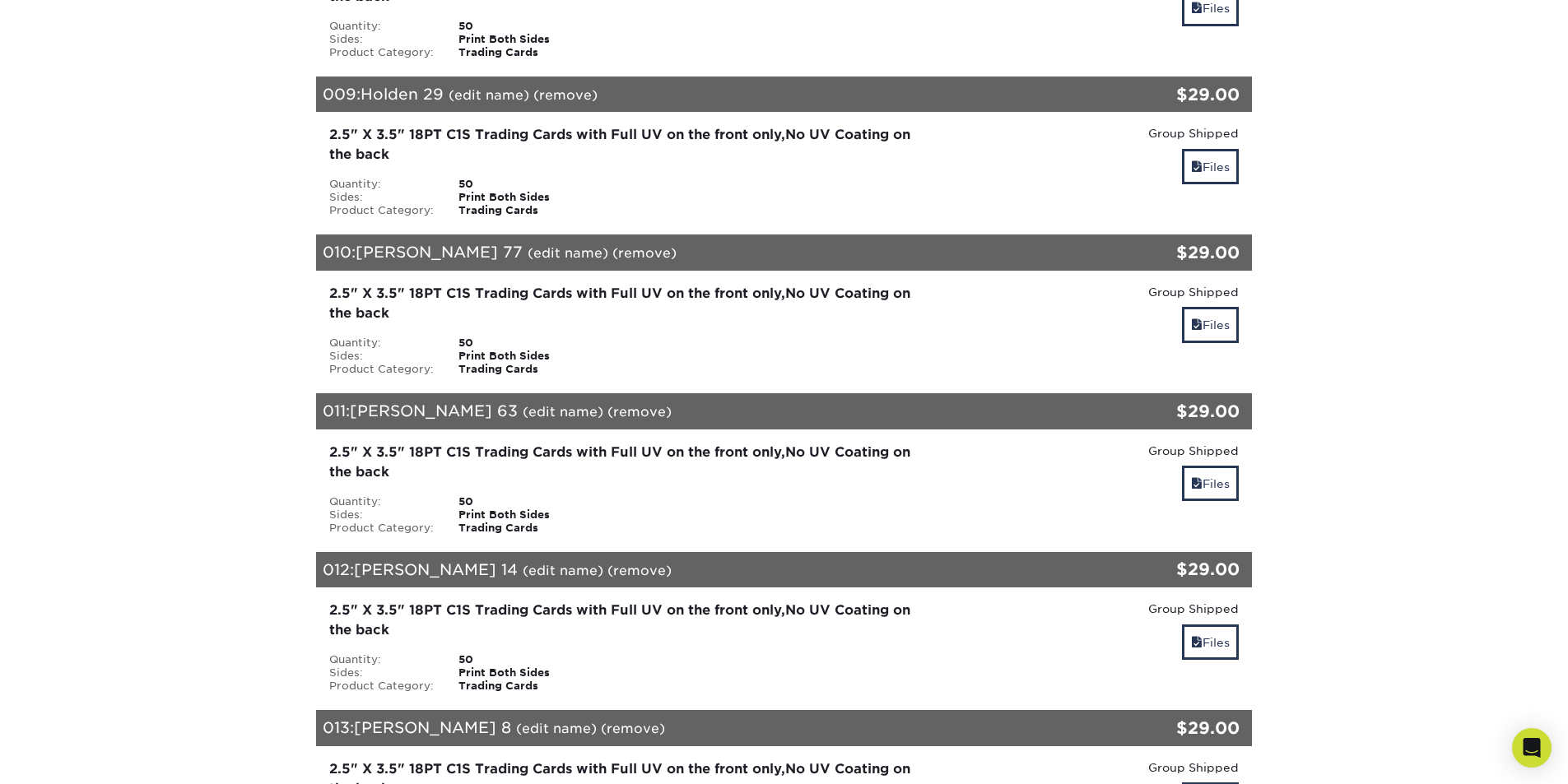
drag, startPoint x: 1549, startPoint y: 449, endPoint x: 1541, endPoint y: 624, distance: 175.2
click at [1541, 624] on section "YOUR CART Empty Cart Your Cart is Empty View Account Active Orders Order Histor…" at bounding box center [784, 110] width 1568 height 3062
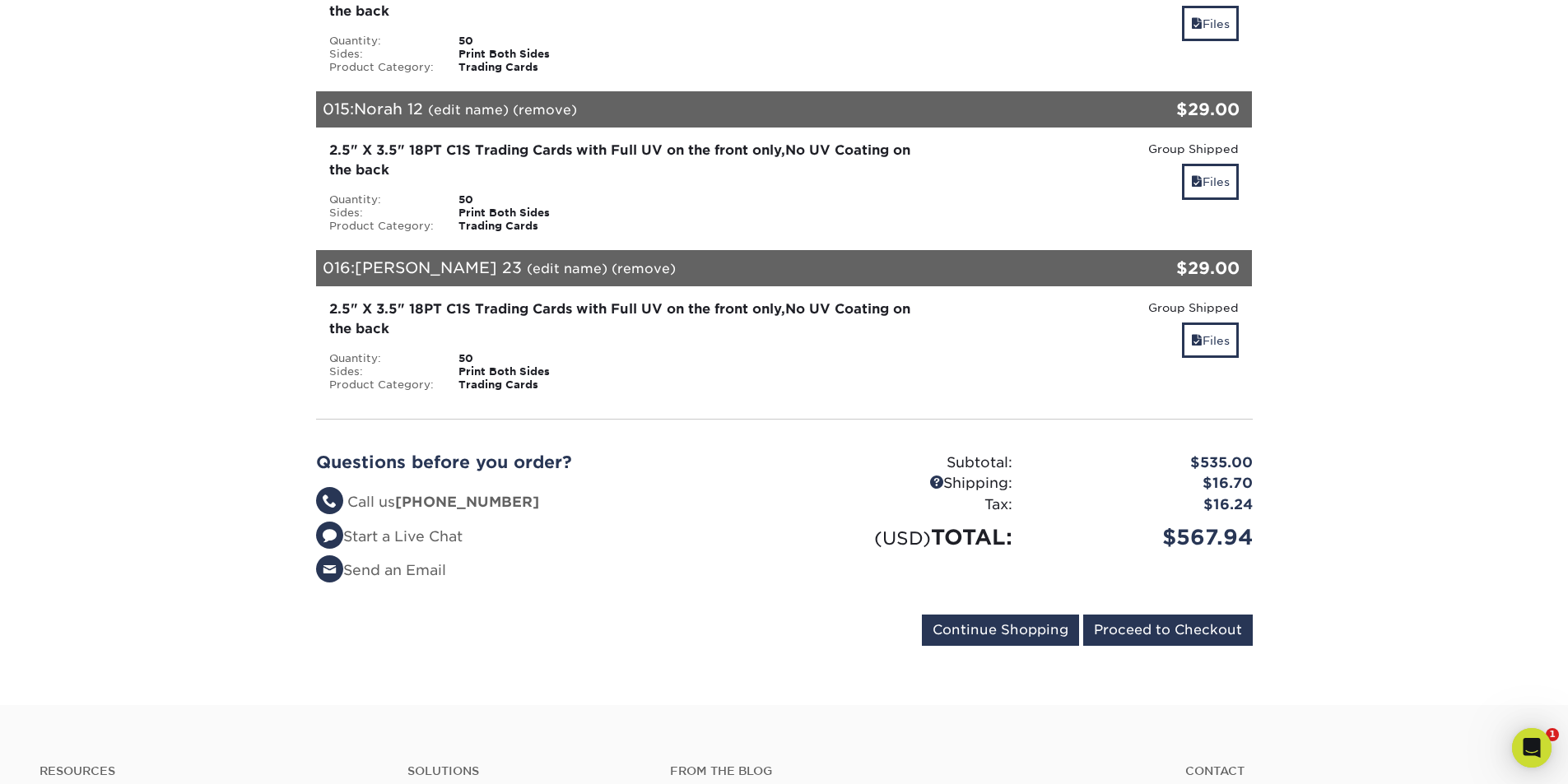
scroll to position [0, 0]
click at [1193, 615] on input "Proceed to Checkout" at bounding box center [1168, 630] width 169 height 31
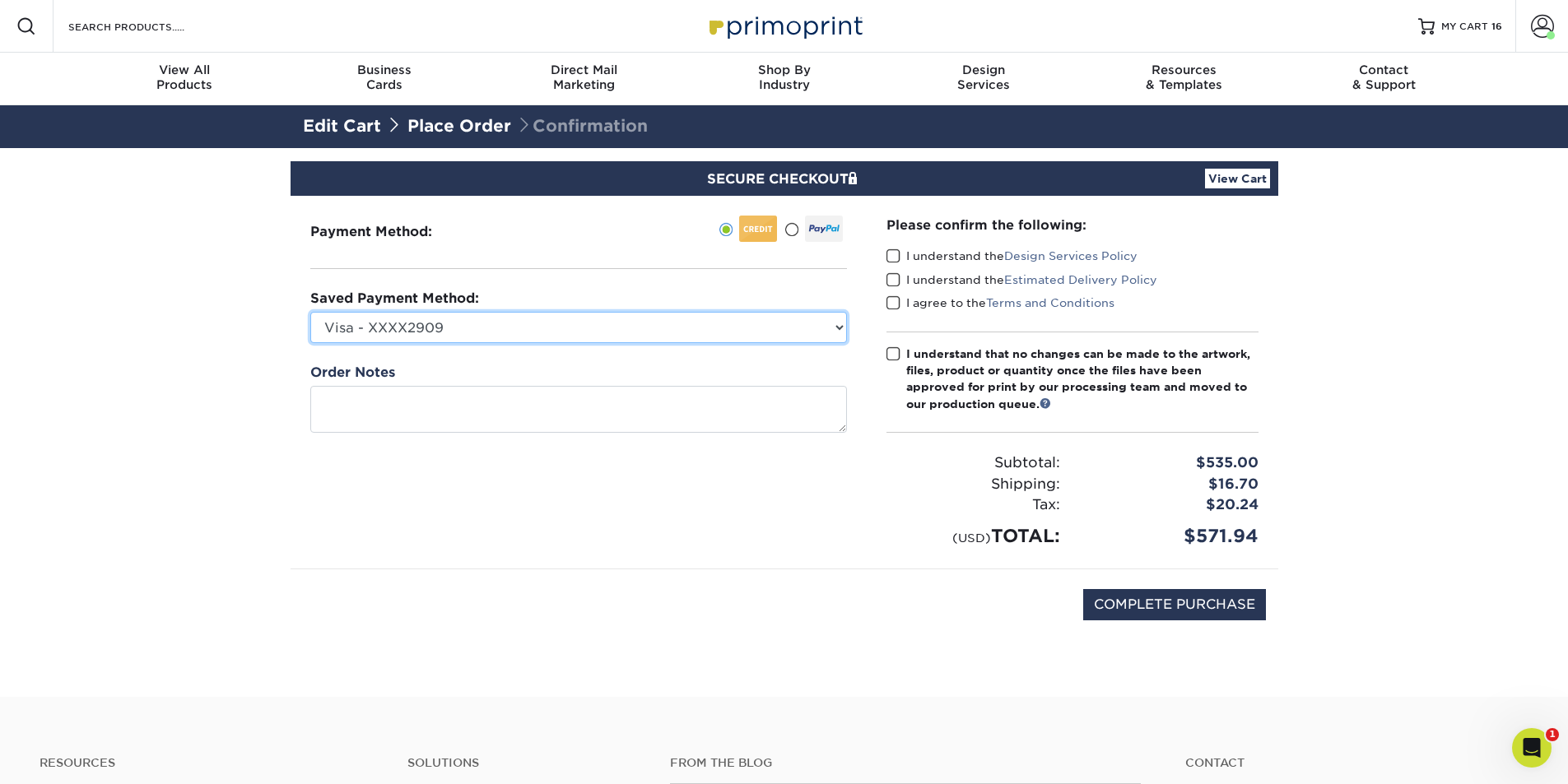
click at [840, 329] on select "Visa - XXXX2909 Visa - XXXX8644 New Credit Card" at bounding box center [579, 328] width 537 height 31
select select "72142"
click at [310, 312] on select "Visa - XXXX2909 Visa - XXXX8644 New Credit Card" at bounding box center [579, 328] width 537 height 31
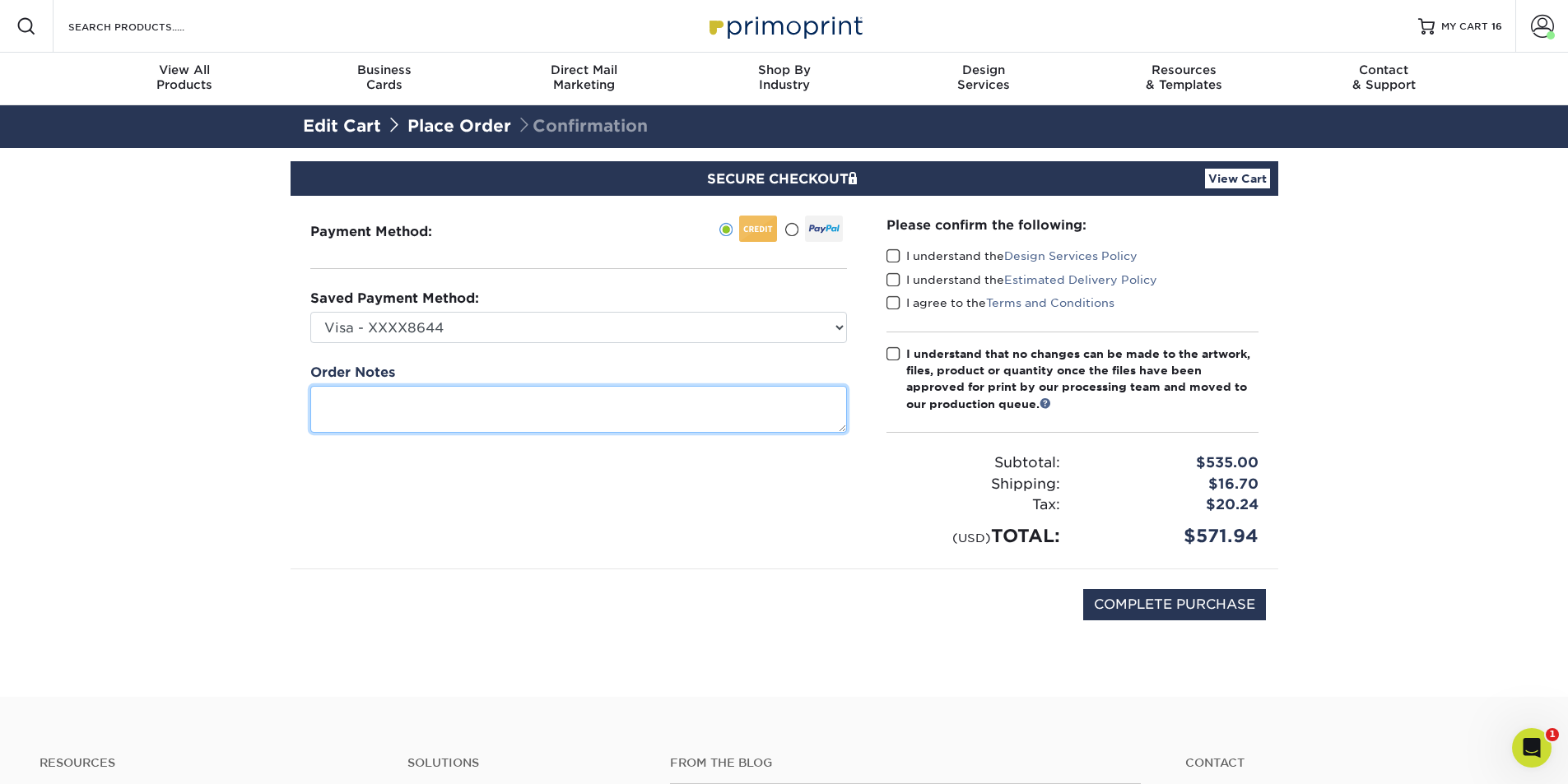
click at [777, 398] on textarea at bounding box center [579, 408] width 537 height 47
click at [895, 253] on span at bounding box center [893, 256] width 14 height 16
click at [0, 0] on input "I understand the Design Services Policy" at bounding box center [0, 0] width 0 height 0
click at [1036, 279] on link "Estimated Delivery Policy" at bounding box center [1080, 279] width 153 height 13
